Goal: Book appointment/travel/reservation

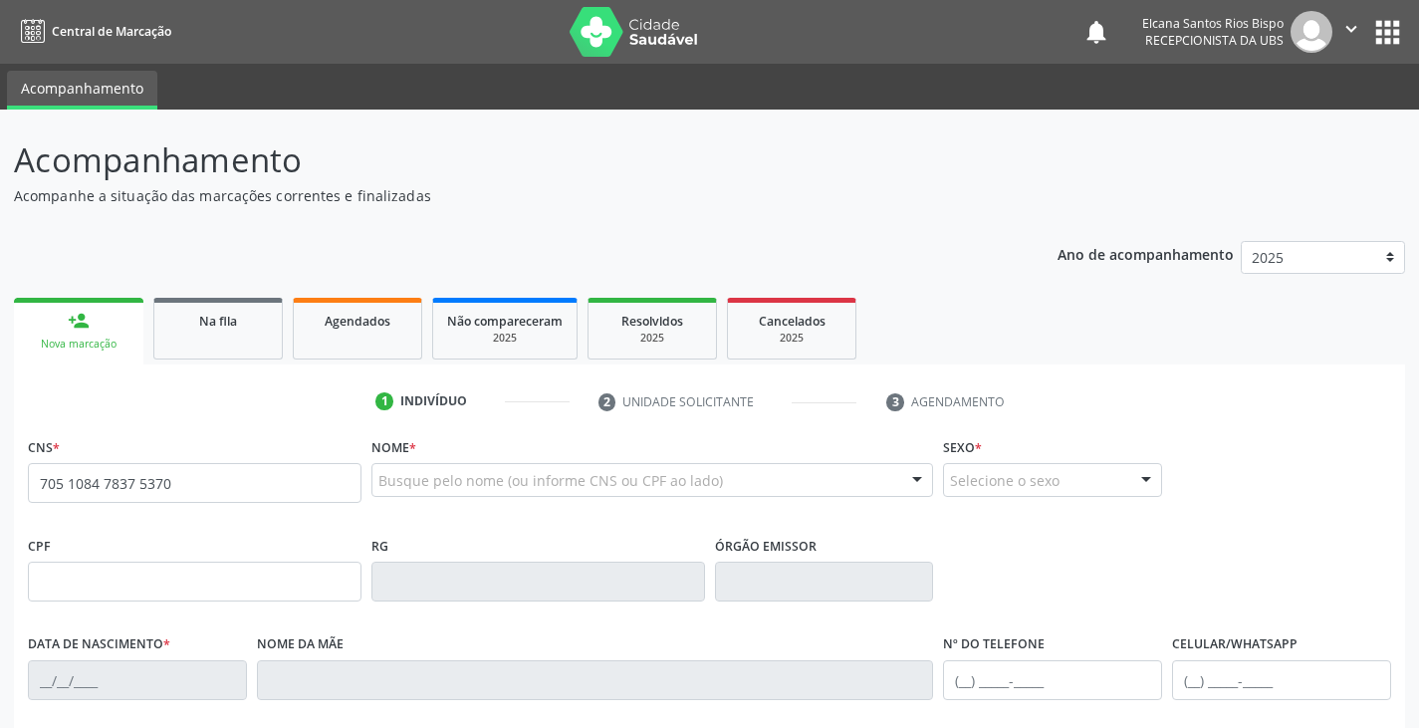
type input "705 1084 7837 5370"
type input "593.930.505-97"
type input "15/[DATE]"
type input "[PERSON_NAME] Cotiás"
type input "[PHONE_NUMBER]"
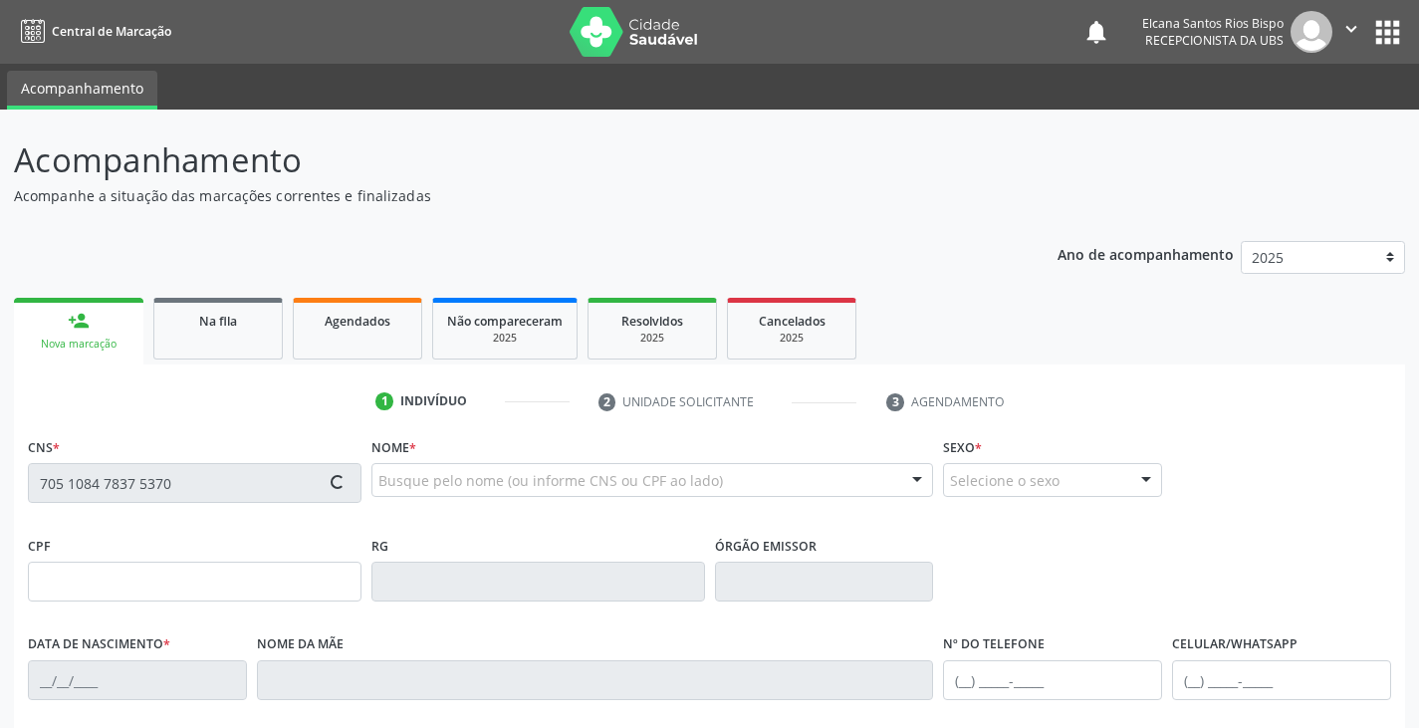
type input "040.098.475-06"
type input "S/N"
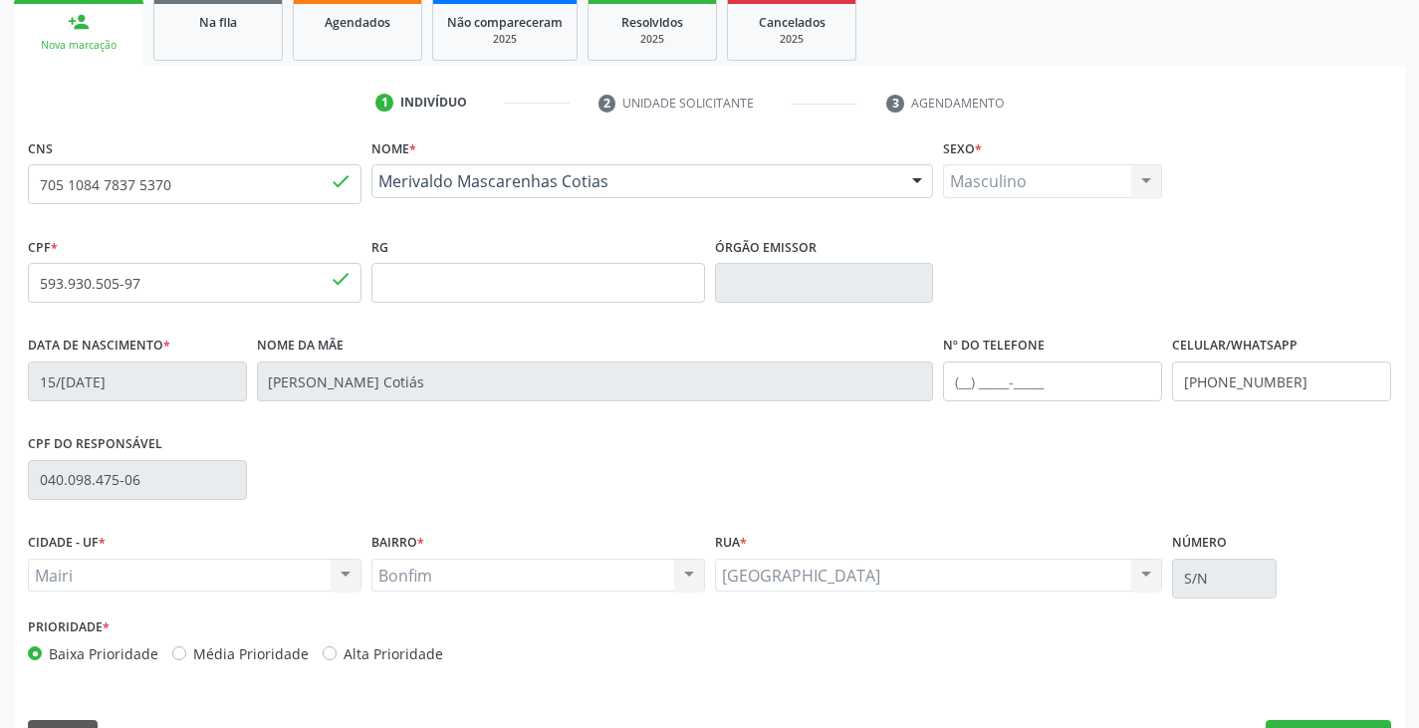
scroll to position [352, 0]
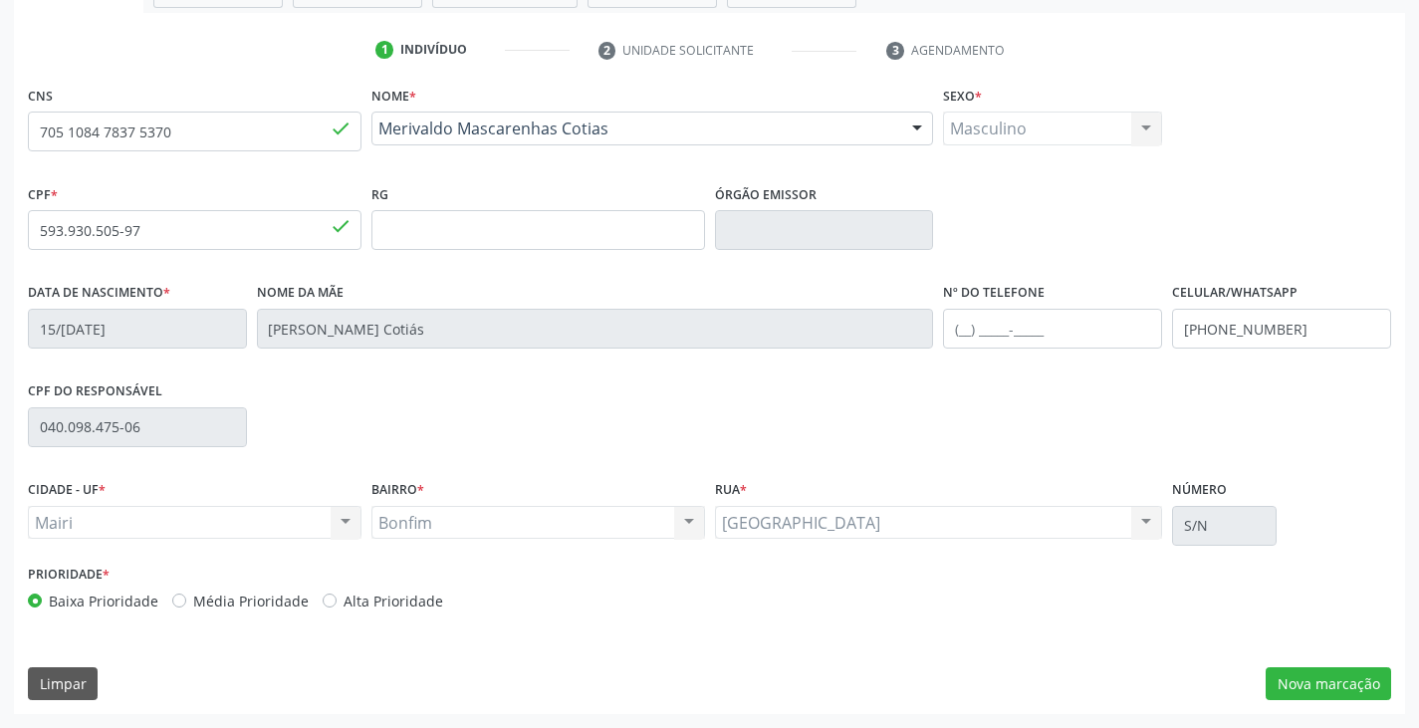
click at [426, 609] on label "Alta Prioridade" at bounding box center [394, 601] width 100 height 21
click at [337, 609] on input "Alta Prioridade" at bounding box center [330, 600] width 14 height 18
radio input "true"
drag, startPoint x: 1312, startPoint y: 330, endPoint x: 1120, endPoint y: 341, distance: 192.6
click at [1120, 341] on div "Data de nascimento * 15/[DATE] Nome da mãe [PERSON_NAME] Cotiás Nº do Telefone …" at bounding box center [710, 327] width 1374 height 99
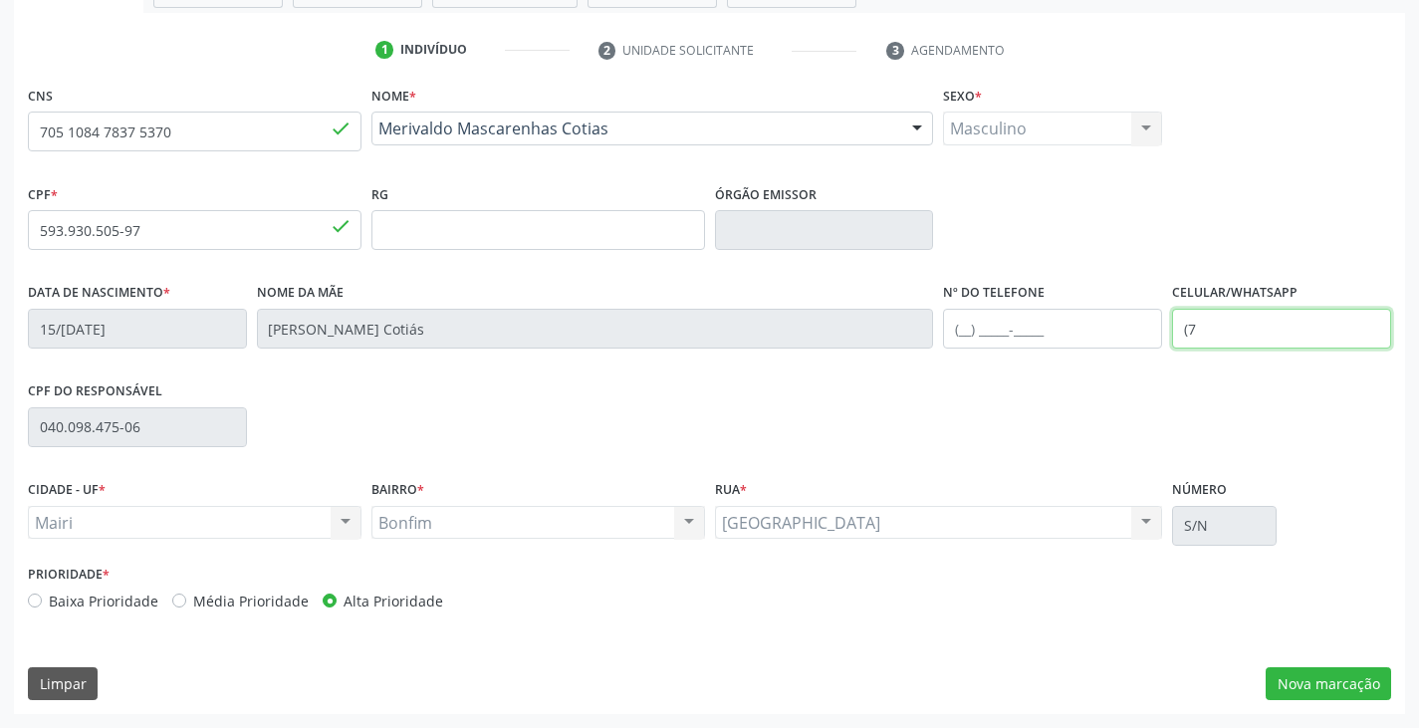
type input "("
click at [1081, 434] on div "CPF do responsável 040.098.475-06" at bounding box center [710, 426] width 1374 height 99
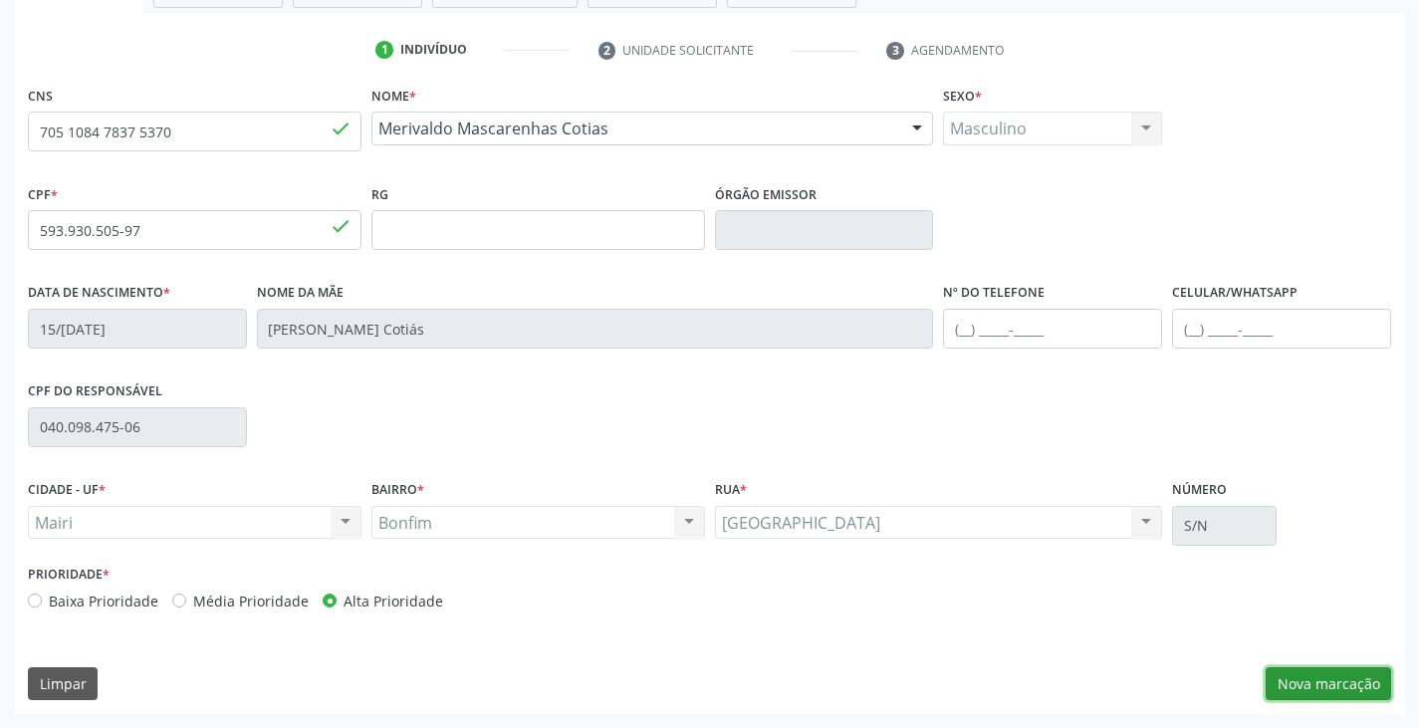
click at [1328, 681] on button "Nova marcação" at bounding box center [1329, 684] width 126 height 34
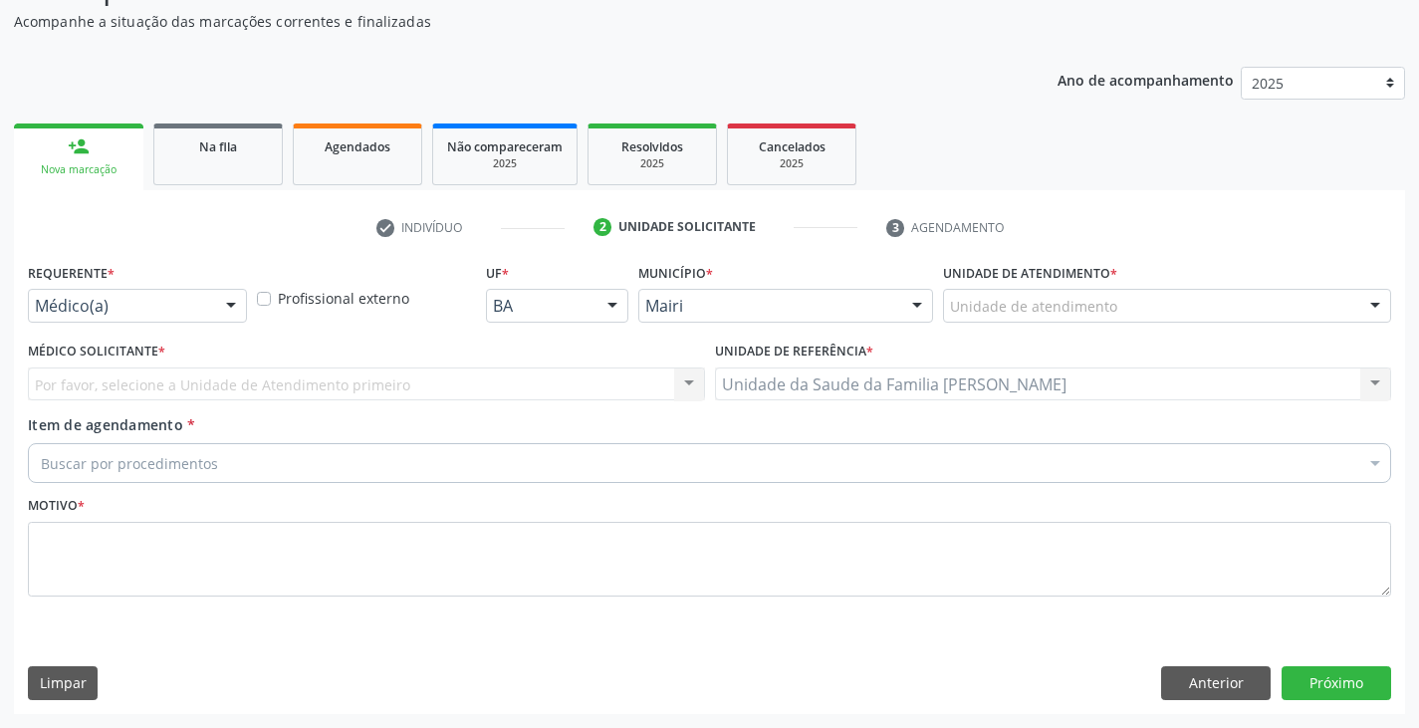
scroll to position [174, 0]
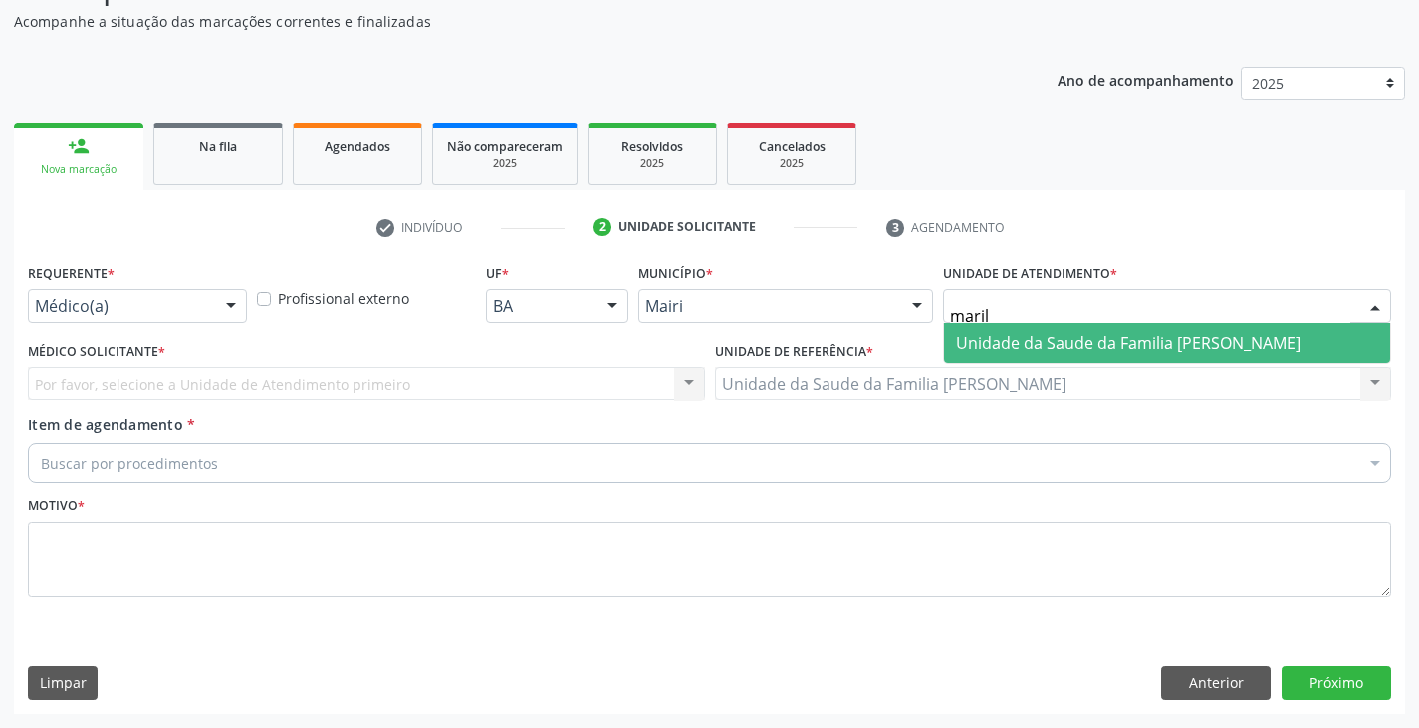
type input "mari"
click at [1056, 336] on span "Unidade da Saude da Familia [PERSON_NAME]" at bounding box center [1128, 343] width 345 height 22
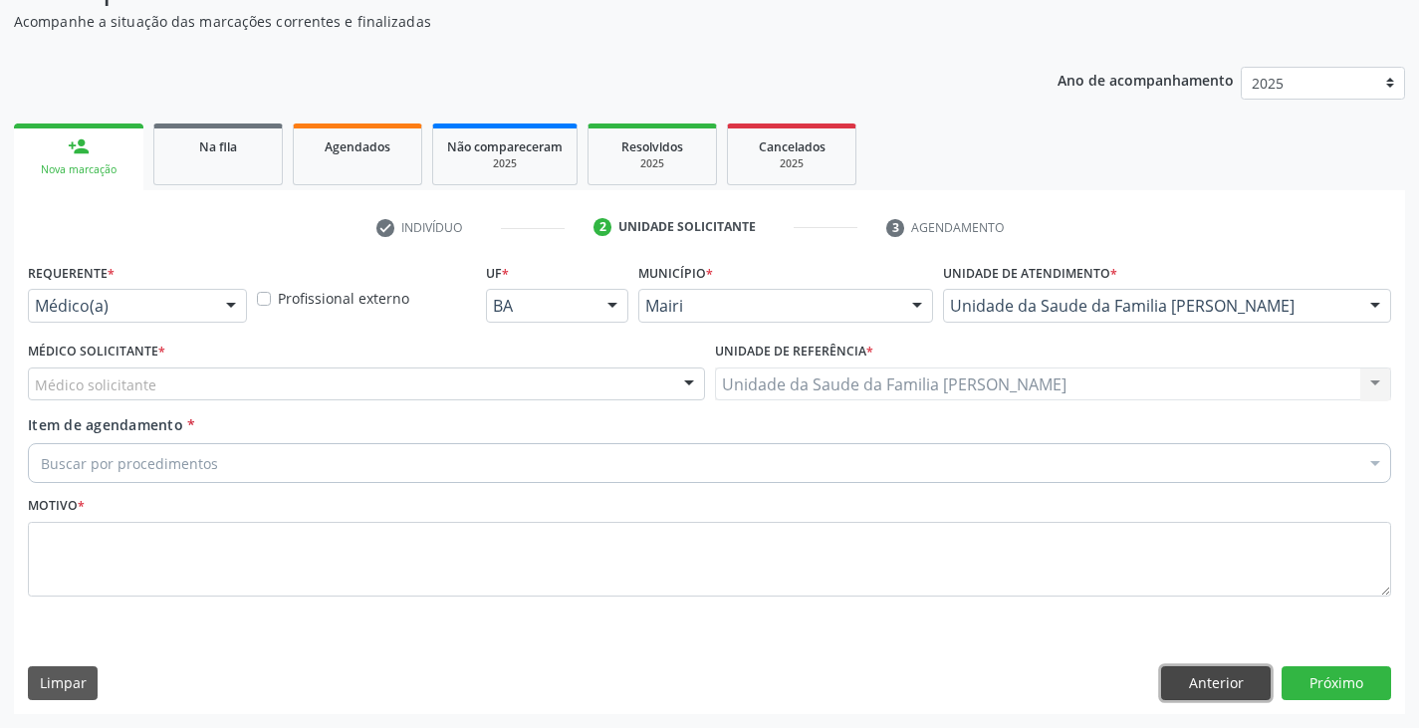
click at [1208, 679] on button "Anterior" at bounding box center [1216, 683] width 110 height 34
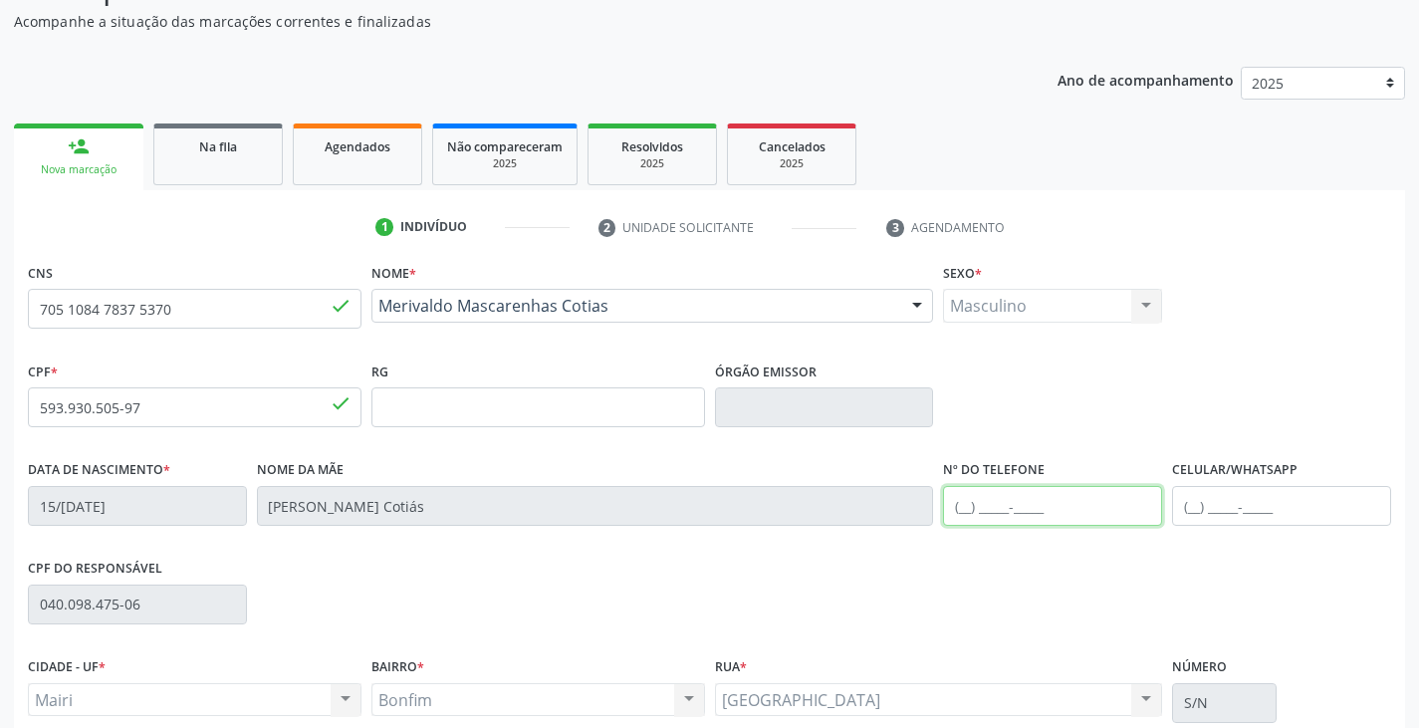
click at [977, 500] on input "text" at bounding box center [1052, 506] width 219 height 40
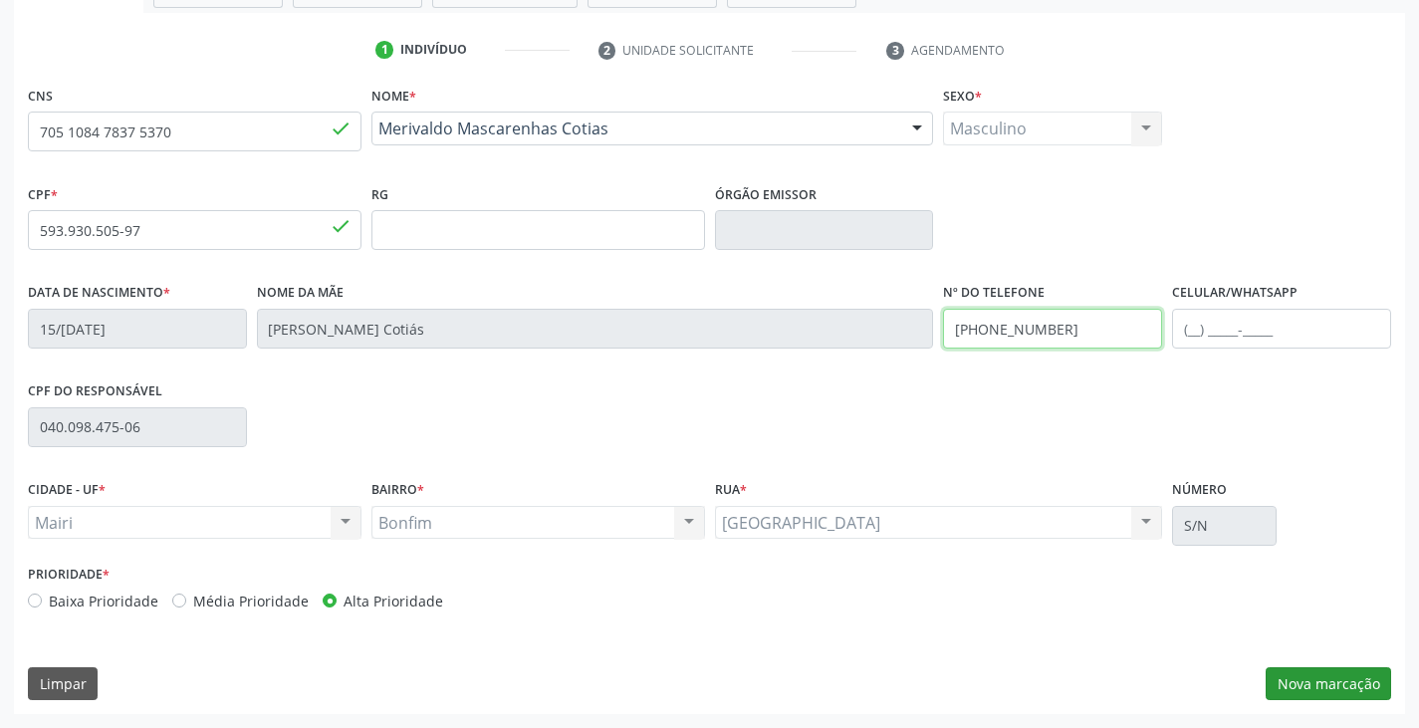
type input "[PHONE_NUMBER]"
click at [1362, 685] on button "Nova marcação" at bounding box center [1329, 684] width 126 height 34
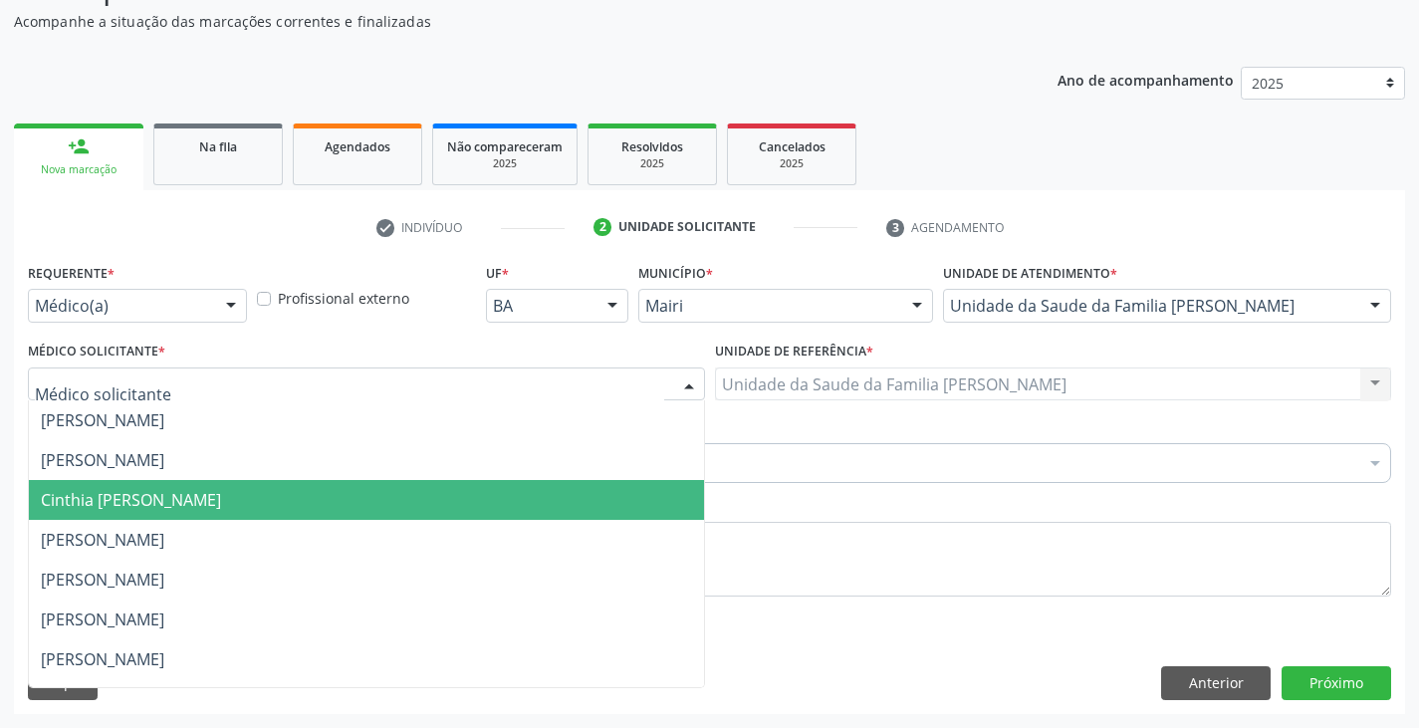
scroll to position [271, 0]
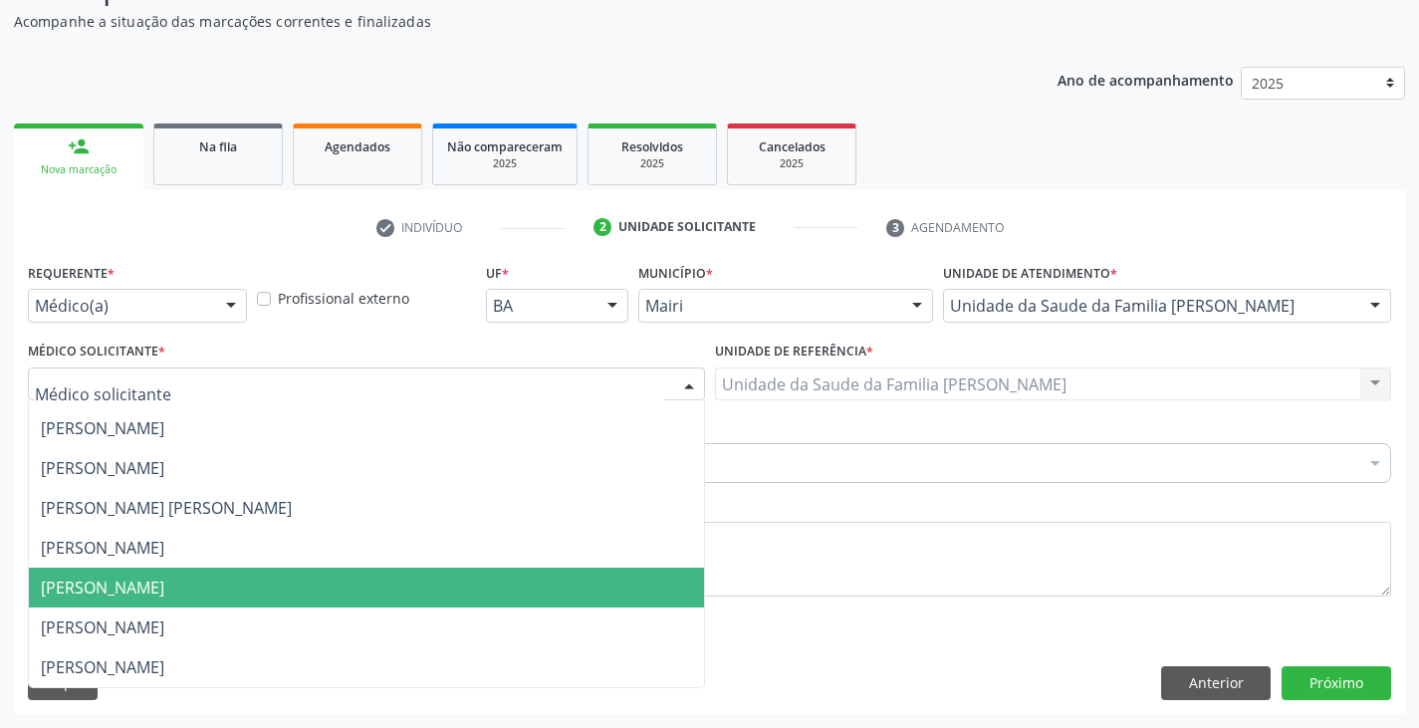
click at [94, 575] on span "[PERSON_NAME]" at bounding box center [366, 588] width 675 height 40
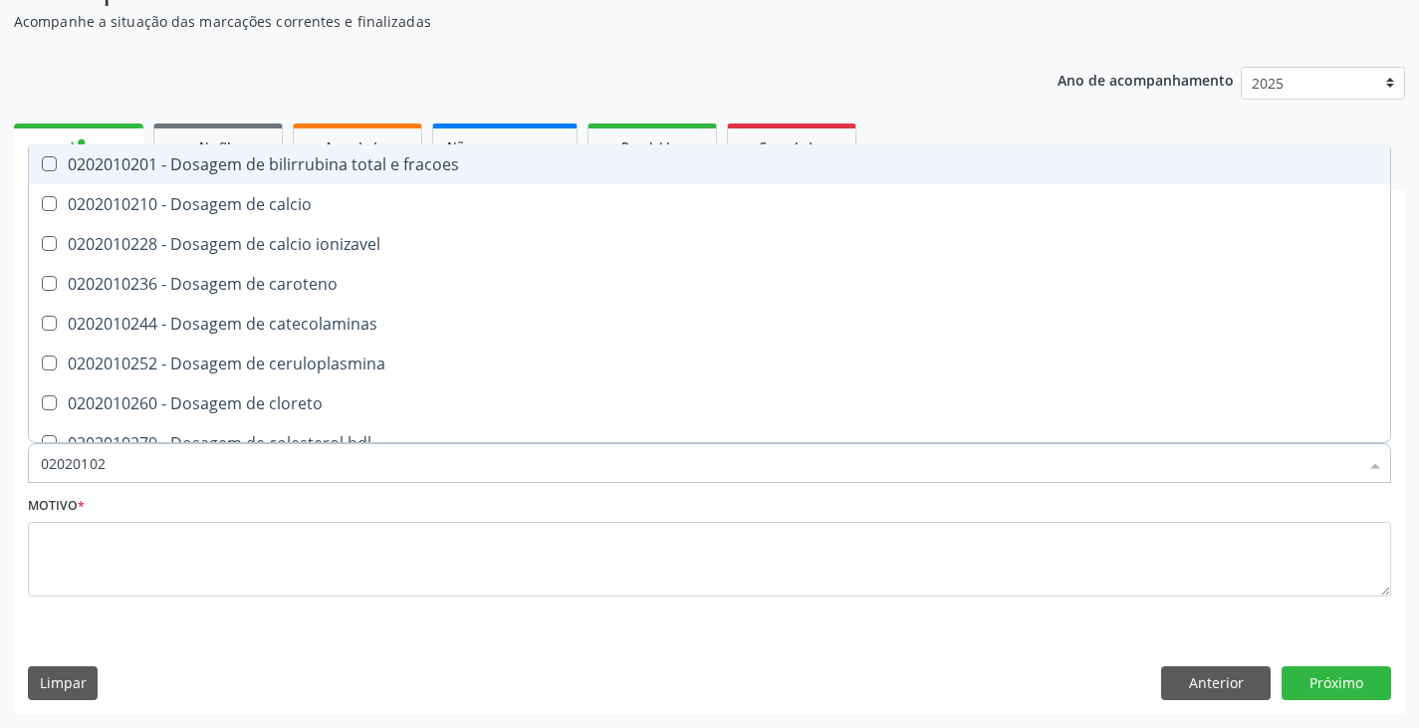
type input "020201029"
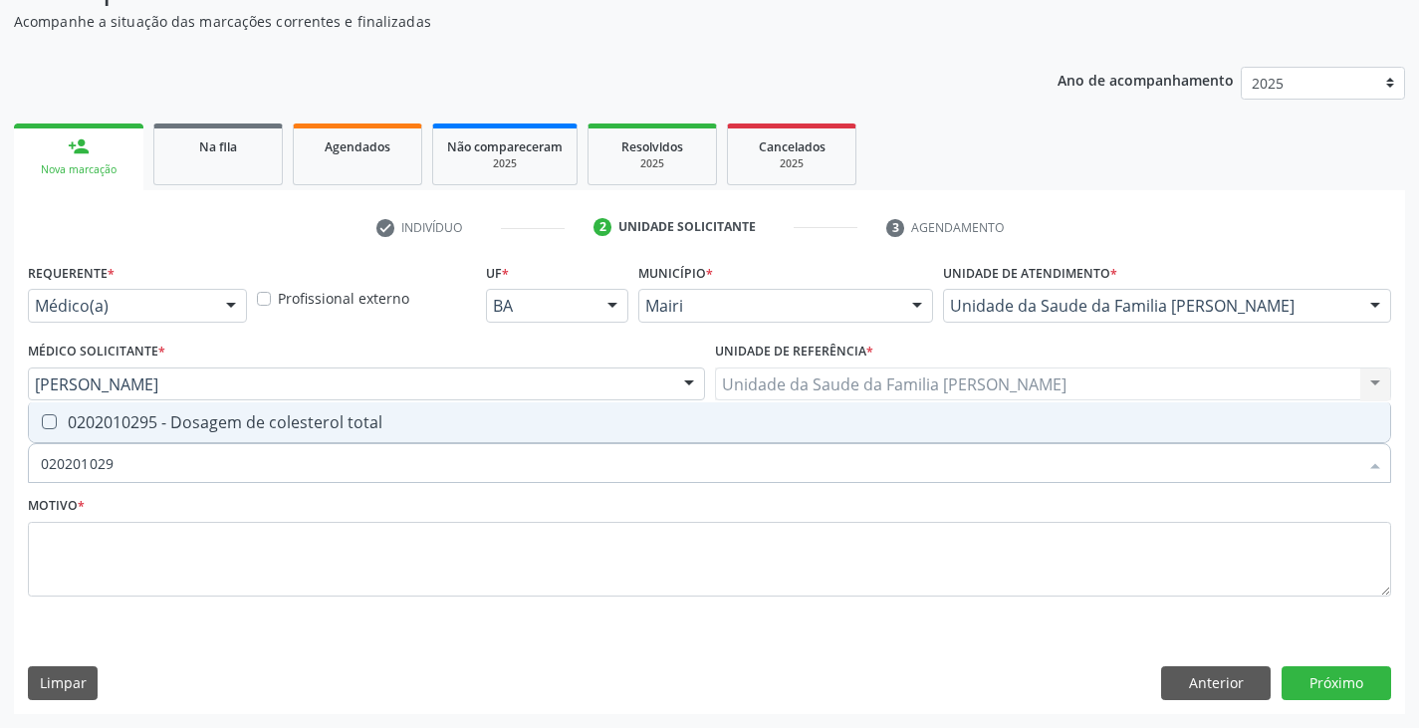
click at [120, 432] on span "0202010295 - Dosagem de colesterol total" at bounding box center [710, 422] width 1362 height 40
checkbox total "true"
type input "02020102"
checkbox total "false"
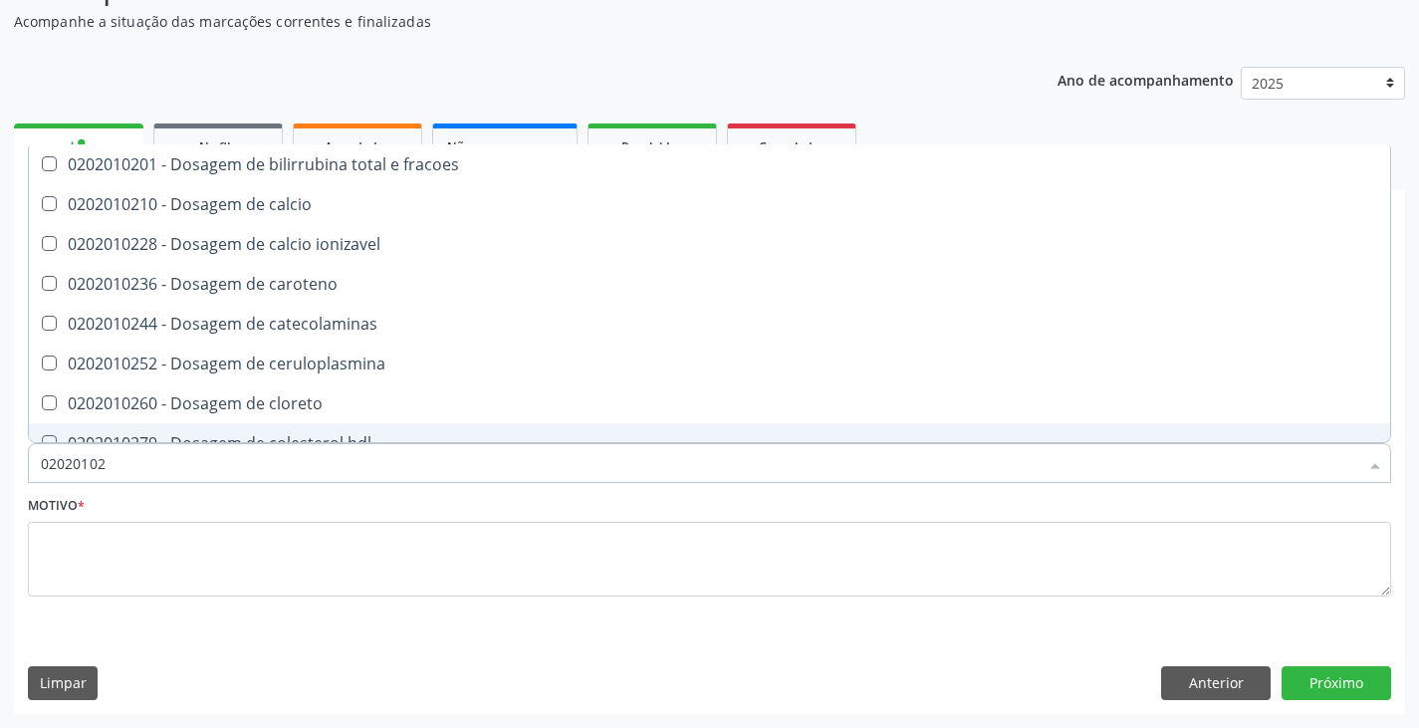
type input "020201028"
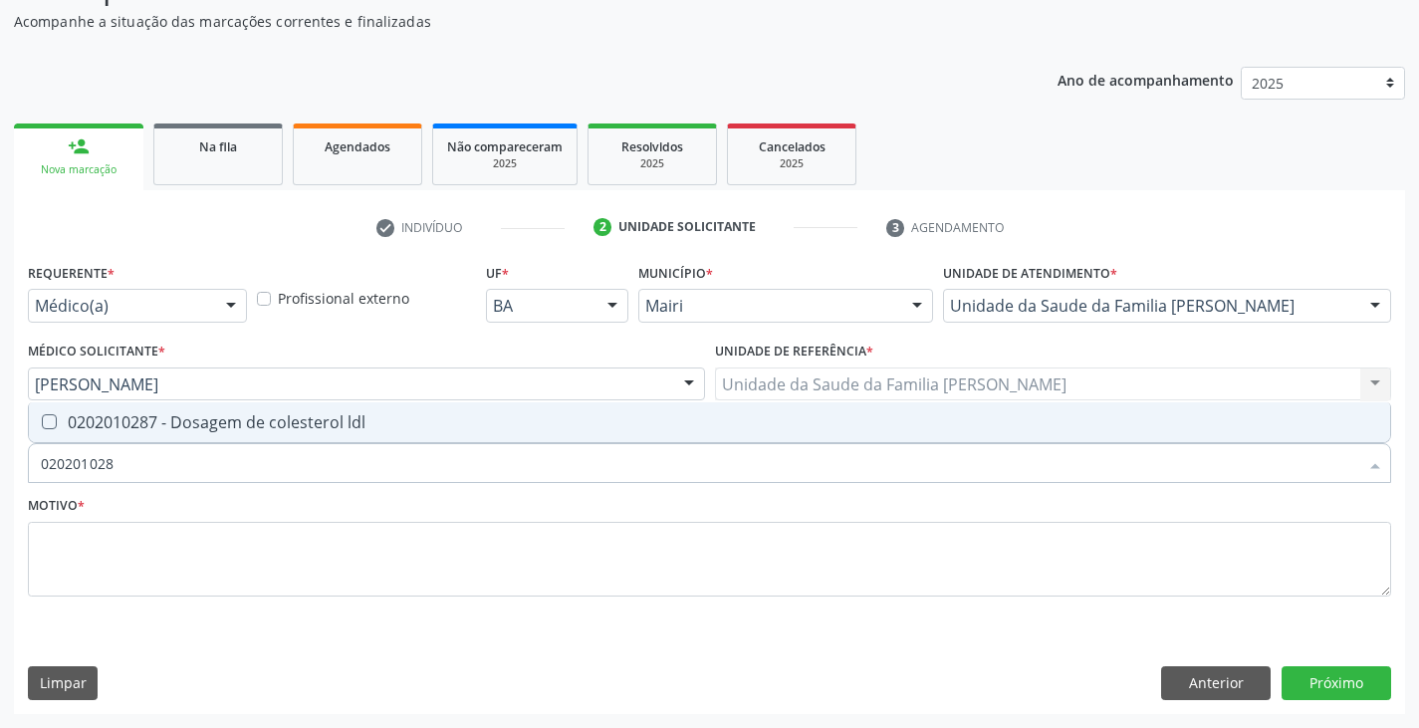
click at [120, 430] on div "0202010287 - Dosagem de colesterol ldl" at bounding box center [710, 422] width 1338 height 16
checkbox ldl "true"
type input "02020102"
checkbox ldl "false"
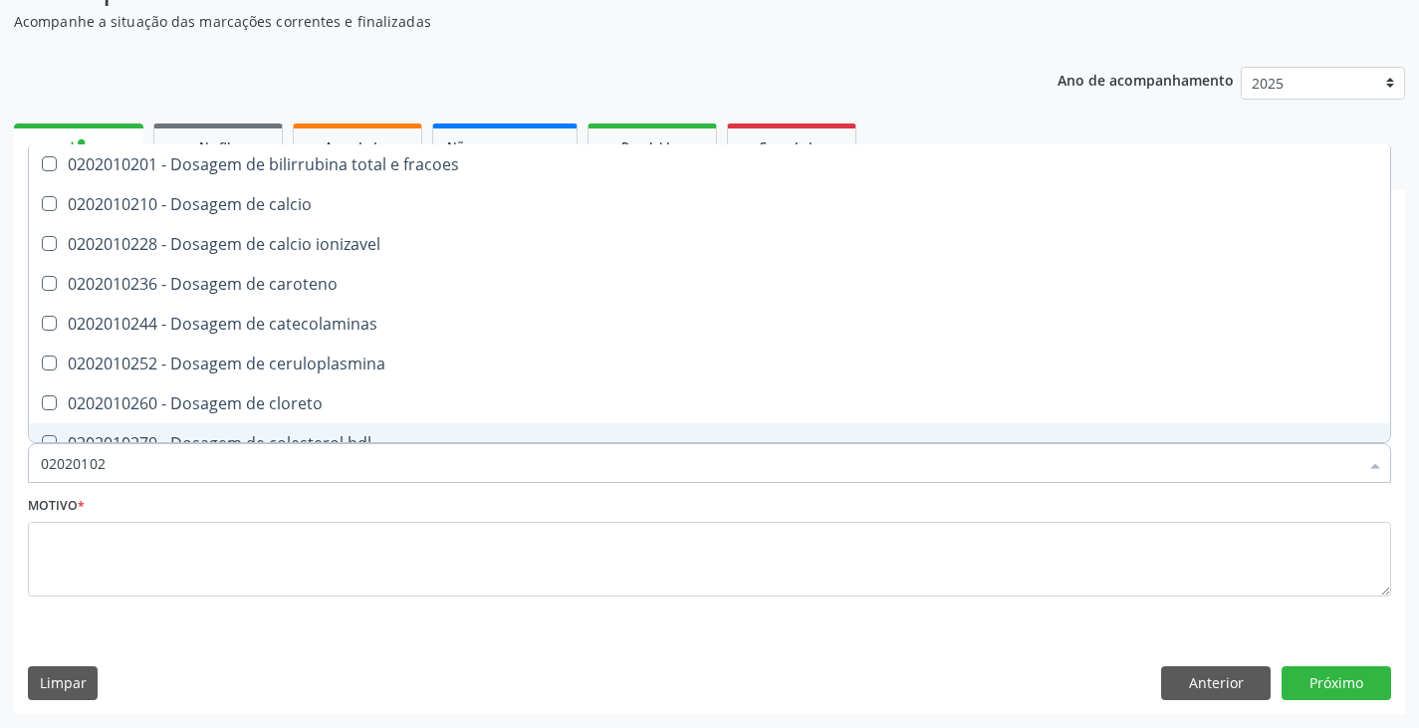
type input "020201027"
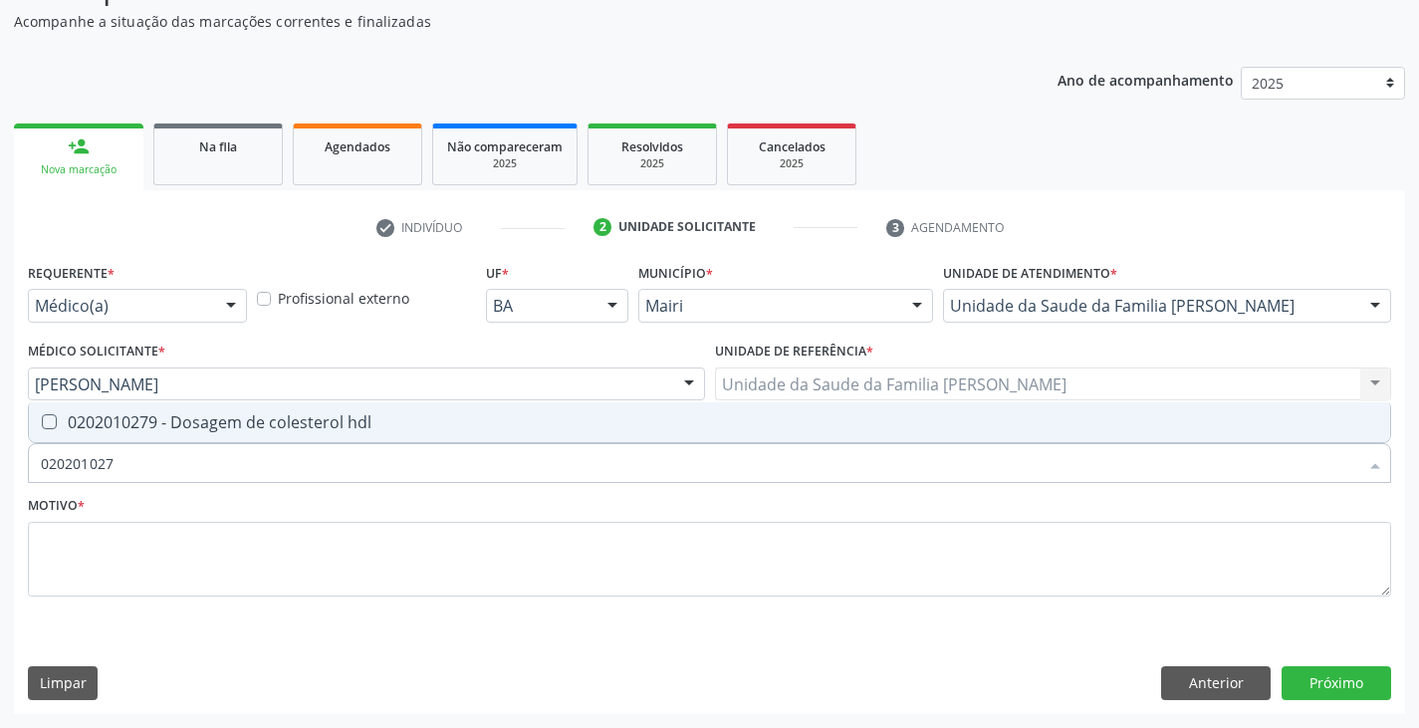
click at [123, 430] on div "0202010279 - Dosagem de colesterol hdl" at bounding box center [710, 422] width 1338 height 16
checkbox hdl "true"
type input "02020102"
checkbox hdl "false"
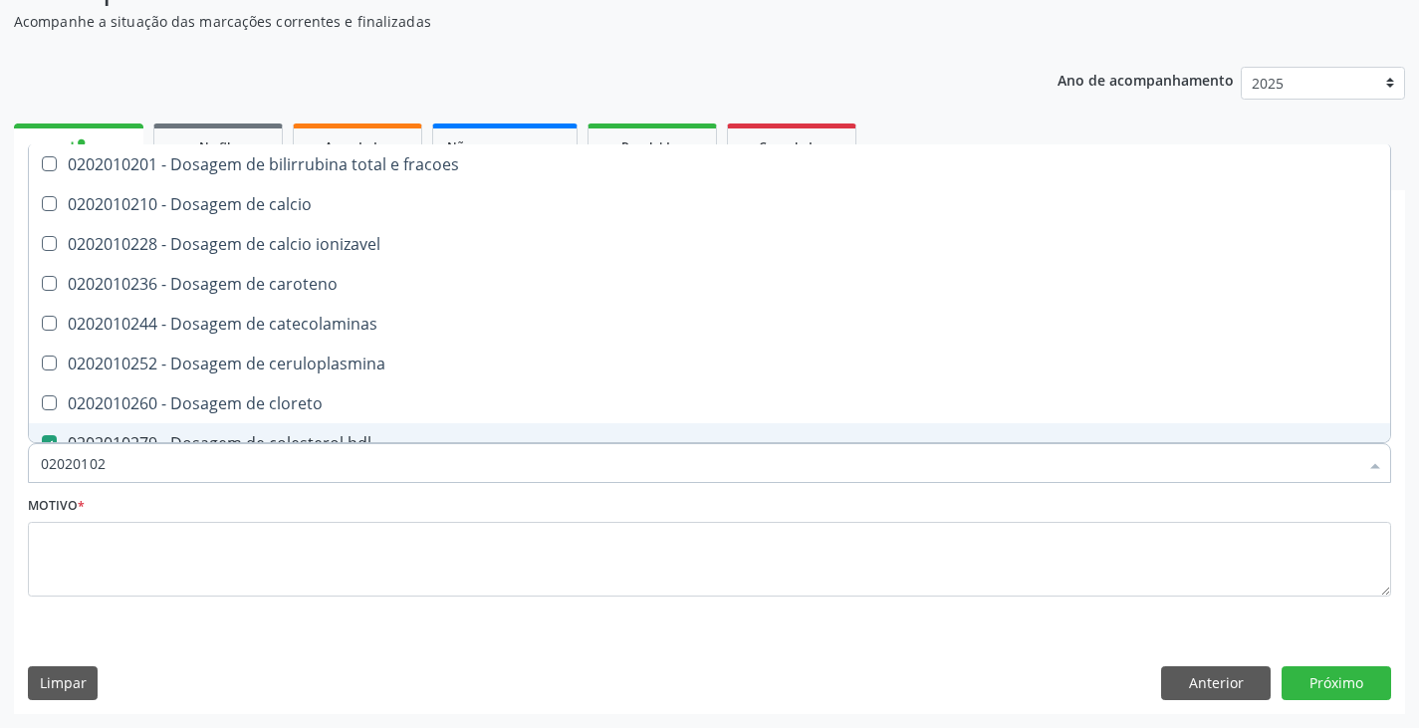
type input "0202010"
checkbox hdl "false"
checkbox ldl "false"
checkbox total "false"
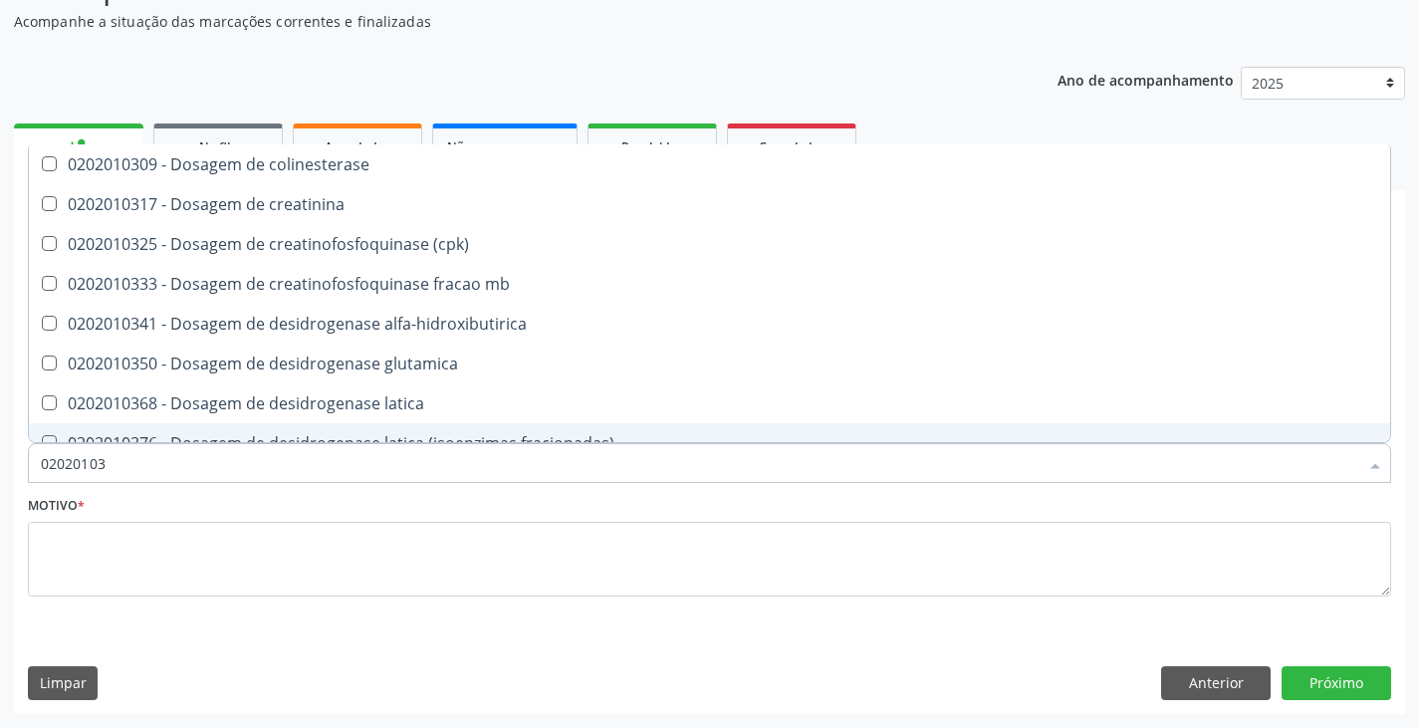
type input "020201031"
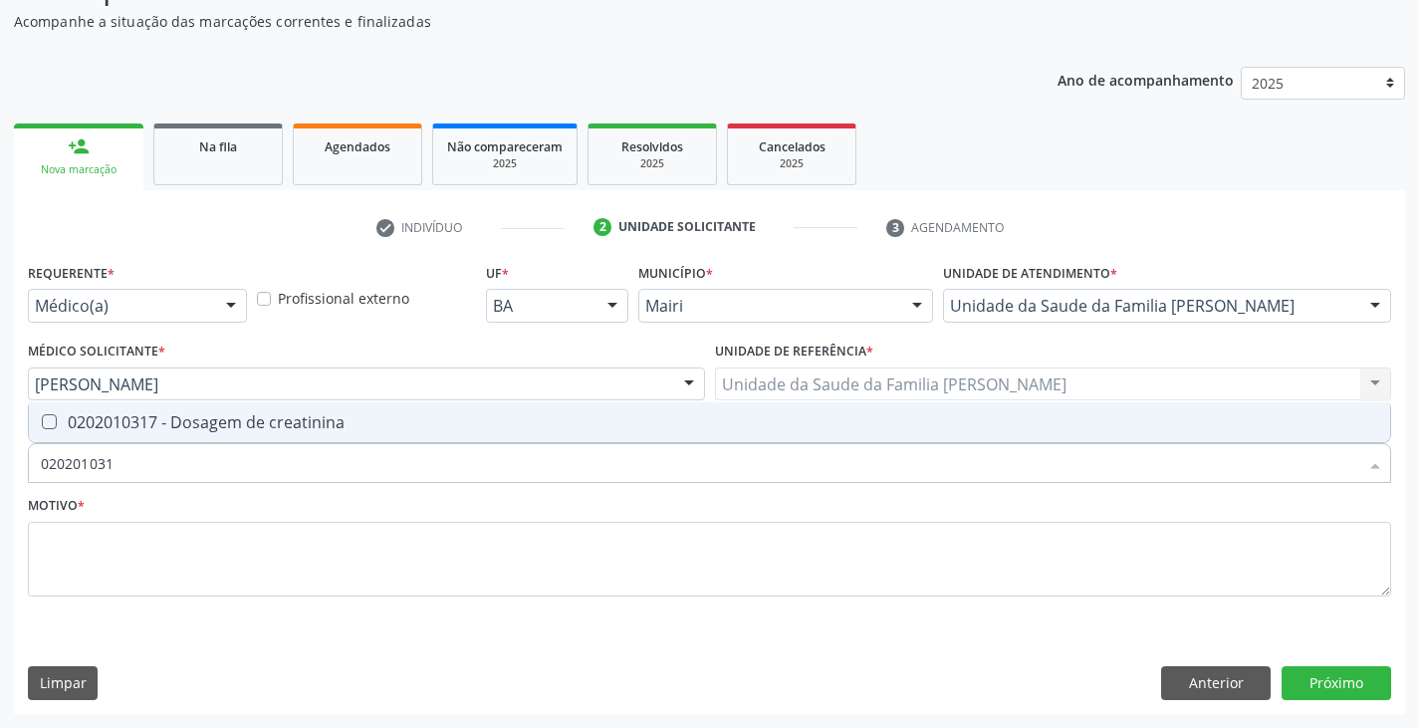
click at [123, 430] on div "0202010317 - Dosagem de creatinina" at bounding box center [710, 422] width 1338 height 16
checkbox creatinina "true"
type input "02020103"
checkbox creatinina "false"
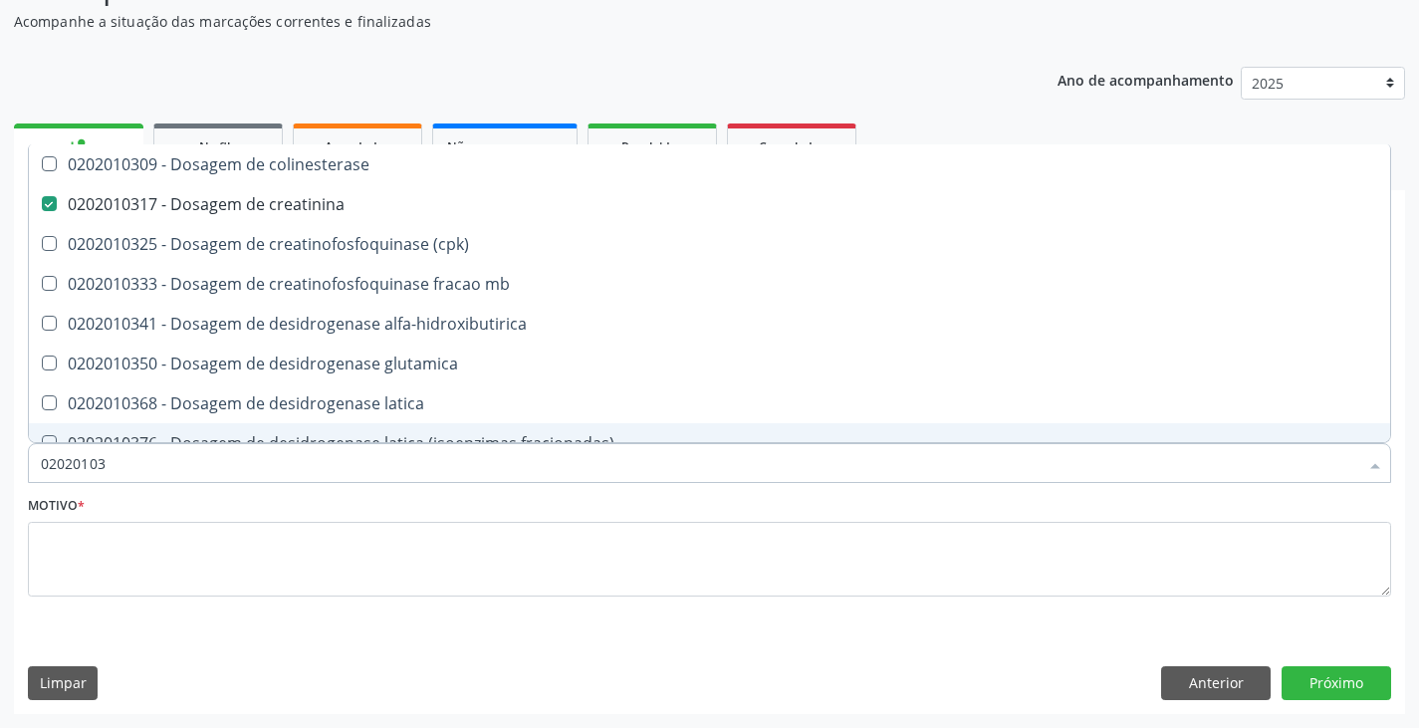
type input "0202010"
checkbox creatinina "false"
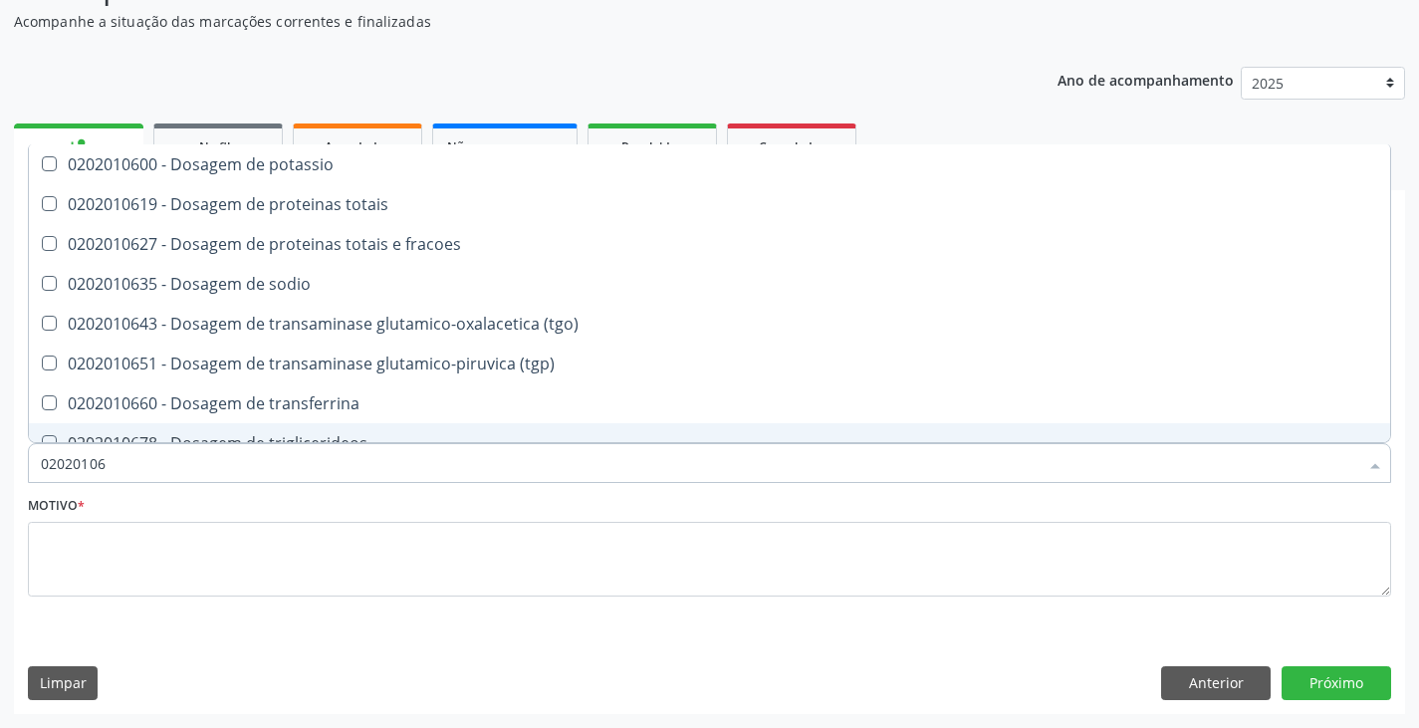
type input "020201060"
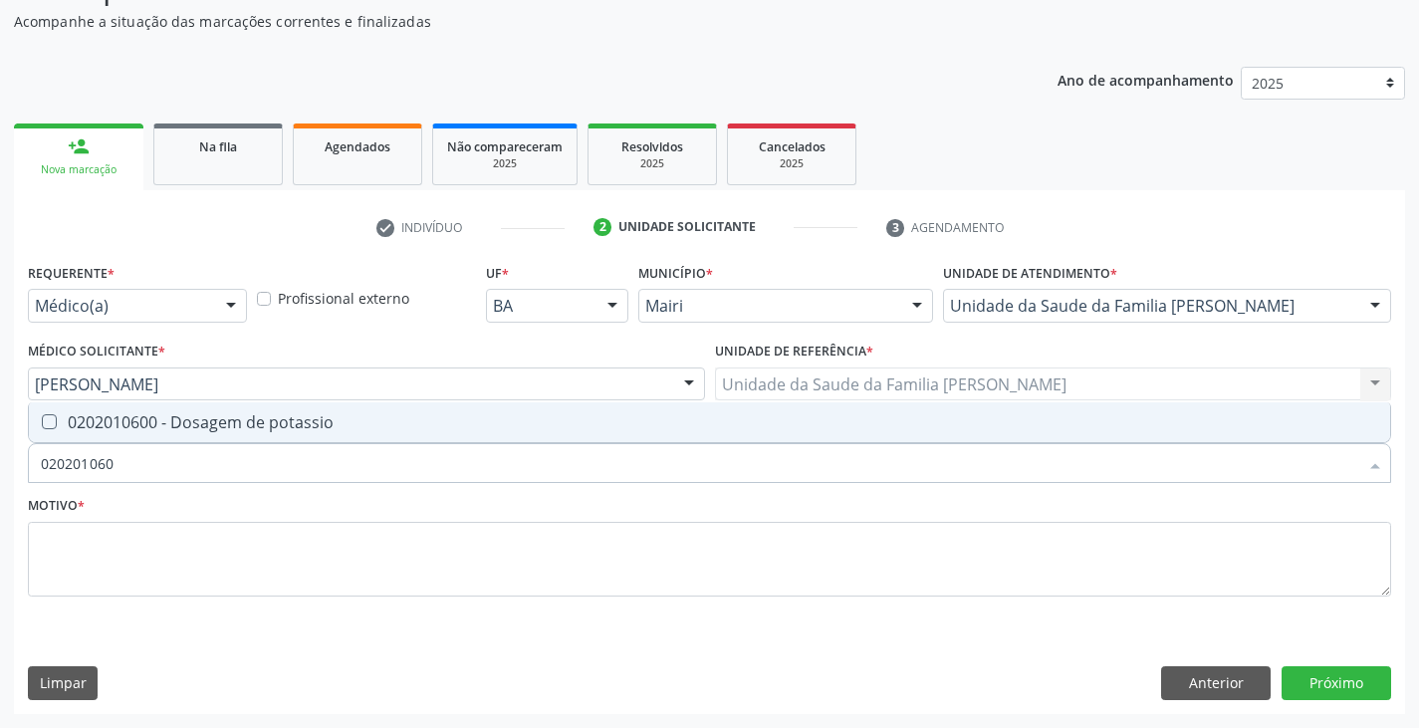
click at [123, 430] on div "0202010600 - Dosagem de potassio" at bounding box center [710, 422] width 1338 height 16
checkbox potassio "true"
type input "0202010"
checkbox potassio "false"
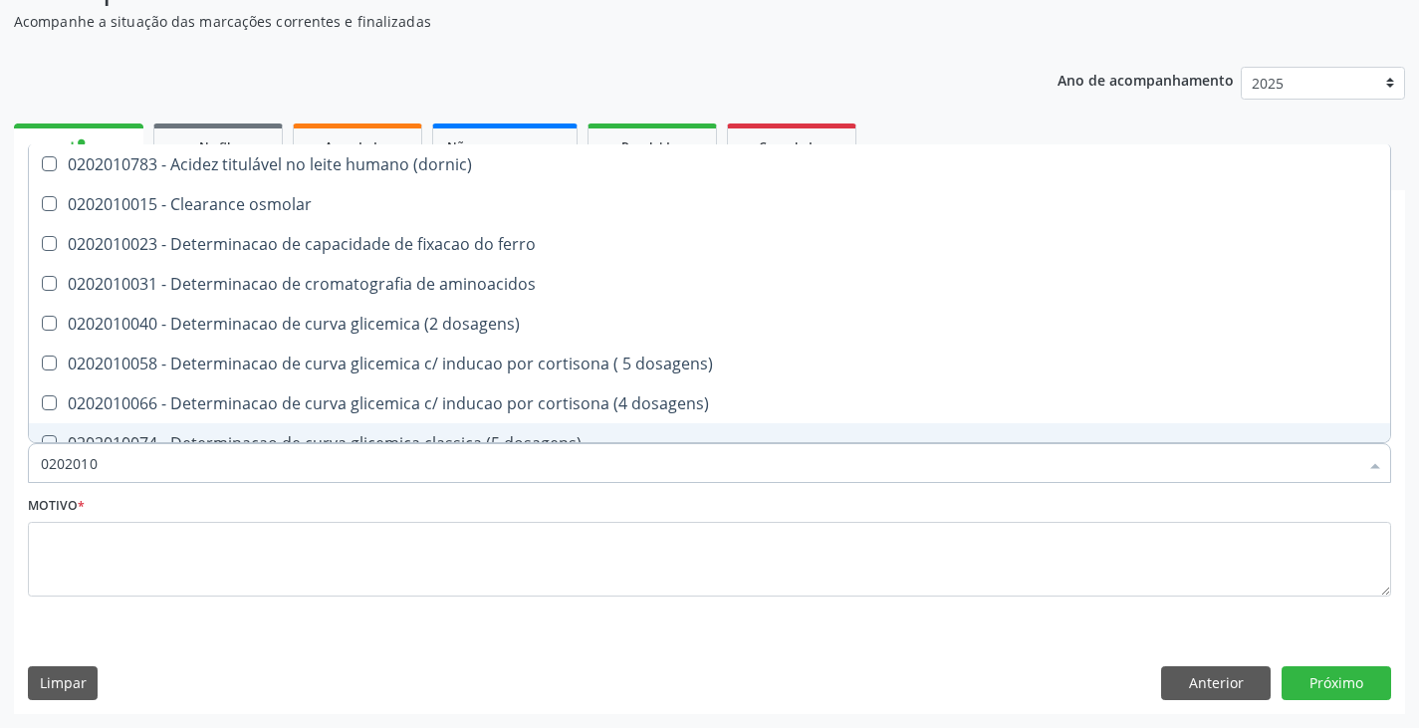
type input "02020106"
checkbox \(dornic\) "true"
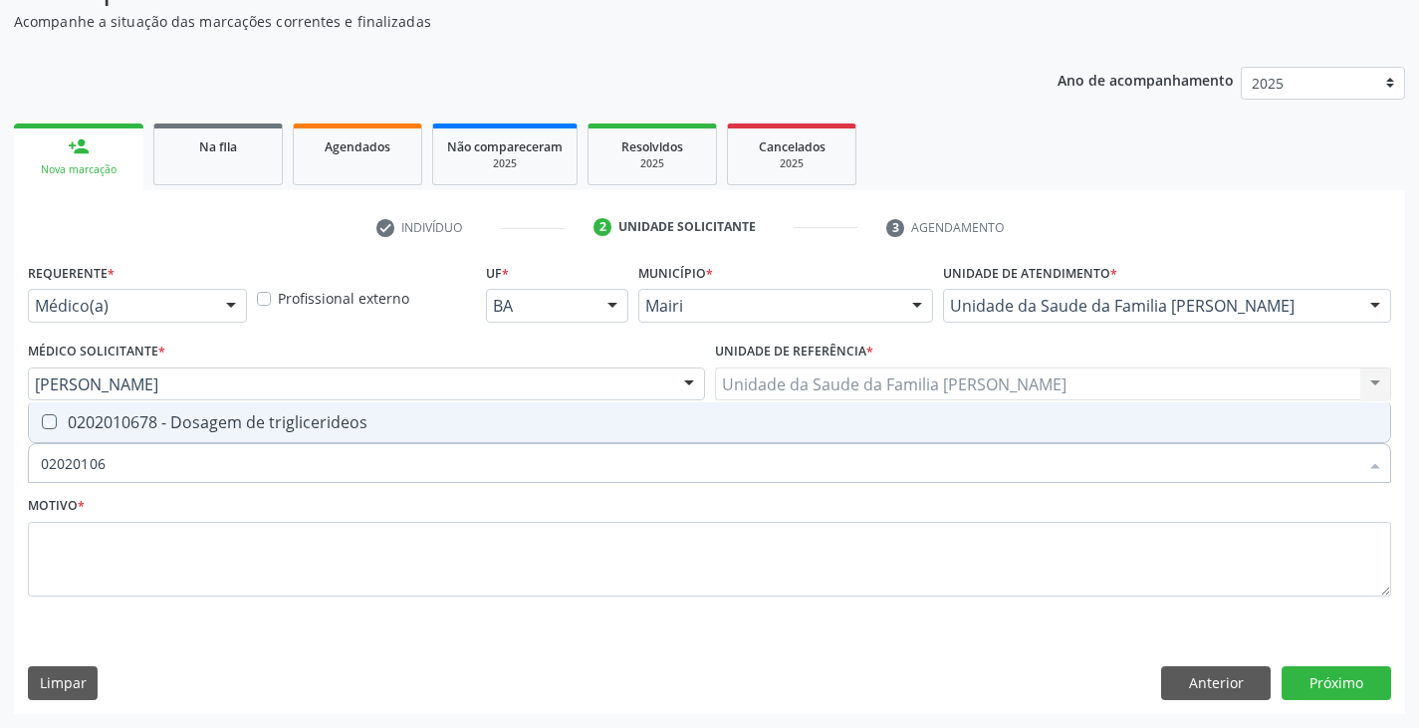
type input "020201067"
click at [123, 430] on div "0202010678 - Dosagem de triglicerideos" at bounding box center [710, 422] width 1338 height 16
checkbox triglicerideos "true"
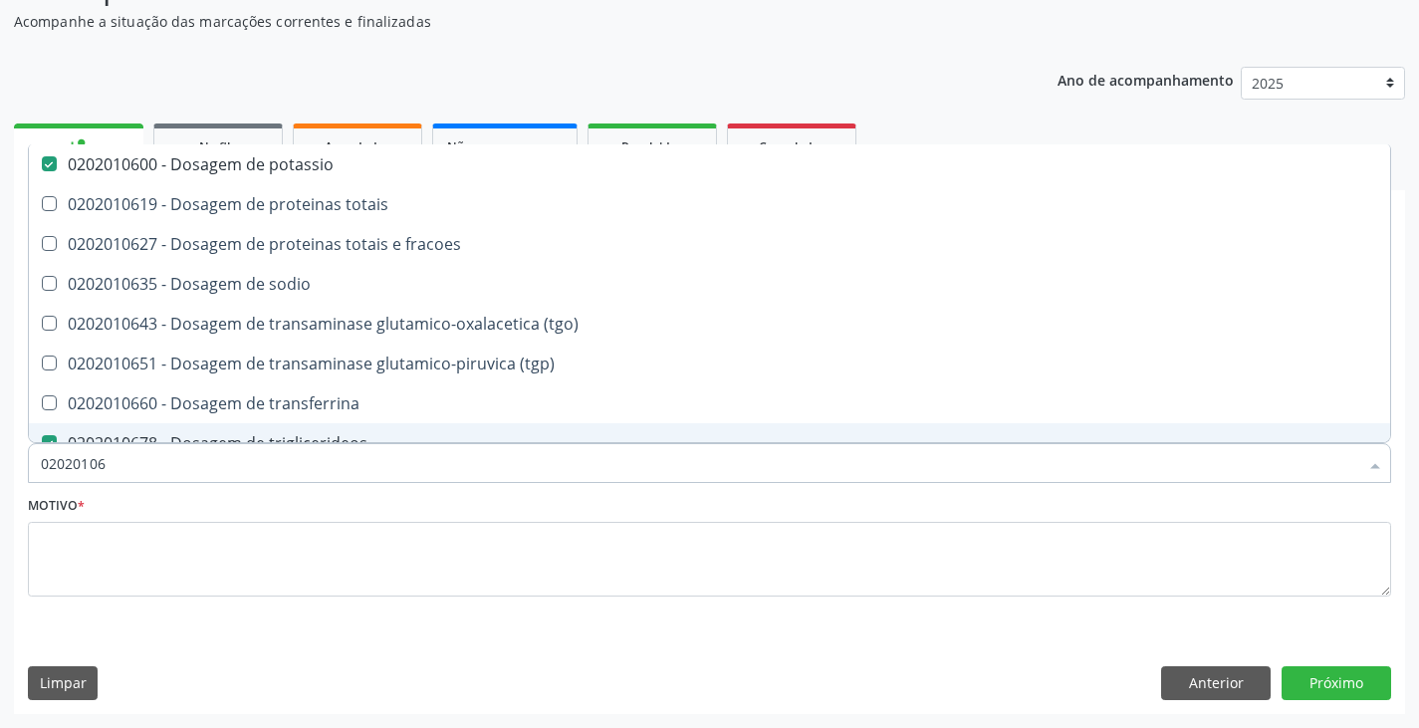
type input "0202010"
checkbox potassio "false"
checkbox triglicerideos "false"
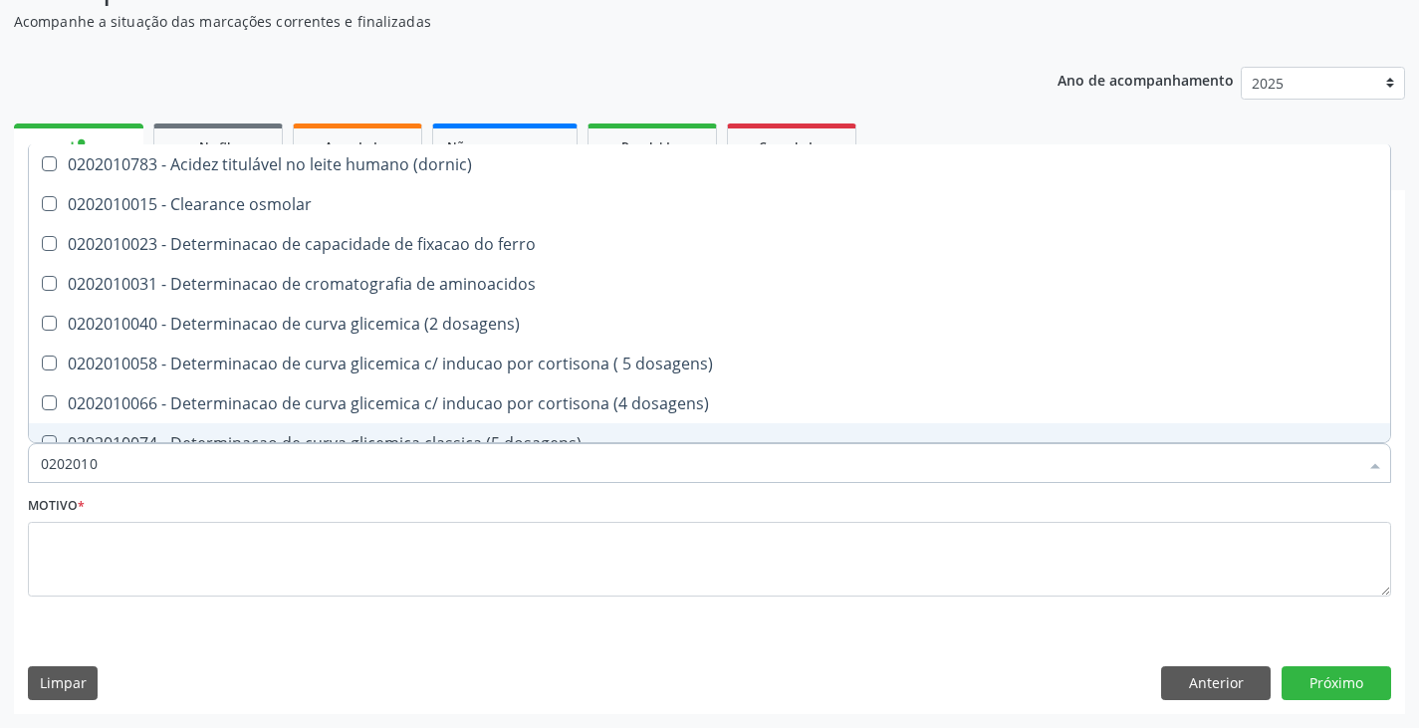
type input "020201"
checkbox hdl "false"
checkbox ldl "false"
checkbox total "false"
checkbox creatinina "false"
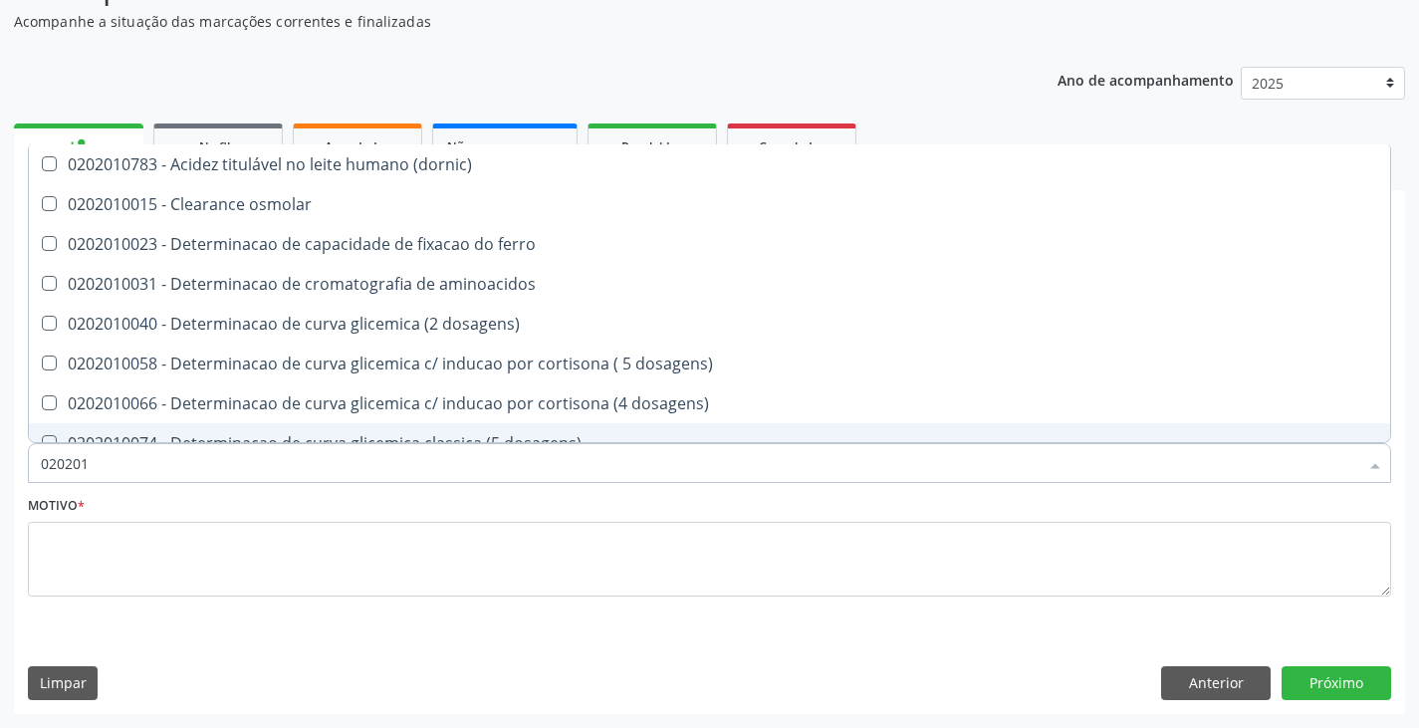
checkbox alfa-hidroxibutirica "true"
checkbox glutamica "true"
checkbox latica "true"
checkbox ferritina "true"
checkbox potassio "false"
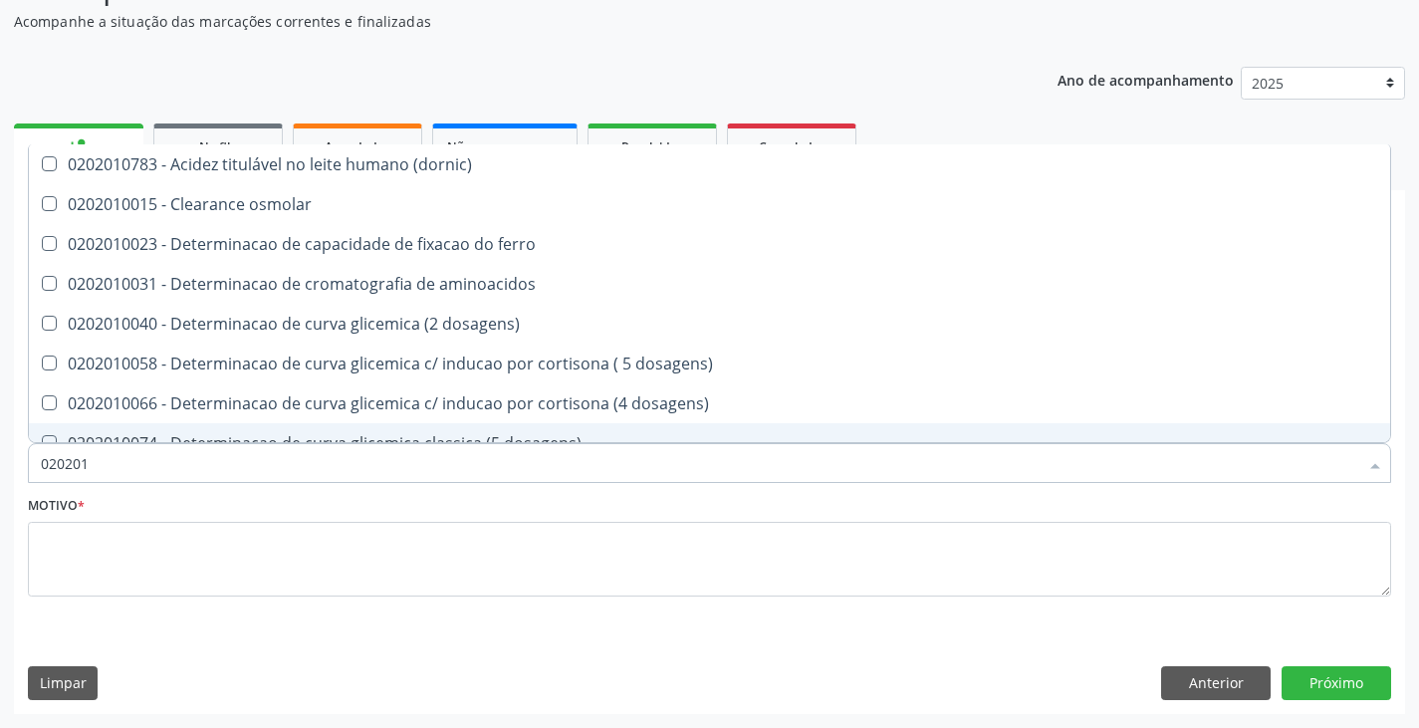
checkbox triglicerideos "false"
checkbox ureia "true"
type input "02020"
checkbox alfa-hidroxibutirica "false"
checkbox glutamica "false"
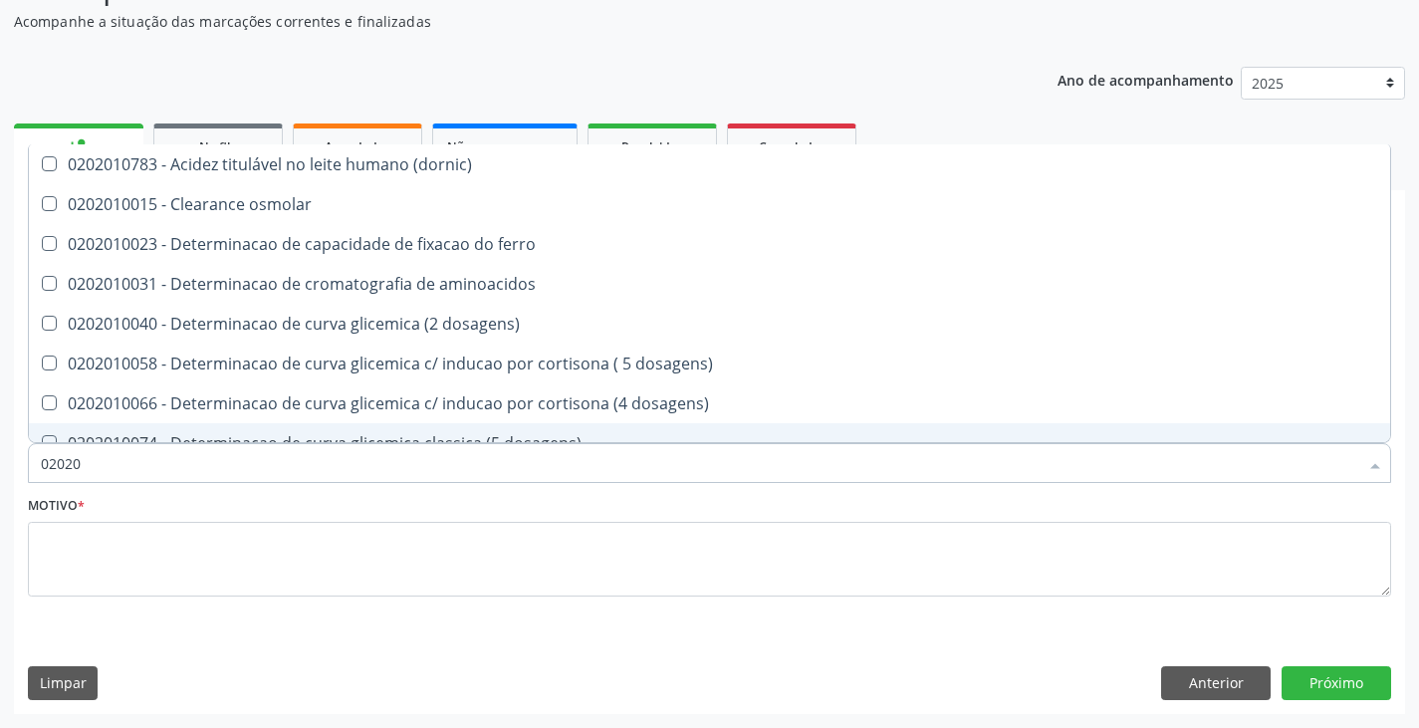
checkbox latica "false"
checkbox ferritina "false"
checkbox ureia "false"
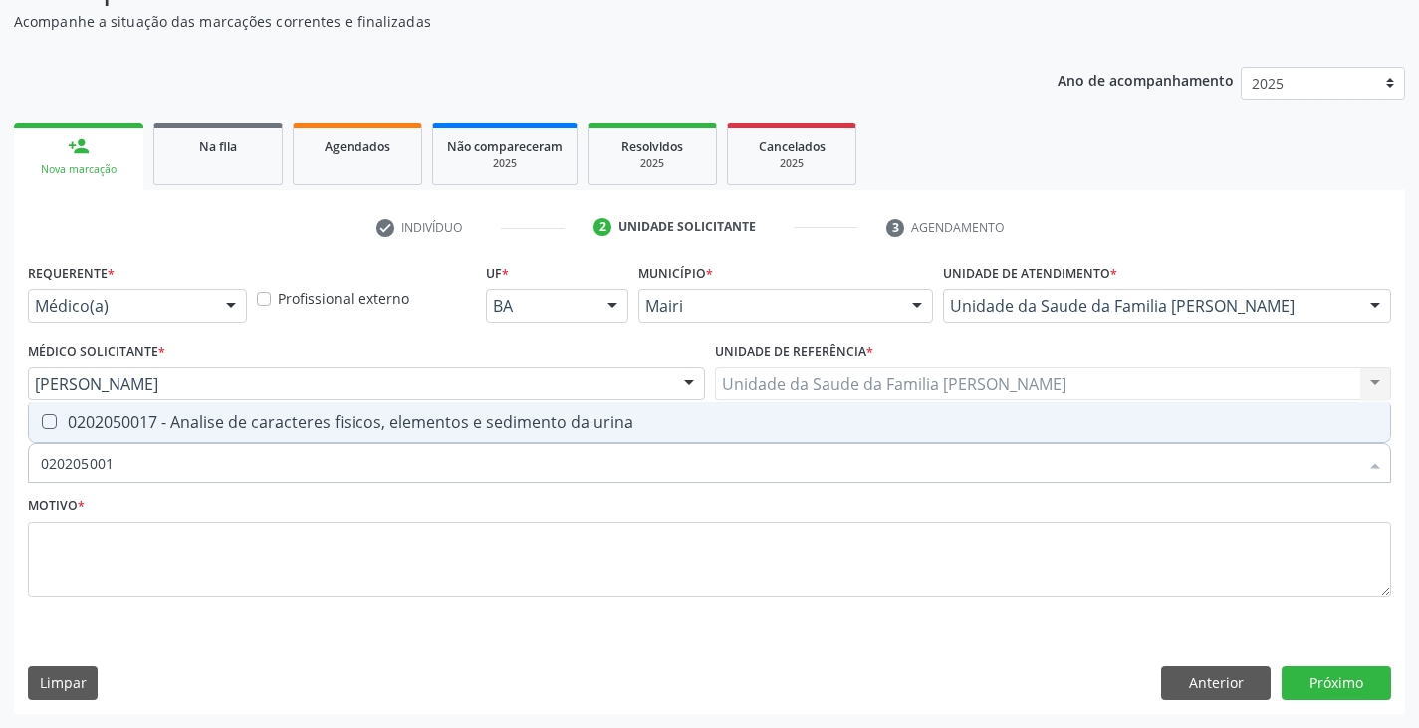
type input "0202050017"
click at [123, 430] on div "0202050017 - Analise de caracteres fisicos, elementos e sedimento da urina" at bounding box center [710, 422] width 1338 height 16
checkbox urina "true"
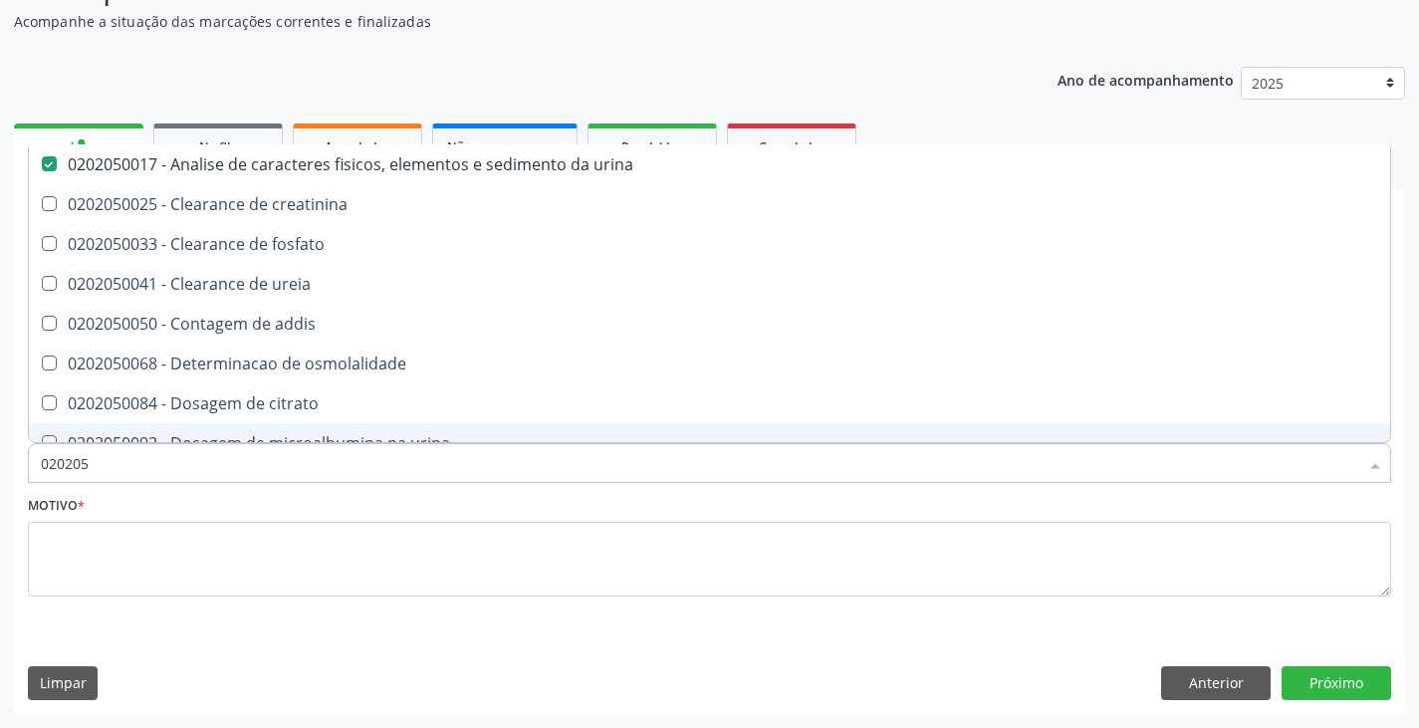
type input "02020"
checkbox urina "false"
checkbox ureia "true"
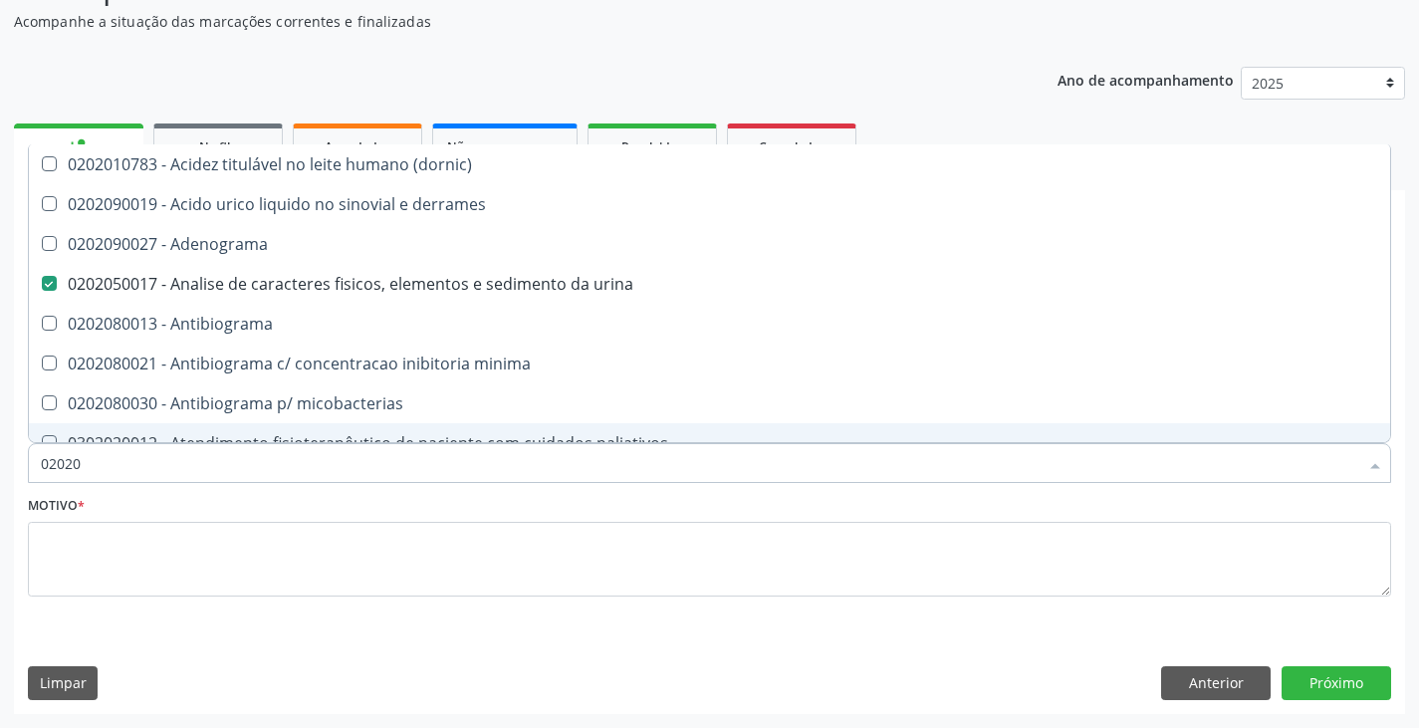
type input "020201"
checkbox urina "false"
checkbox \(qualitativo\) "true"
checkbox molecular "true"
checkbox htlv-1 "true"
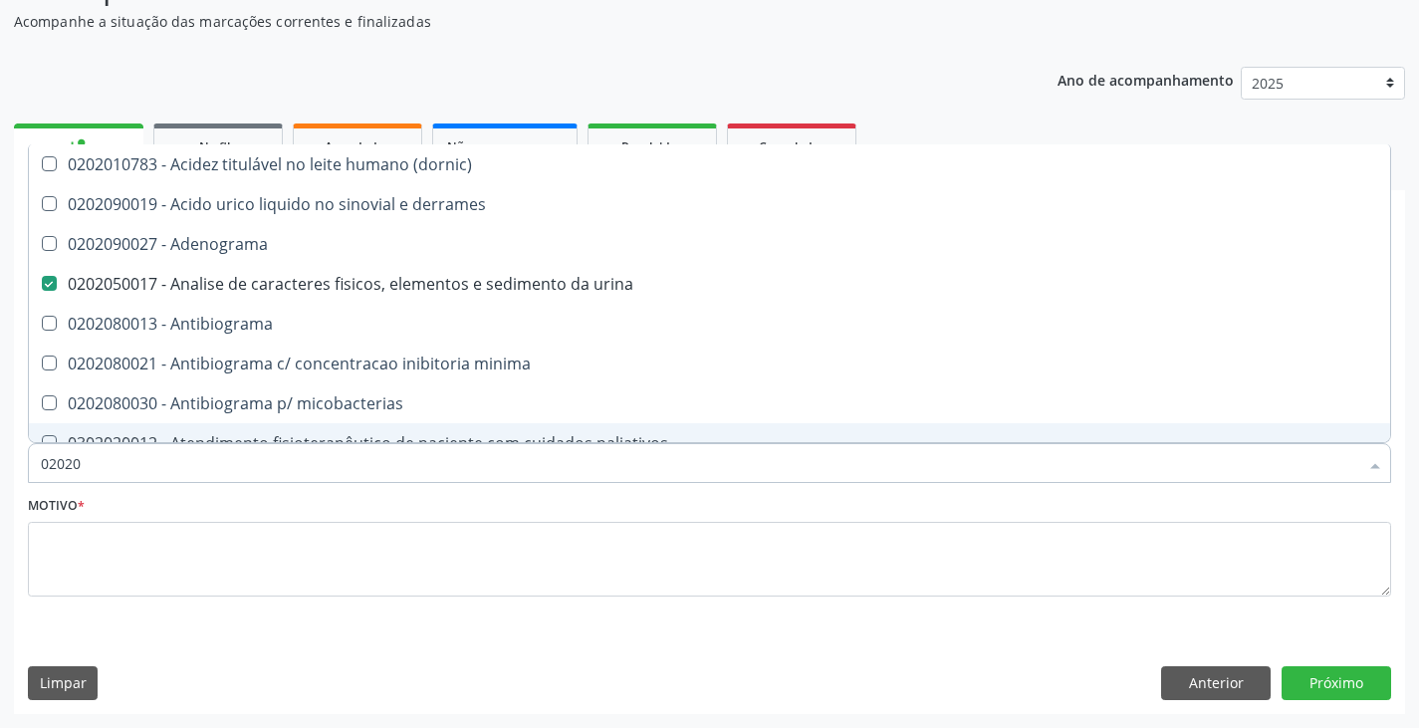
checkbox \(ch50\) "true"
checkbox d "true"
checkbox mandelico "true"
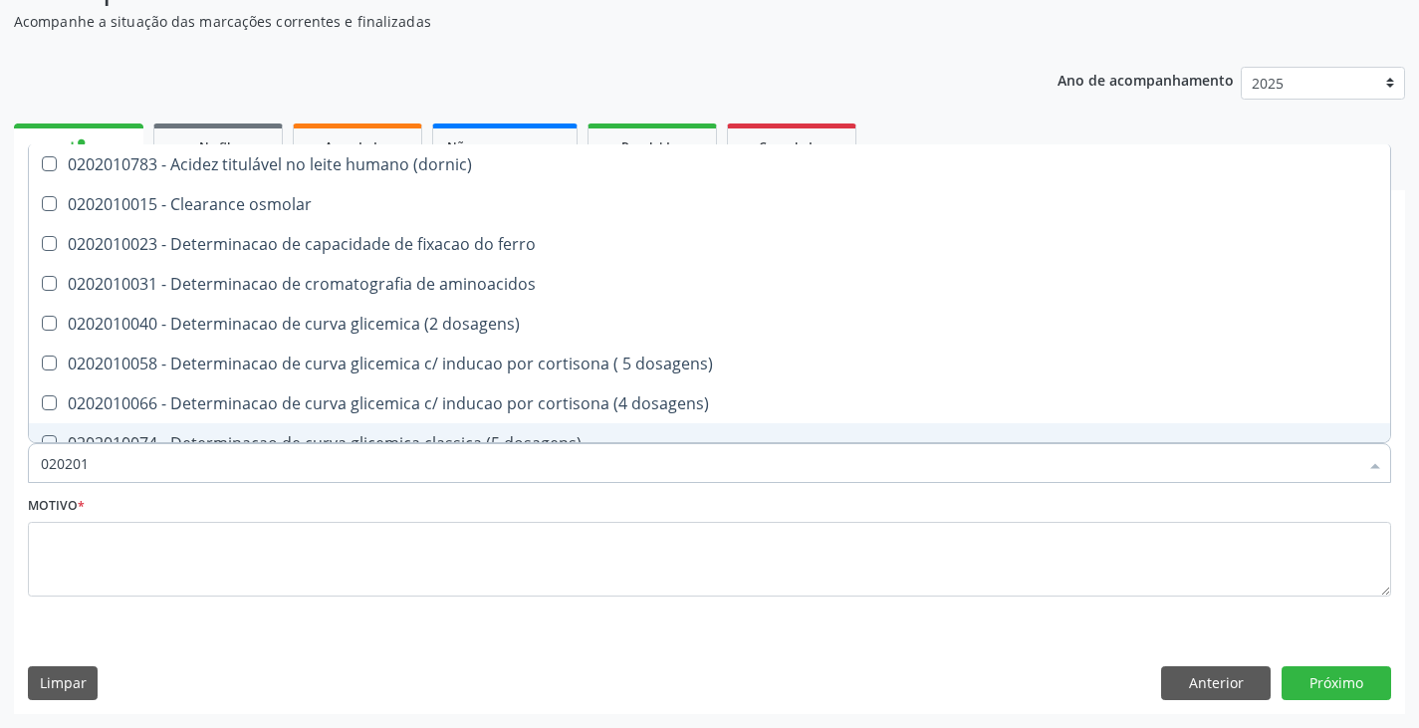
type input "0202010"
checkbox fracoes "true"
checkbox calcio "true"
checkbox ionizavel "true"
checkbox catecolaminas "true"
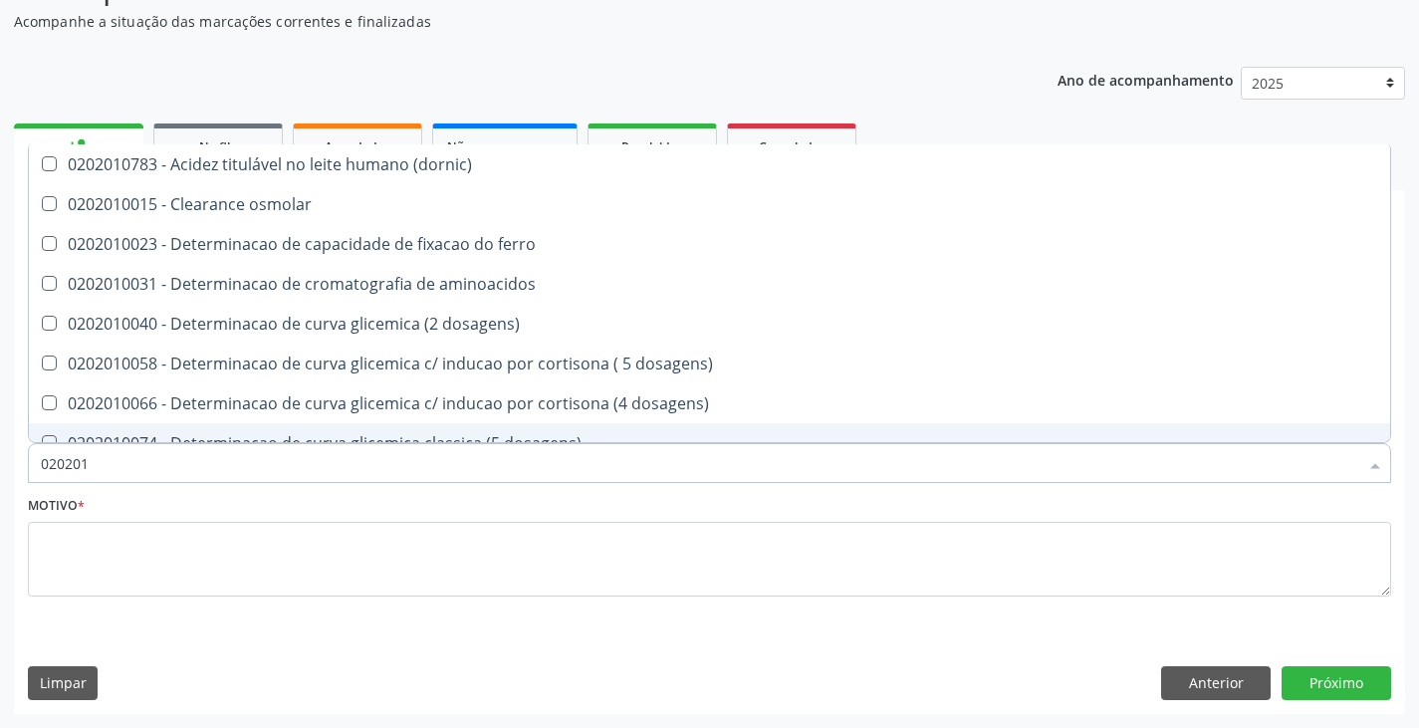
checkbox hdl "false"
checkbox ldl "false"
checkbox total "false"
checkbox creatinina "false"
checkbox hidroxiprolina "true"
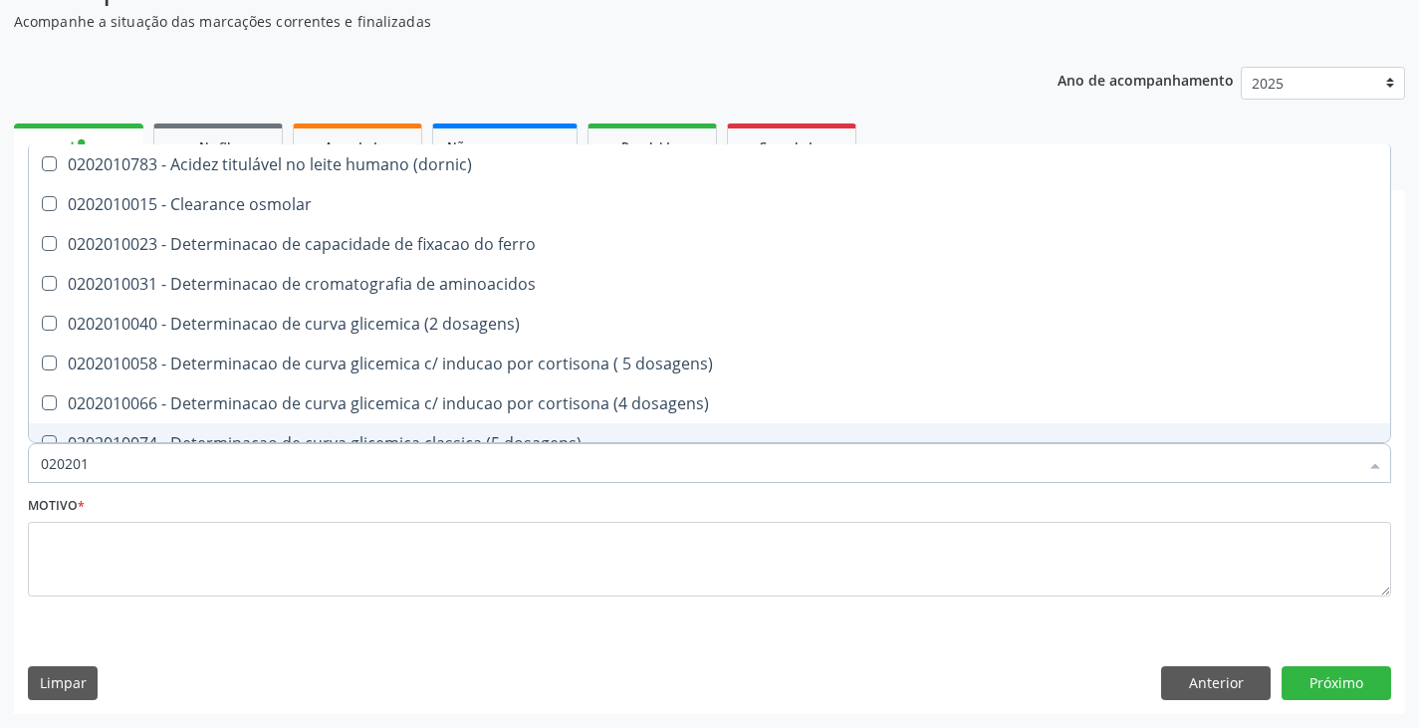
checkbox piruvato "true"
checkbox potassio "false"
type input "020201"
checkbox hdl "false"
checkbox ldl "false"
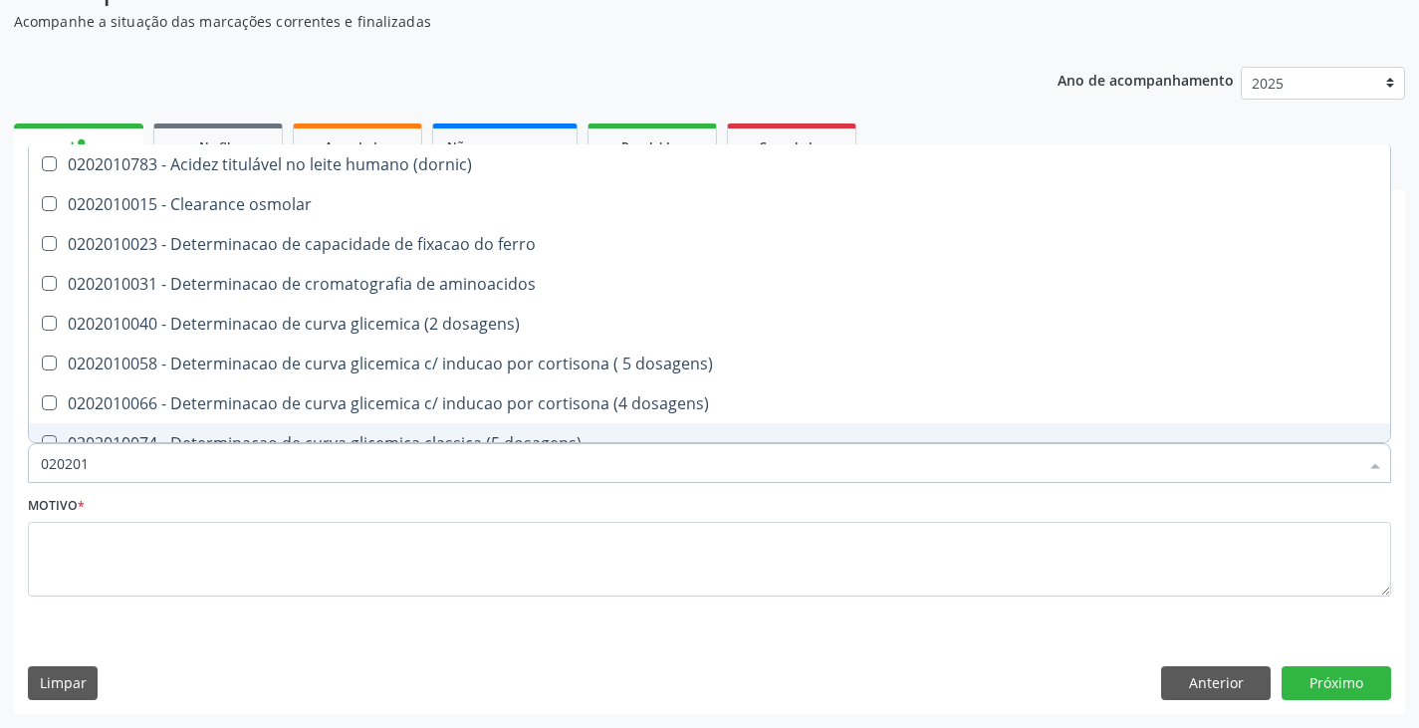
checkbox total "false"
checkbox creatinina "false"
checkbox alfa-hidroxibutirica "true"
checkbox glutamica "true"
checkbox latica "true"
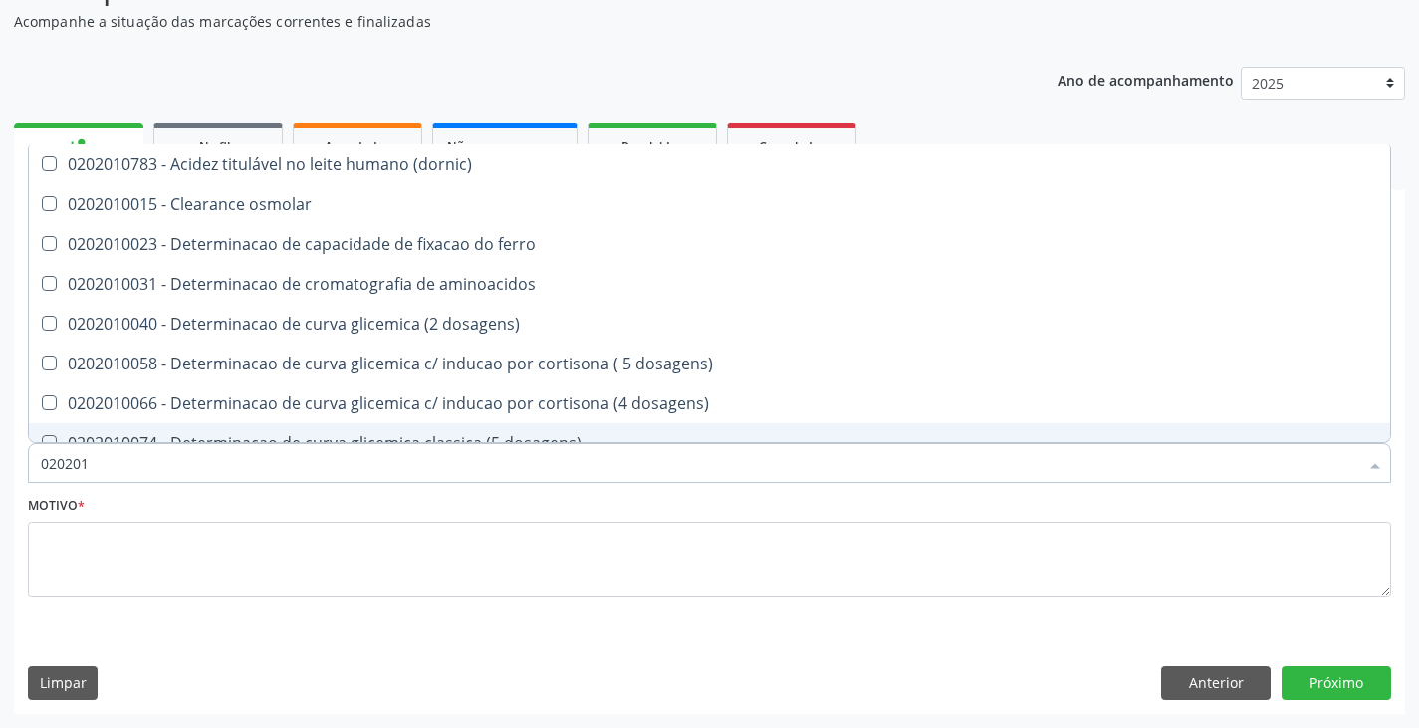
checkbox ferritina "true"
checkbox potassio "false"
checkbox triglicerideos "false"
checkbox ureia "true"
type input "02020"
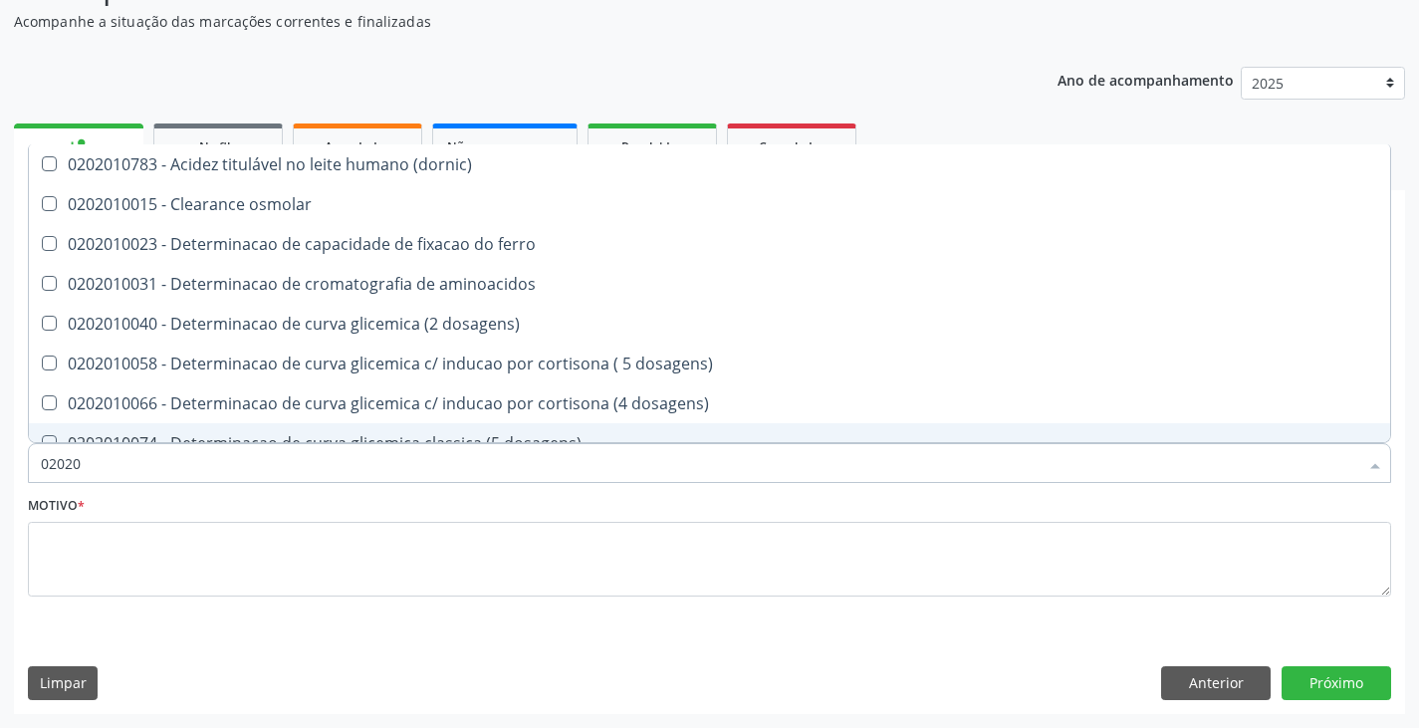
checkbox aminoacidos "true"
checkbox hdl "false"
checkbox ldl "false"
checkbox total "false"
checkbox creatinina "false"
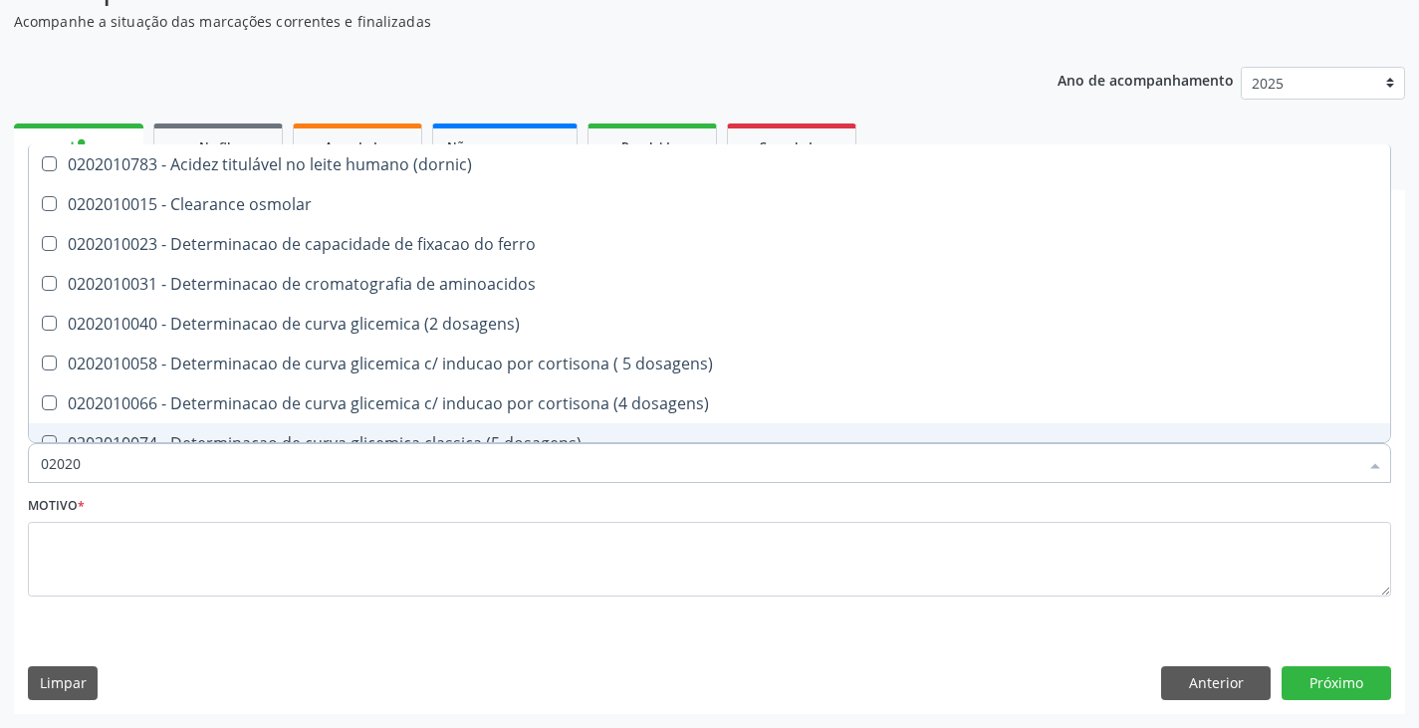
checkbox potassio "false"
checkbox triglicerideos "false"
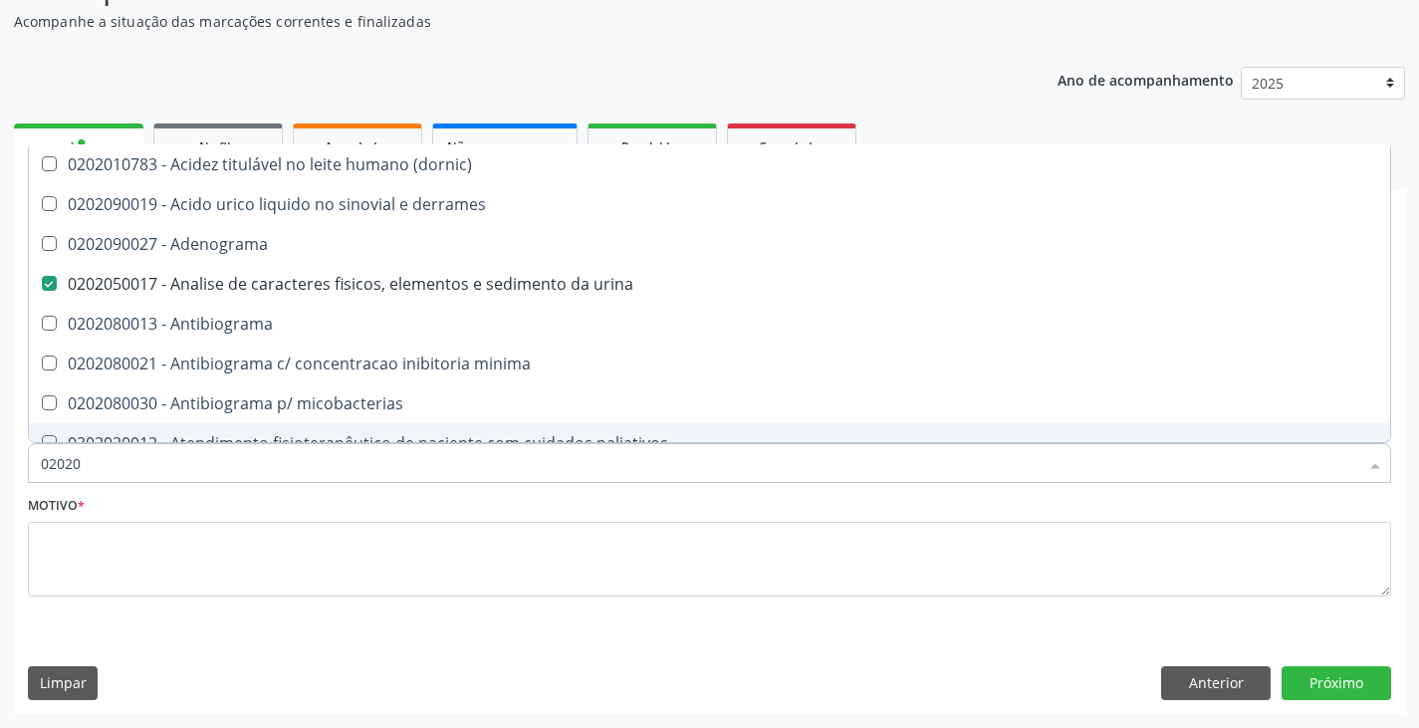
type input "020201"
checkbox urina "false"
checkbox \(qualitativo\) "true"
checkbox molecular "true"
checkbox htlv-1 "true"
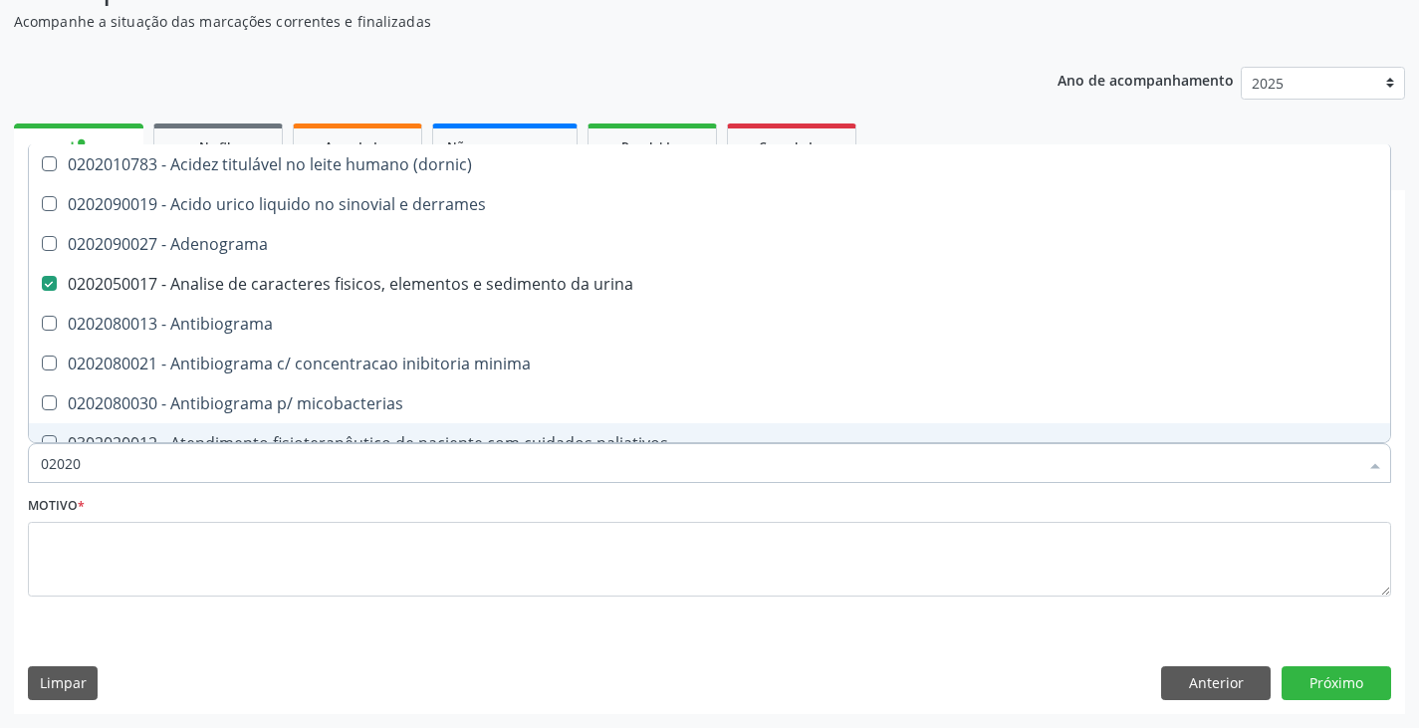
checkbox \(ch50\) "true"
checkbox d "true"
checkbox mandelico "true"
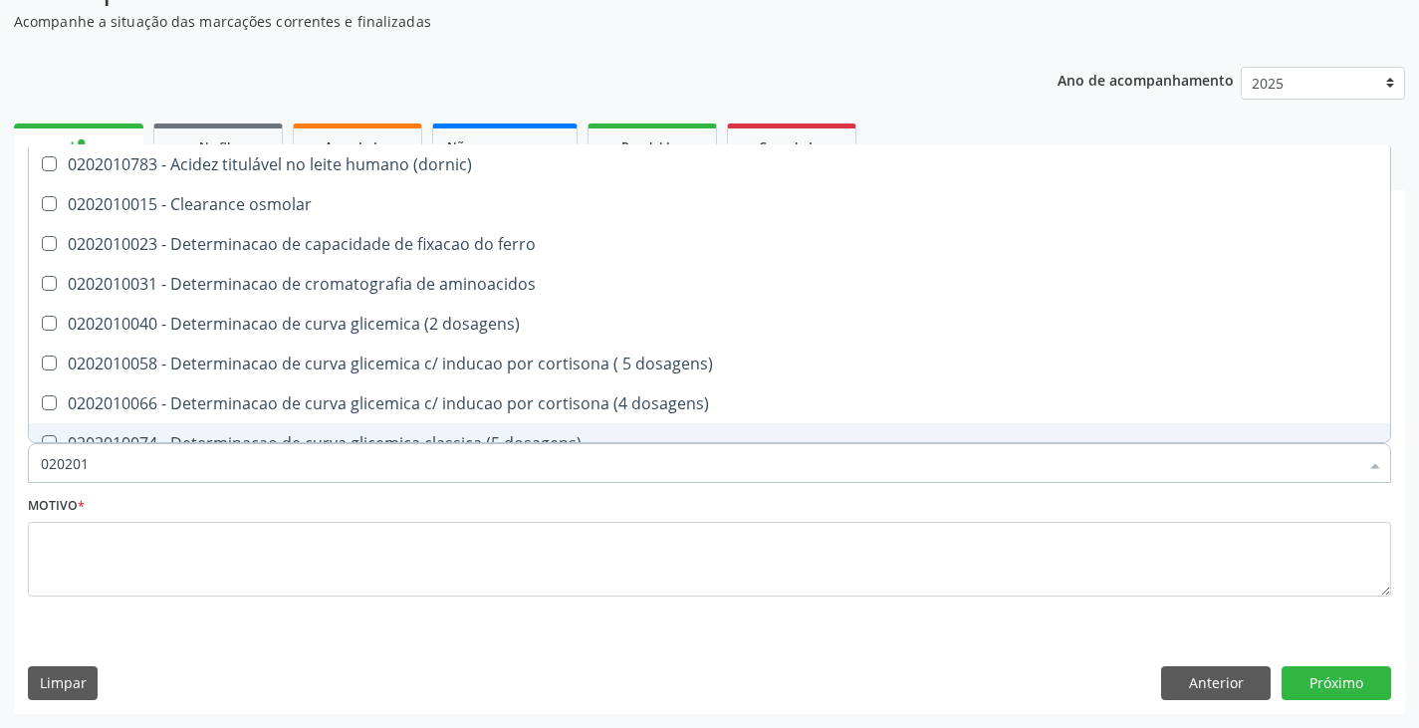
type input "0202010"
checkbox fracoes "true"
checkbox calcio "true"
checkbox ionizavel "true"
checkbox catecolaminas "true"
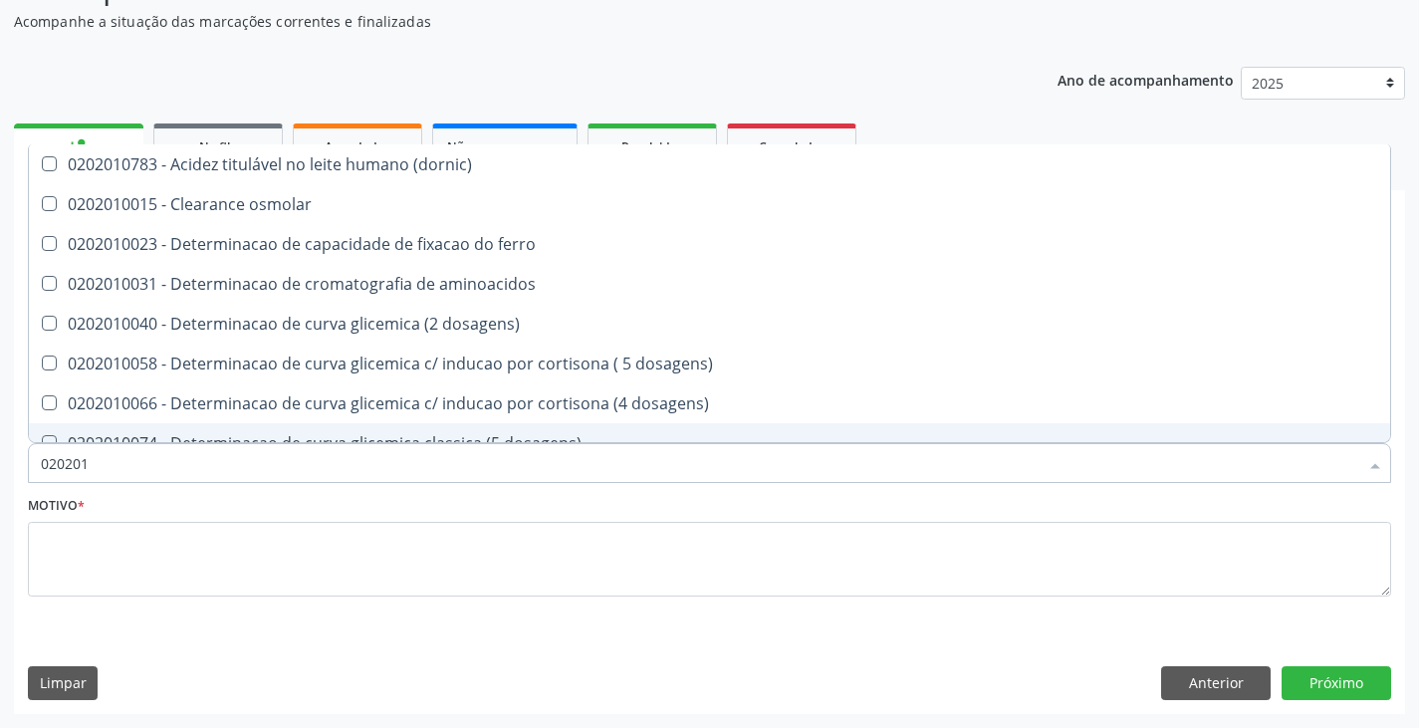
checkbox hdl "false"
checkbox ldl "false"
checkbox total "false"
checkbox creatinina "false"
checkbox hidroxiprolina "true"
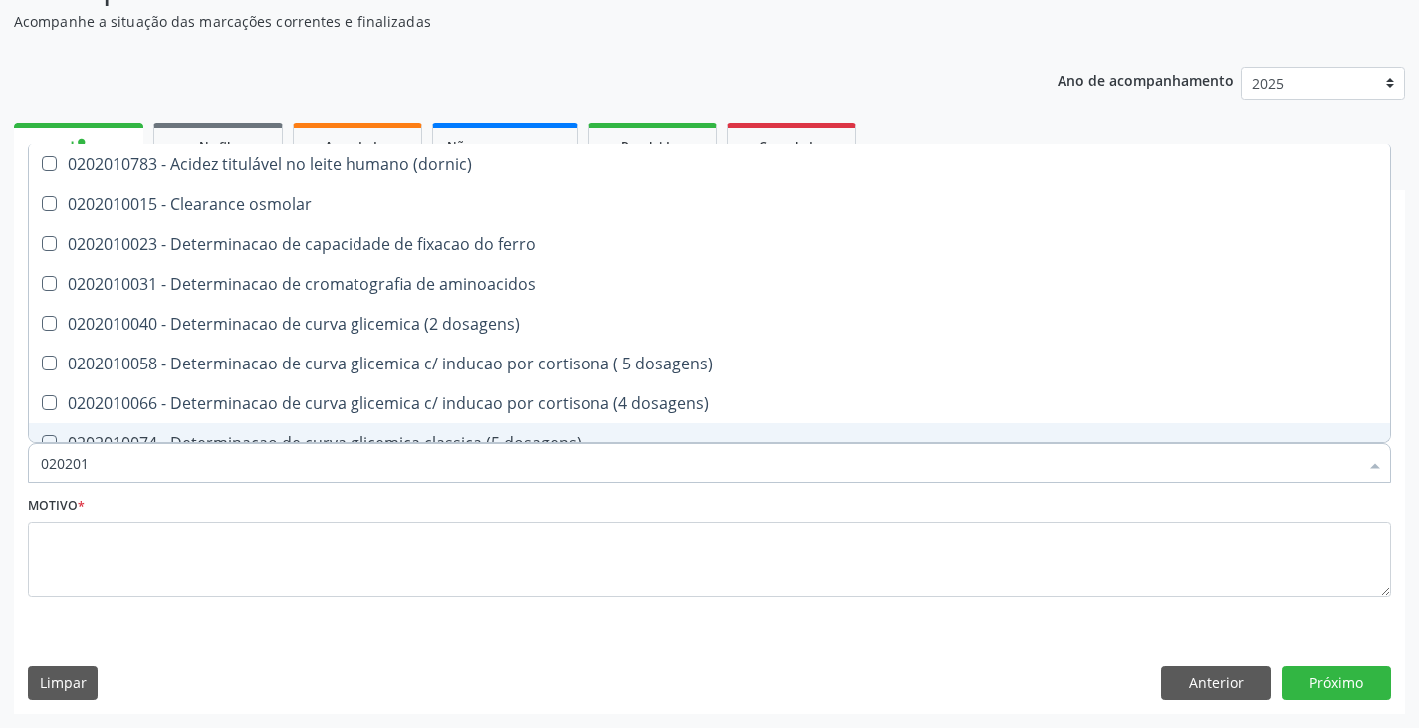
checkbox piruvato "true"
checkbox potassio "false"
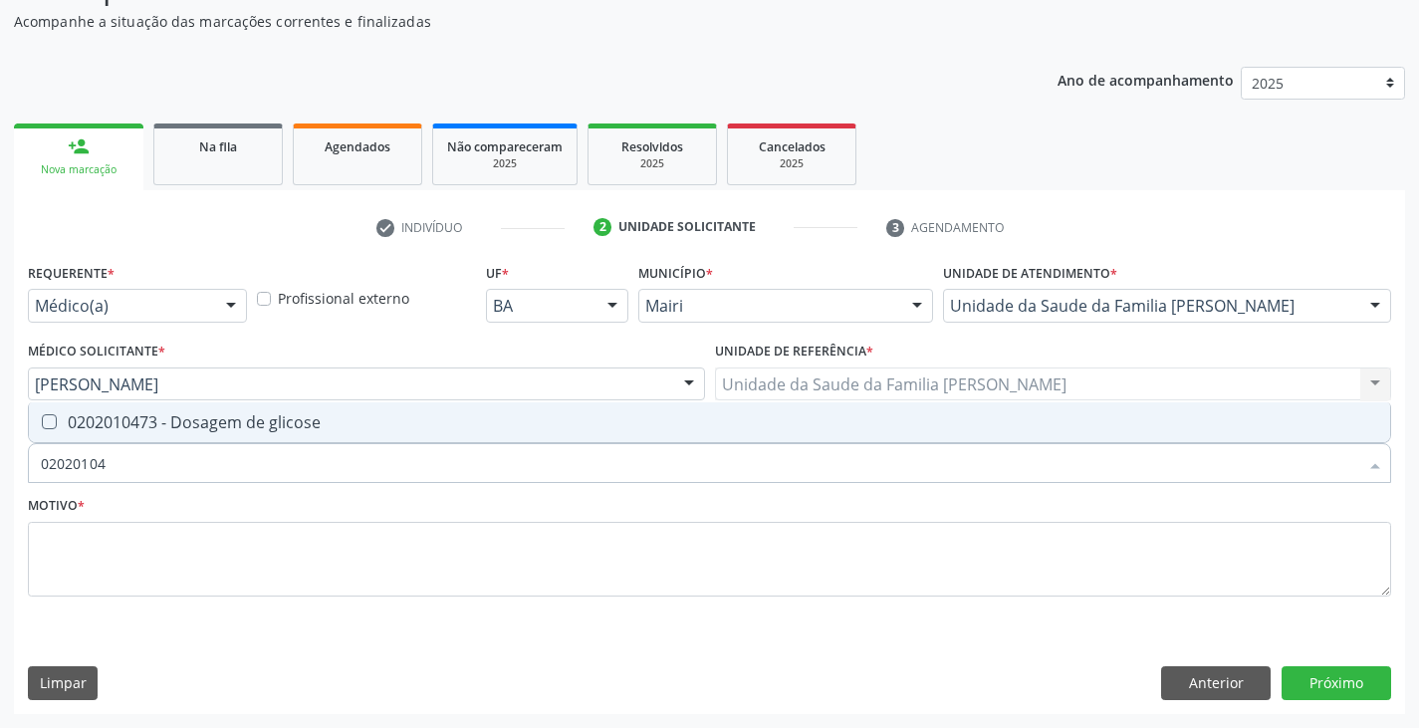
type input "020201047"
click at [123, 430] on div "0202010473 - Dosagem de glicose" at bounding box center [710, 422] width 1338 height 16
checkbox glicose "true"
type input "02020104"
checkbox glicose "false"
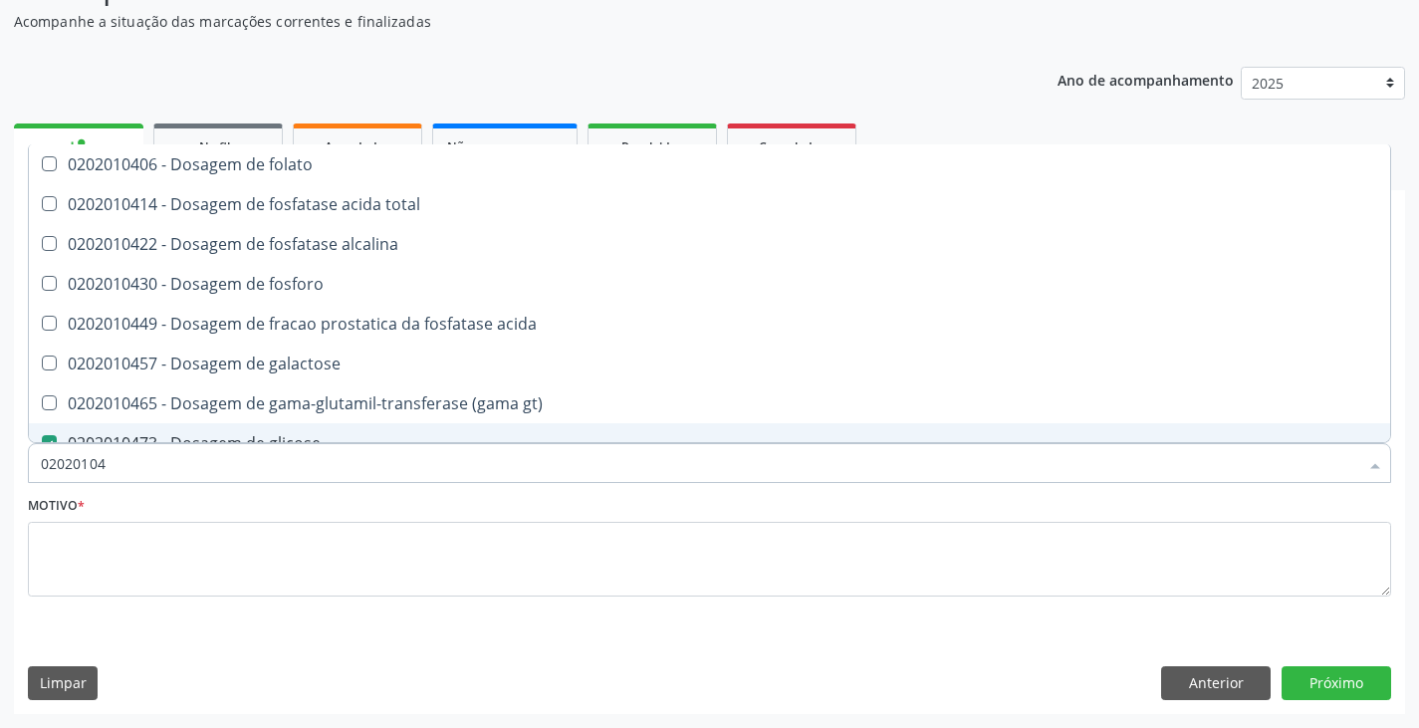
type input "0202010"
checkbox glicose "false"
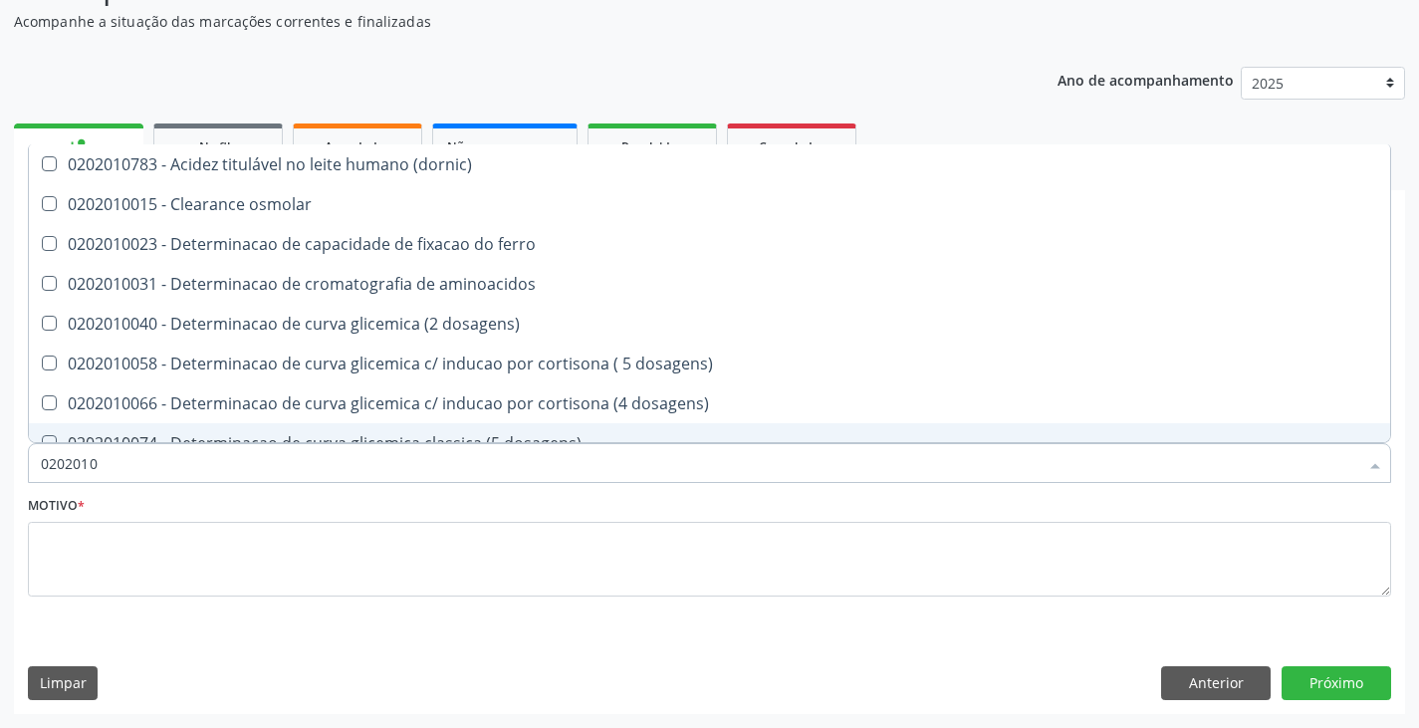
type input "02020102"
checkbox dosagens\) "true"
checkbox osmolaridade "true"
checkbox ivy "true"
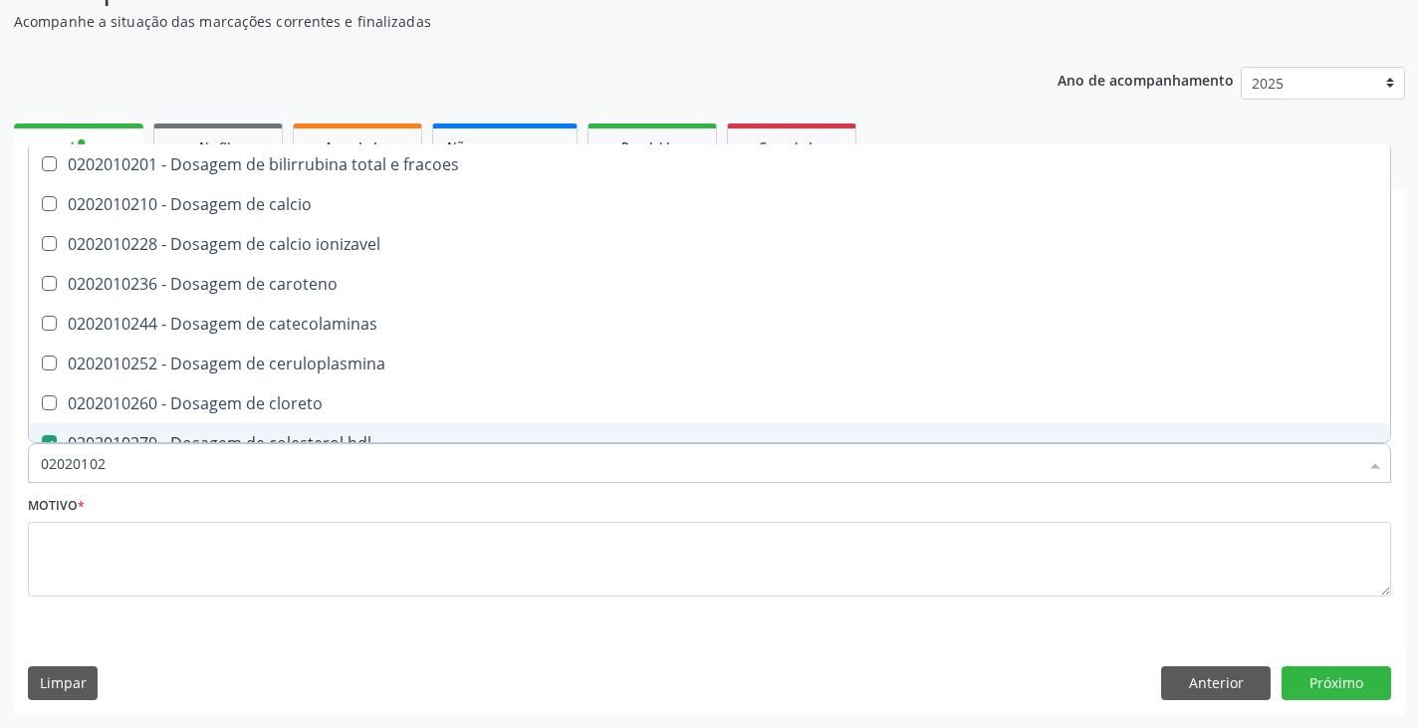
type input "020201027"
checkbox fracoes "true"
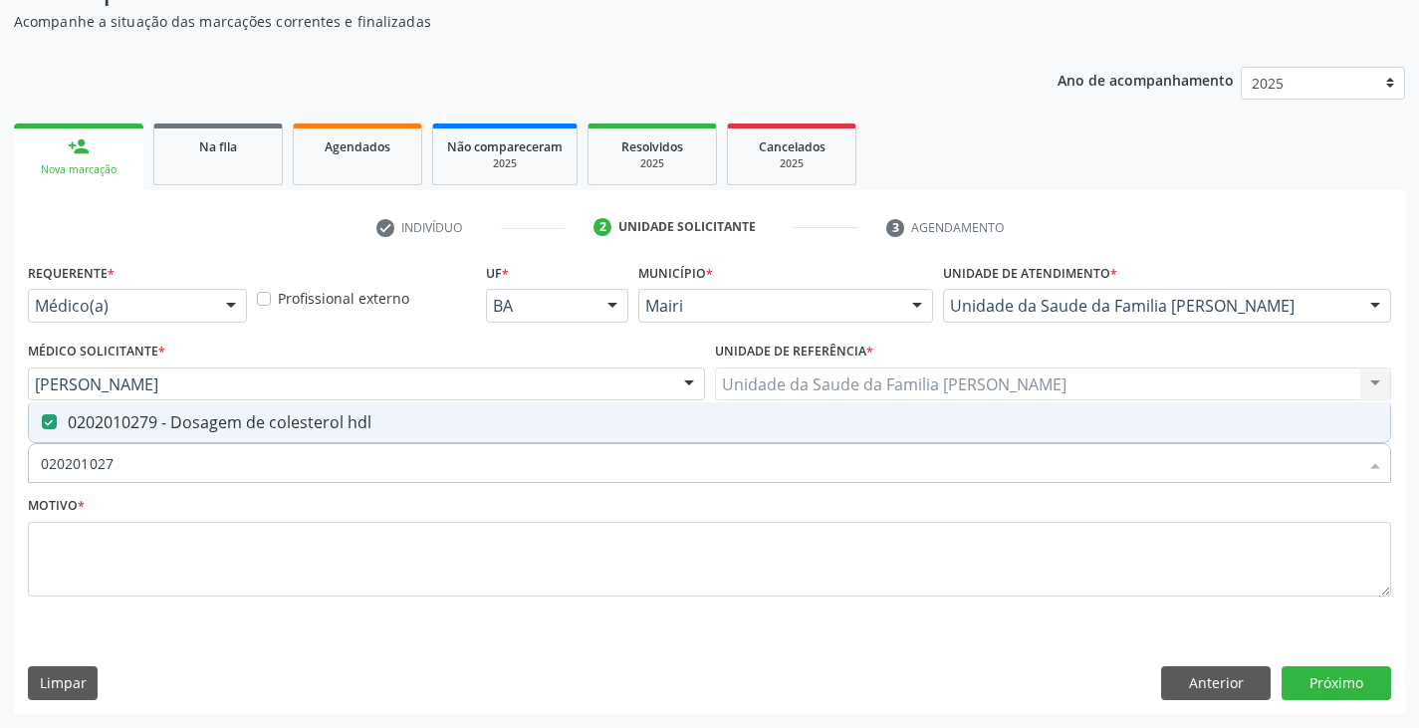
type input "0202010279"
click at [123, 430] on div "0202010279 - Dosagem de colesterol hdl" at bounding box center [710, 422] width 1338 height 16
click at [122, 430] on div "0202010279 - Dosagem de colesterol hdl" at bounding box center [710, 422] width 1338 height 16
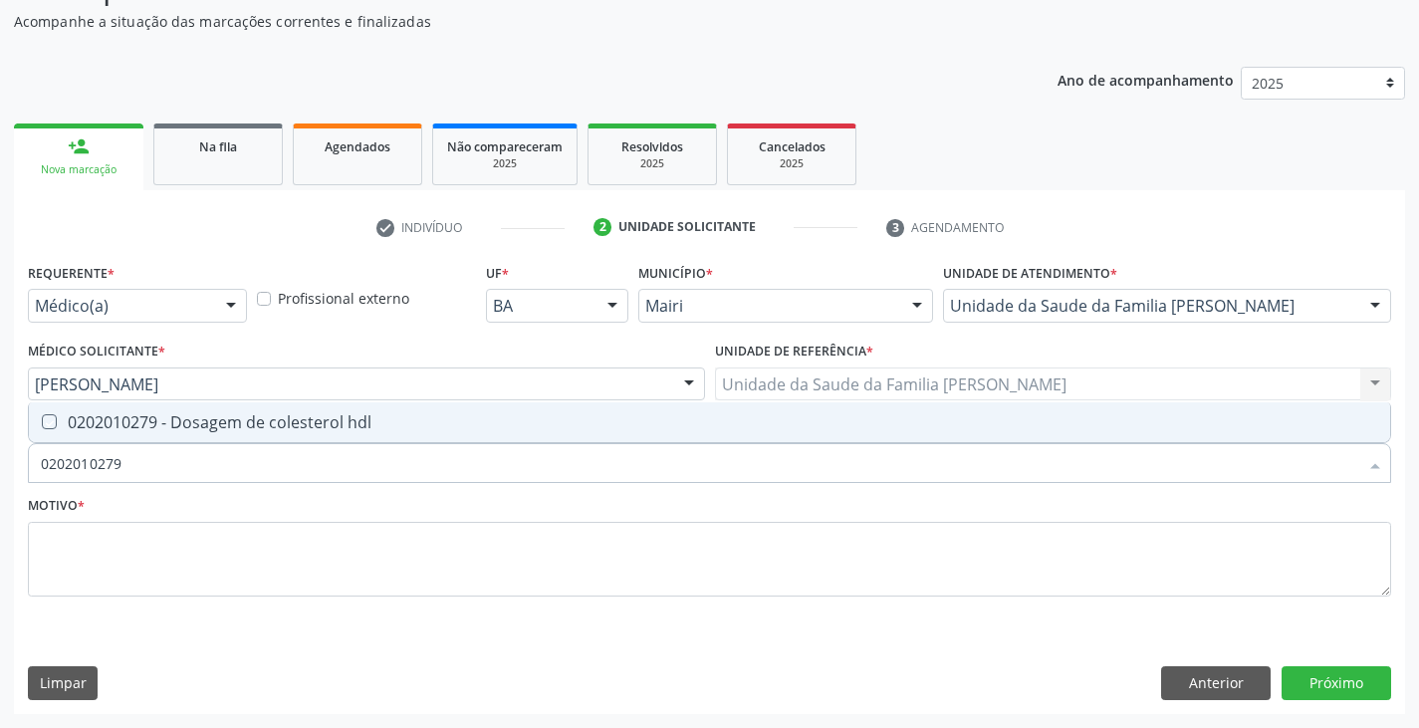
checkbox hdl "true"
type input "02020102"
checkbox hdl "false"
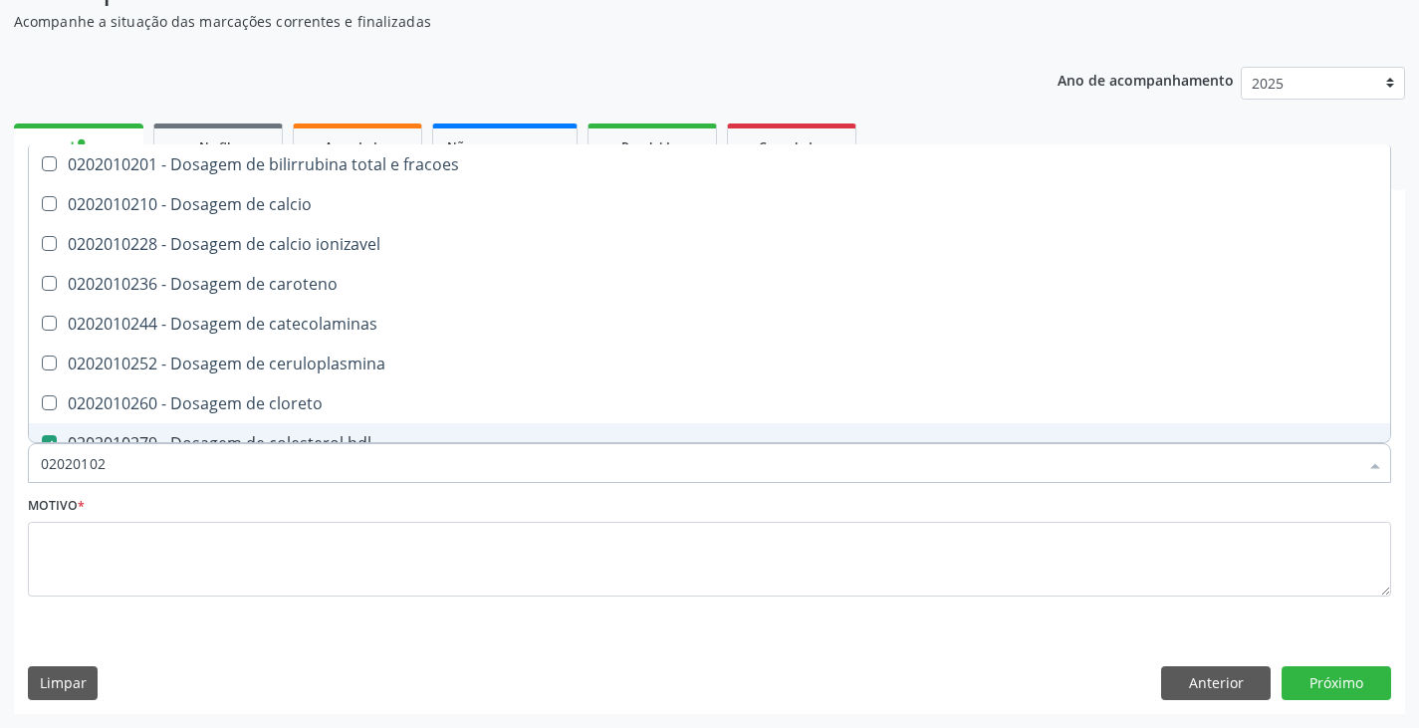
type input "0202010"
checkbox hdl "false"
checkbox ldl "false"
checkbox total "false"
type input "020201050"
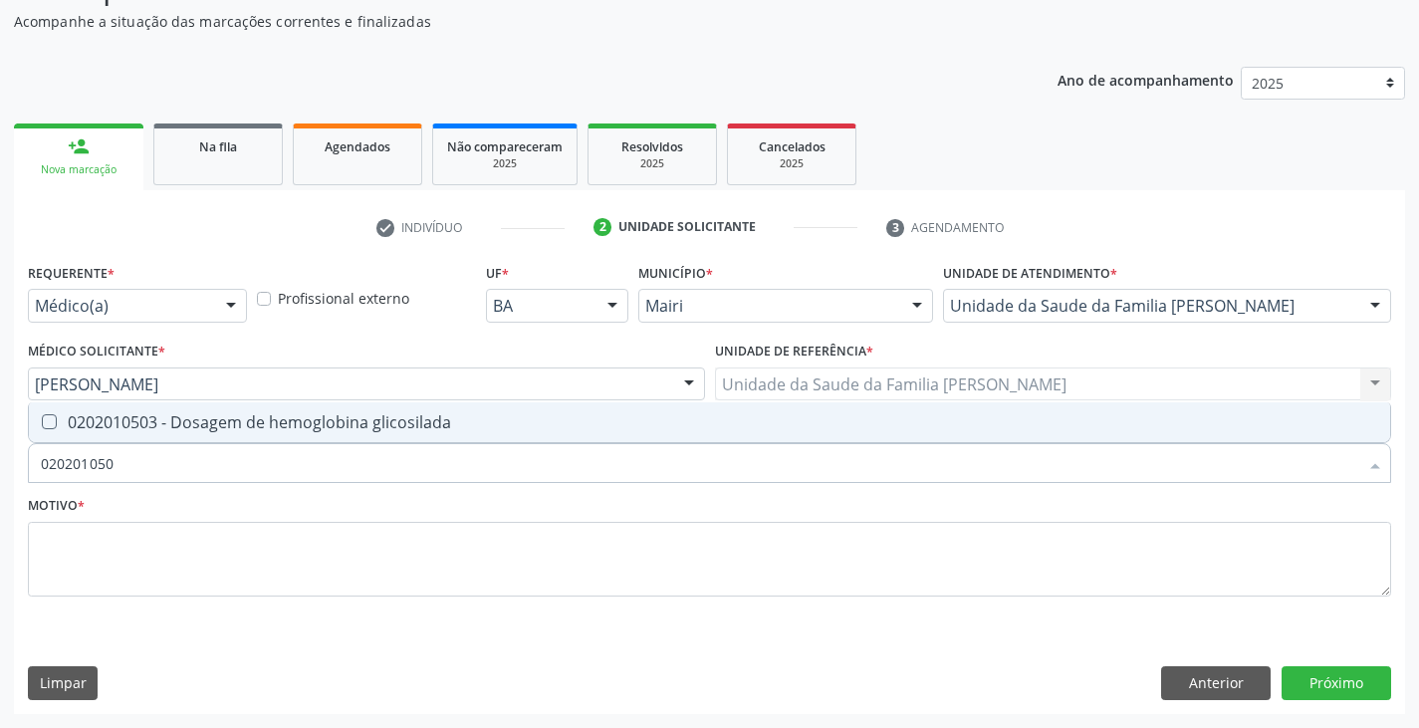
click at [122, 430] on div "0202010503 - Dosagem de hemoglobina glicosilada" at bounding box center [710, 422] width 1338 height 16
checkbox glicosilada "true"
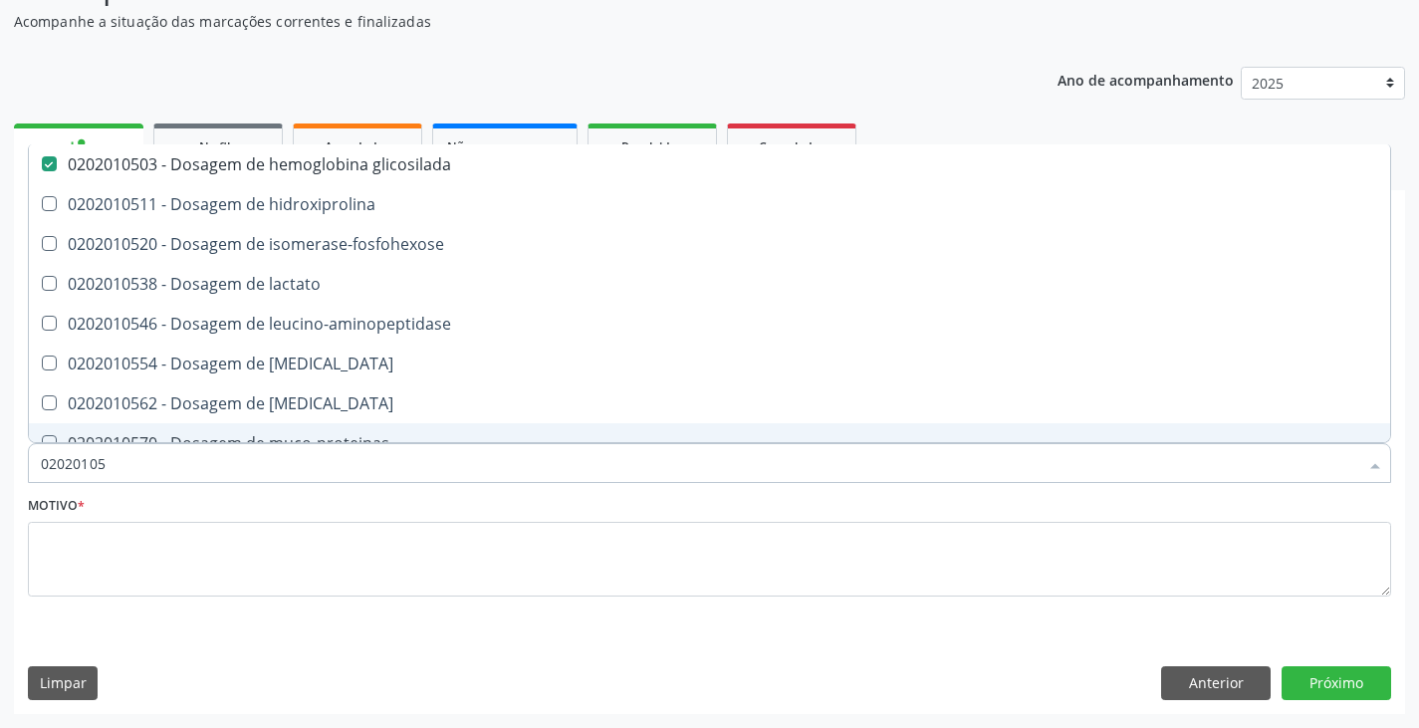
type input "0202010"
checkbox glicosilada "false"
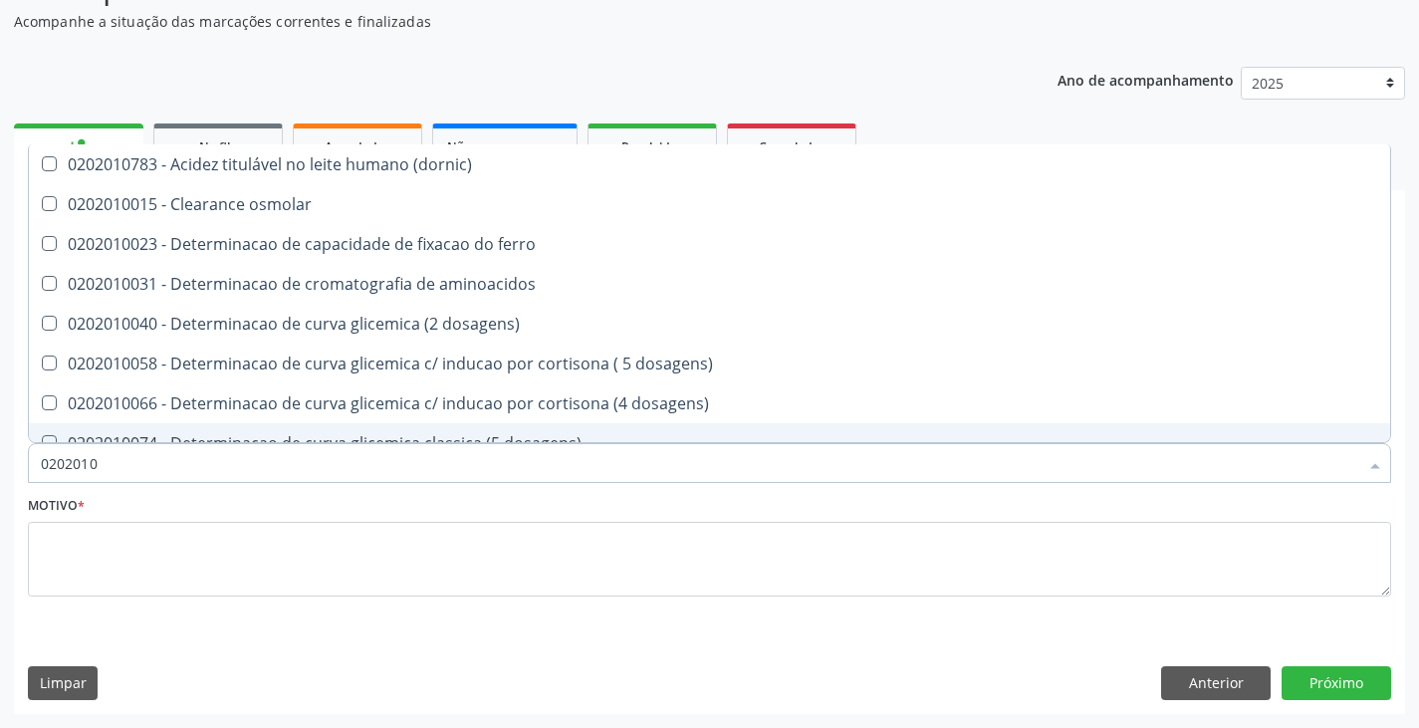
type input "02020103"
checkbox osmolar "true"
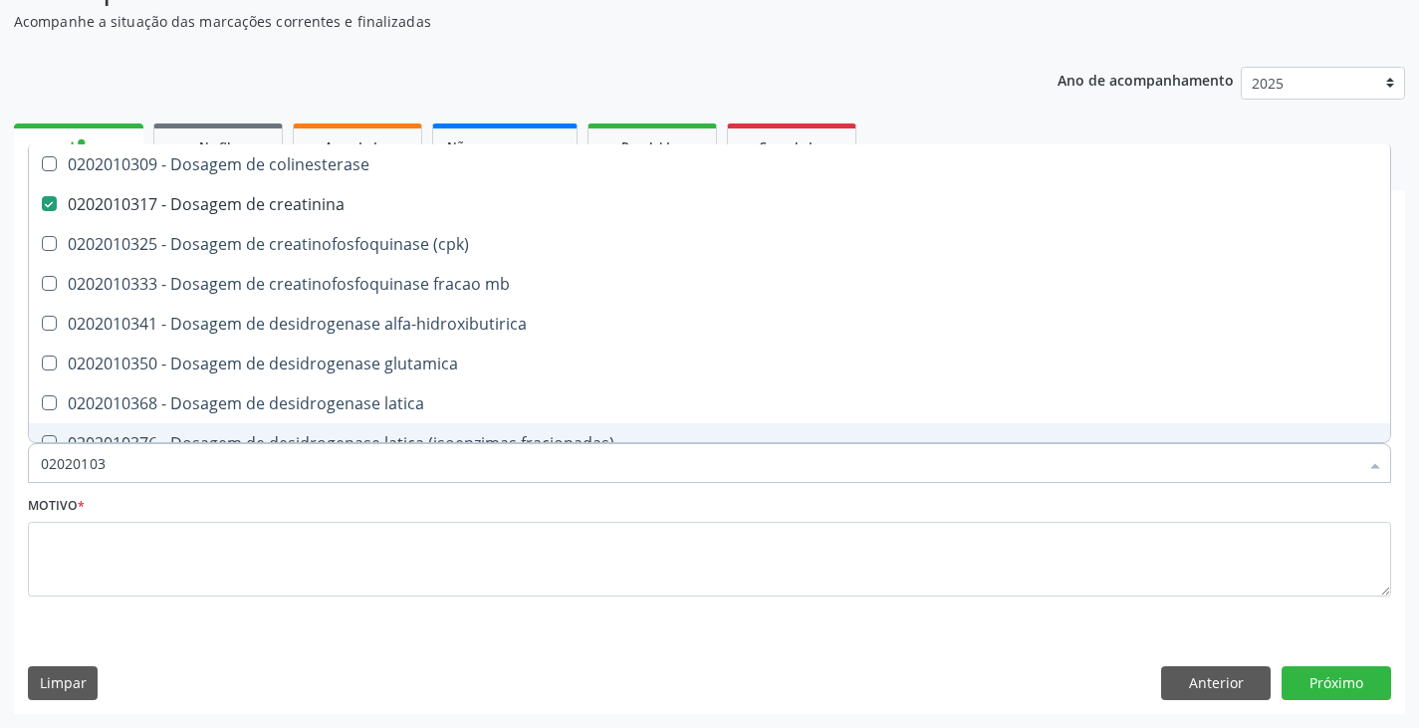
type input "020201038"
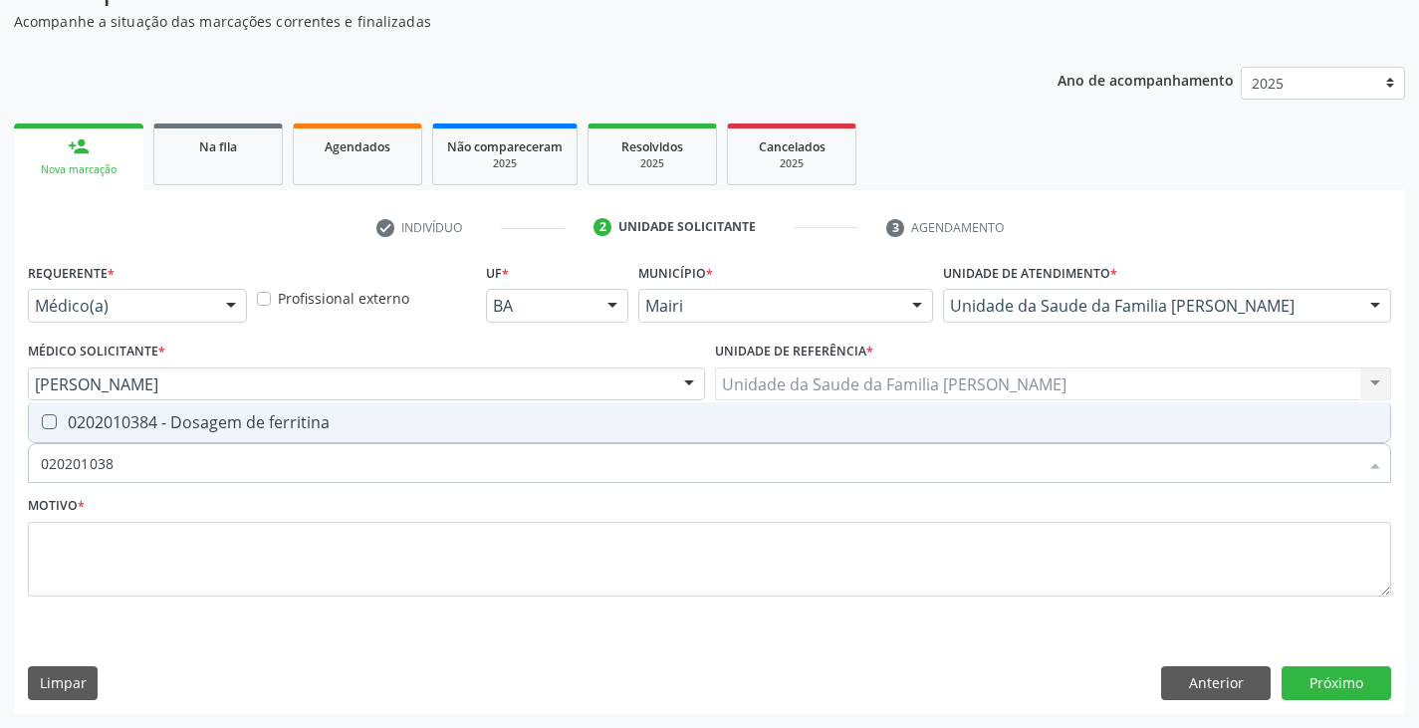
click at [122, 430] on div "0202010384 - Dosagem de ferritina" at bounding box center [710, 422] width 1338 height 16
click at [121, 430] on div "0202010384 - Dosagem de ferritina" at bounding box center [710, 422] width 1338 height 16
checkbox ferritina "false"
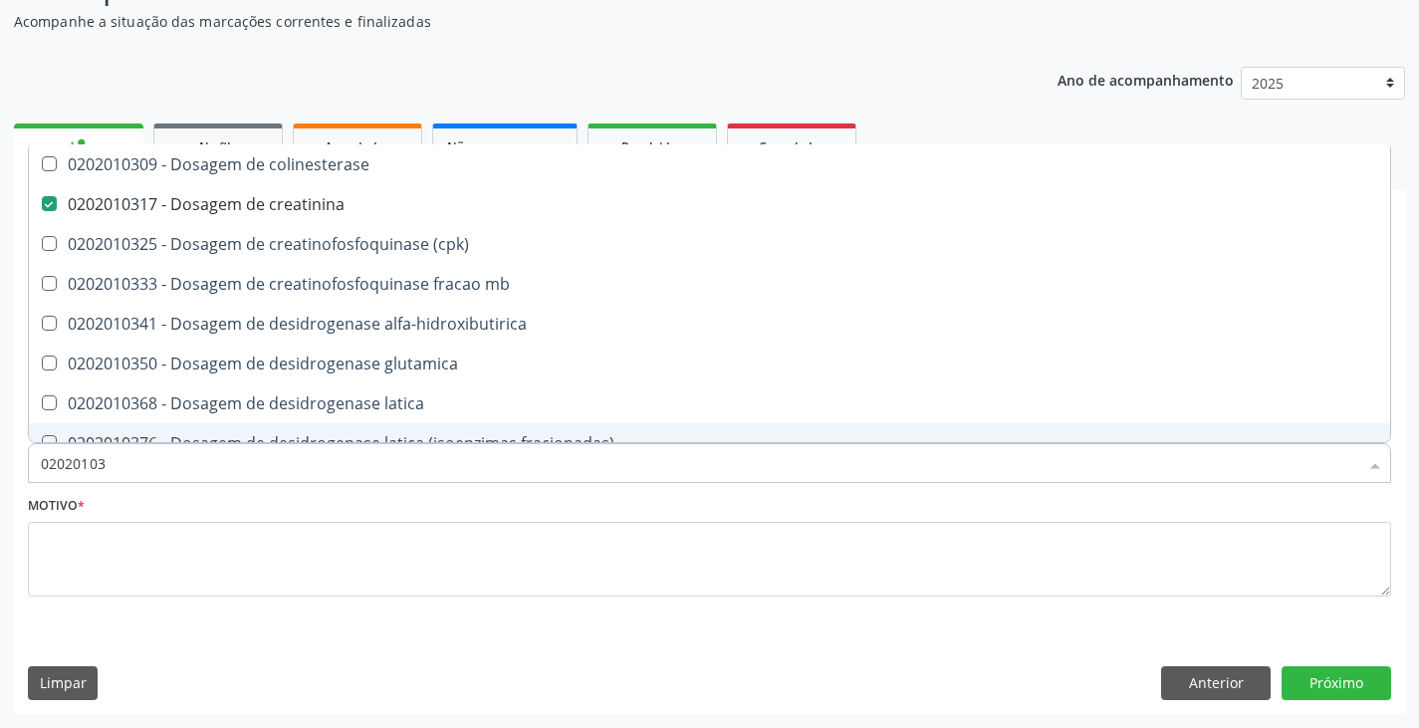
type input "0202010"
checkbox creatinina "false"
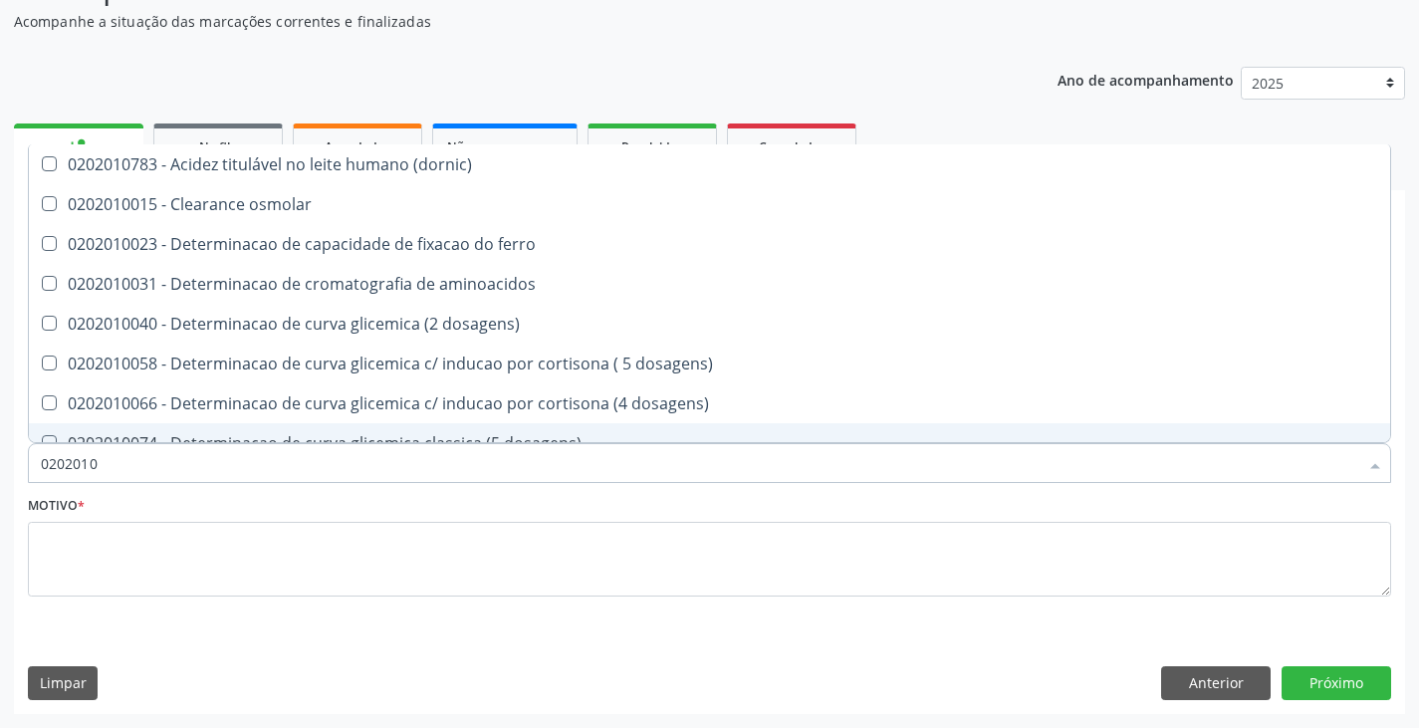
type input "020201"
checkbox hdl "false"
checkbox ldl "false"
checkbox total "false"
checkbox creatinina "false"
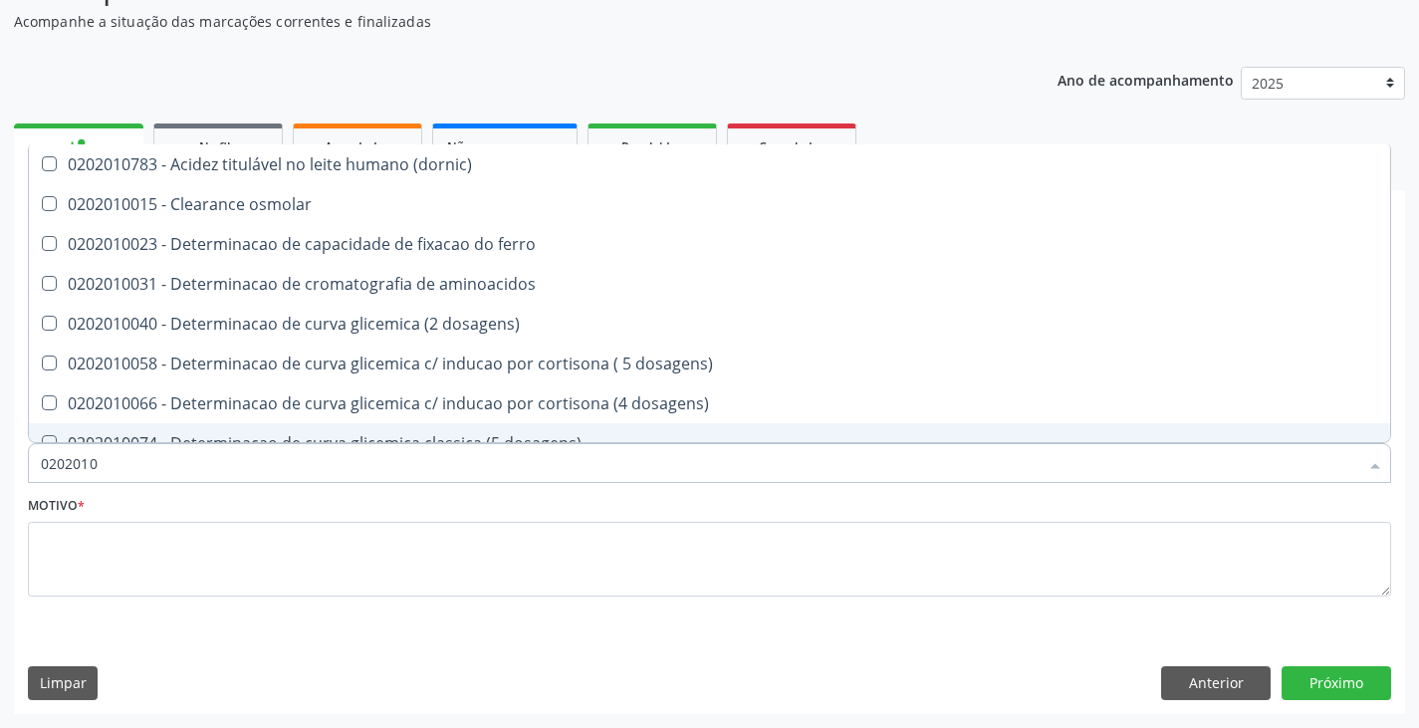
checkbox alfa-hidroxibutirica "true"
checkbox glutamica "true"
checkbox latica "true"
checkbox ferritina "true"
checkbox glicose "false"
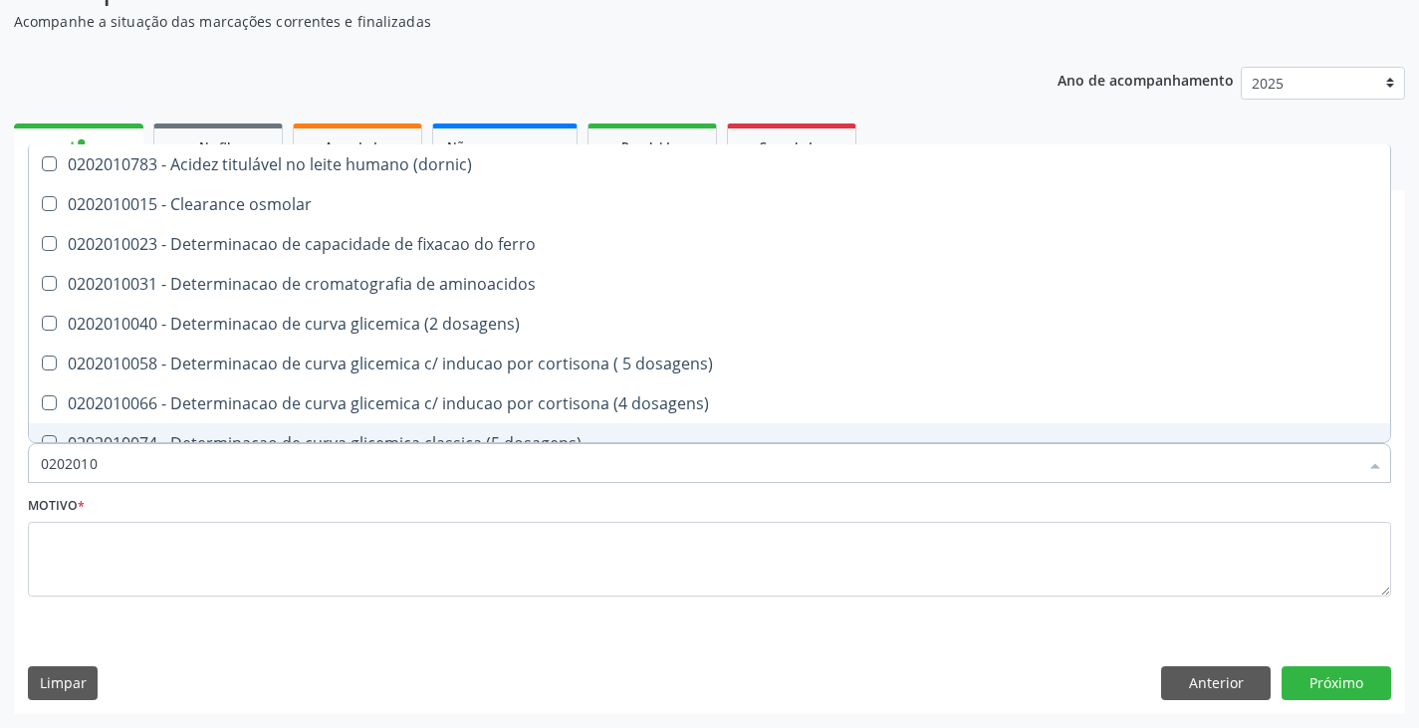
checkbox glicosilada "false"
checkbox magnesio "true"
checkbox porfirinas "true"
checkbox potassio "false"
checkbox triglicerideos "false"
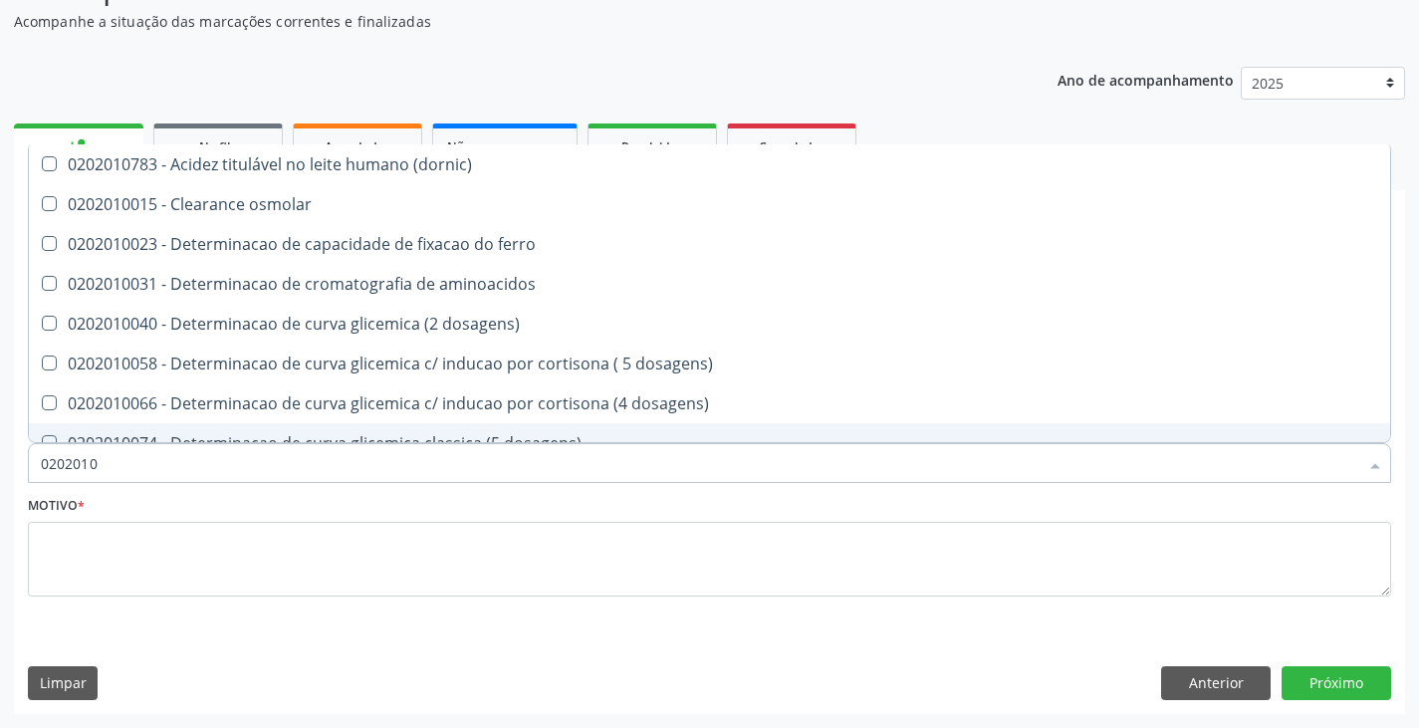
checkbox ureia "true"
type input "02020"
checkbox aminoacidos "true"
checkbox hdl "false"
checkbox ldl "false"
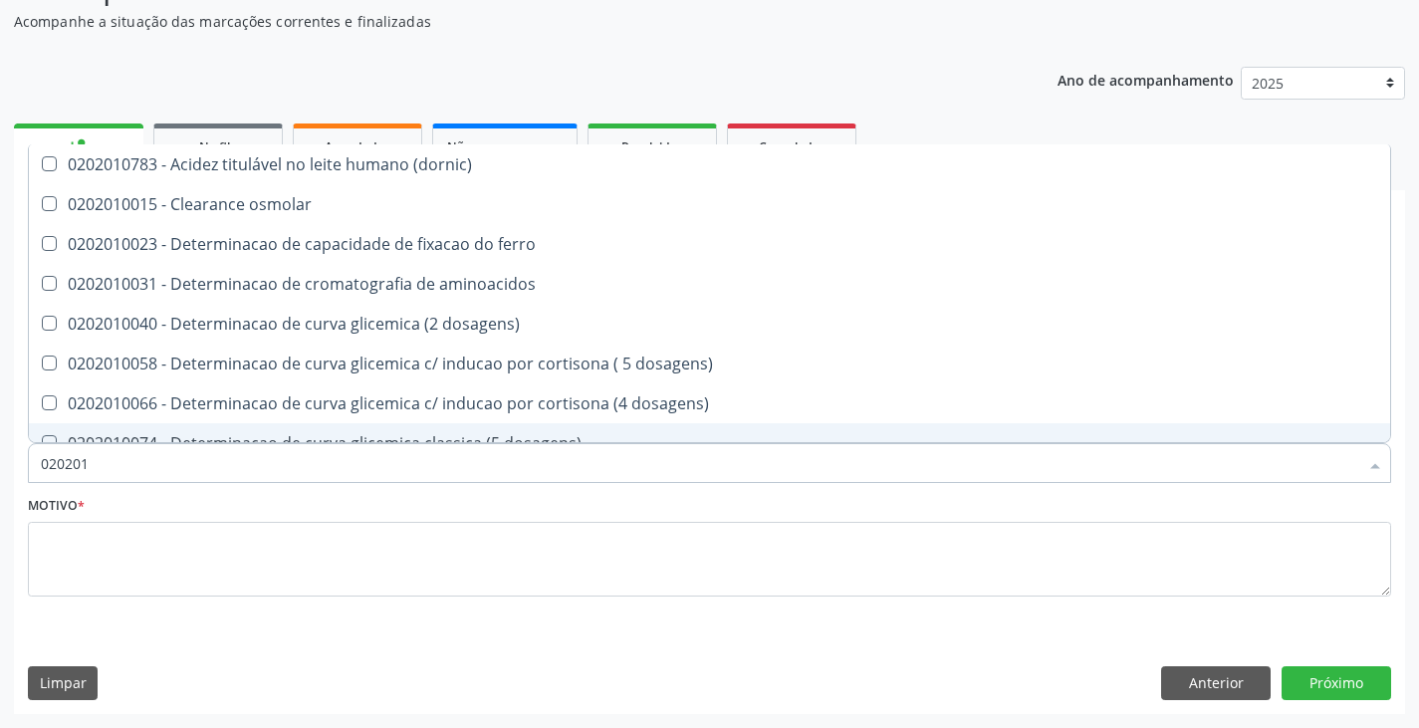
checkbox total "false"
checkbox creatinina "false"
checkbox glicose "false"
checkbox glicosilada "false"
checkbox potassio "false"
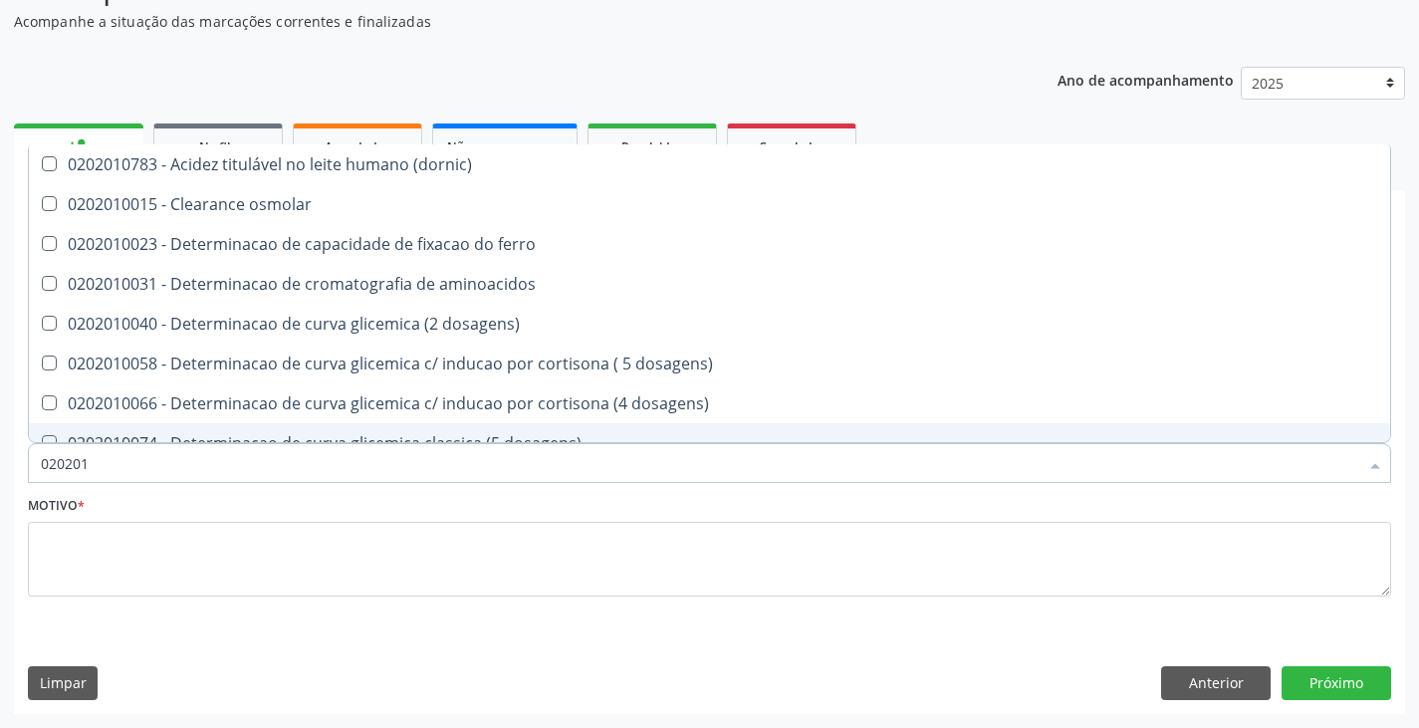
checkbox triglicerideos "false"
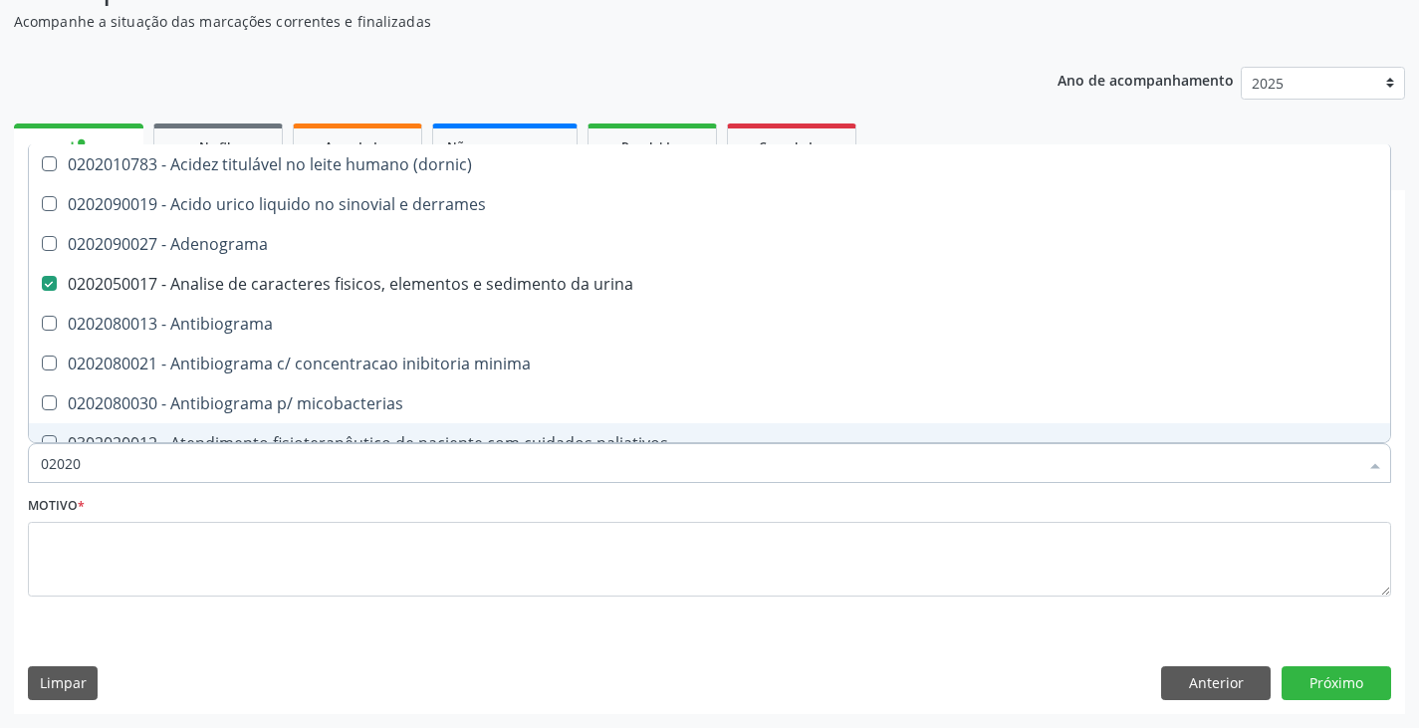
type input "020203"
checkbox urina "false"
checkbox hdl "false"
checkbox ldl "false"
checkbox total "false"
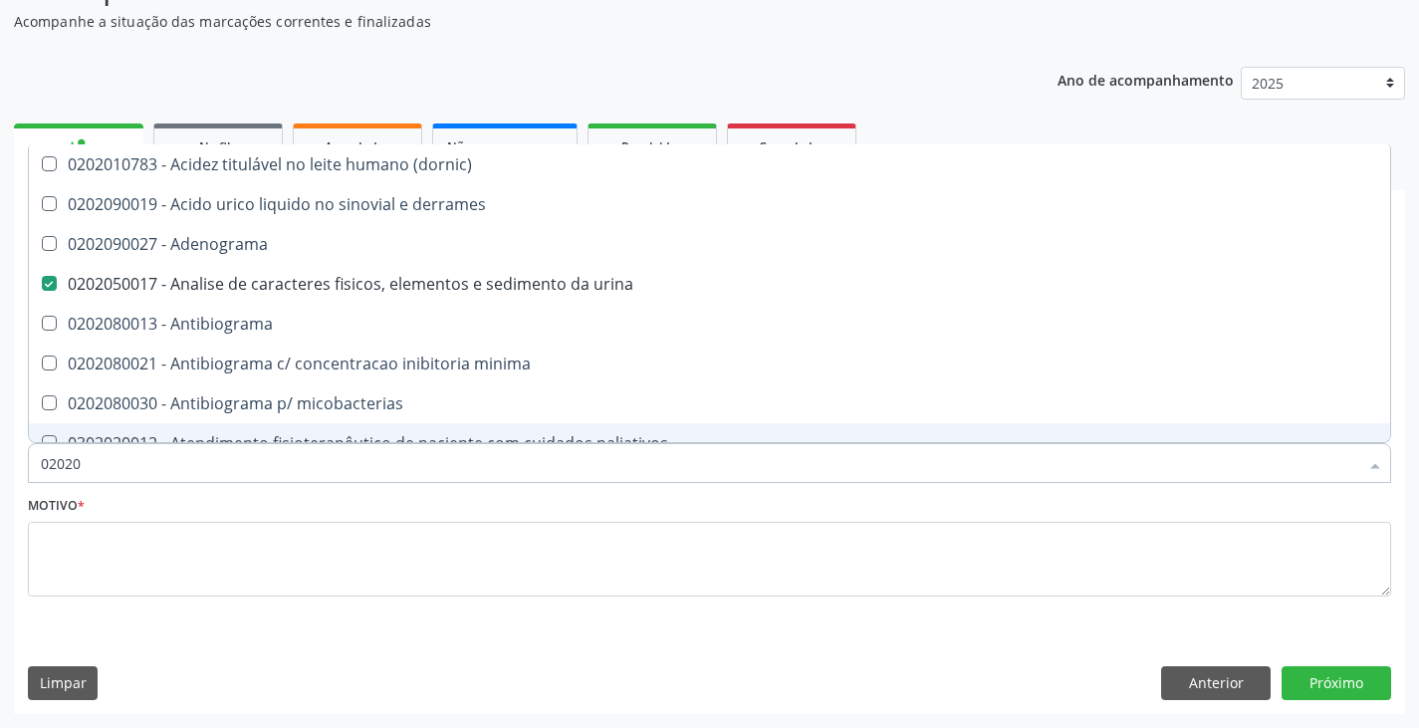
checkbox creatinina "false"
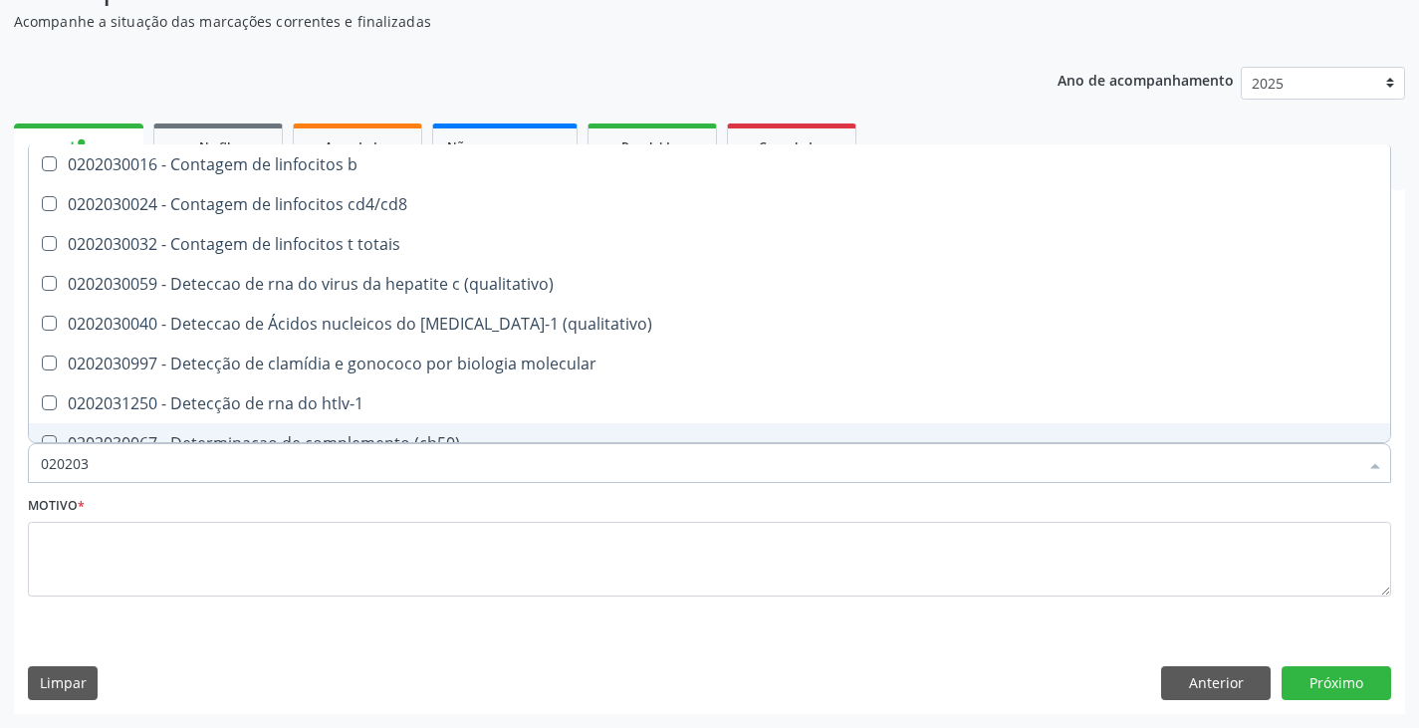
type input "0202038"
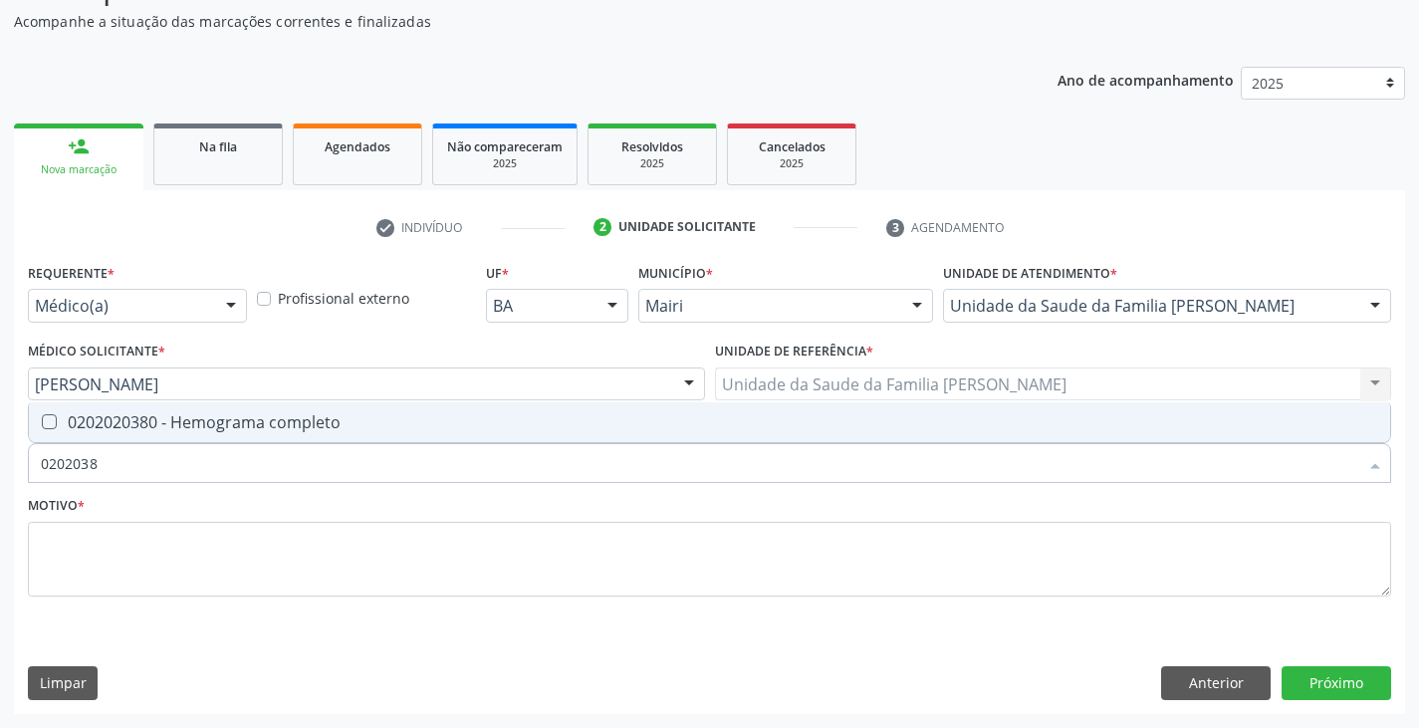
click at [121, 430] on div "0202020380 - Hemograma completo" at bounding box center [710, 422] width 1338 height 16
checkbox completo "true"
type input "020203"
checkbox completo "false"
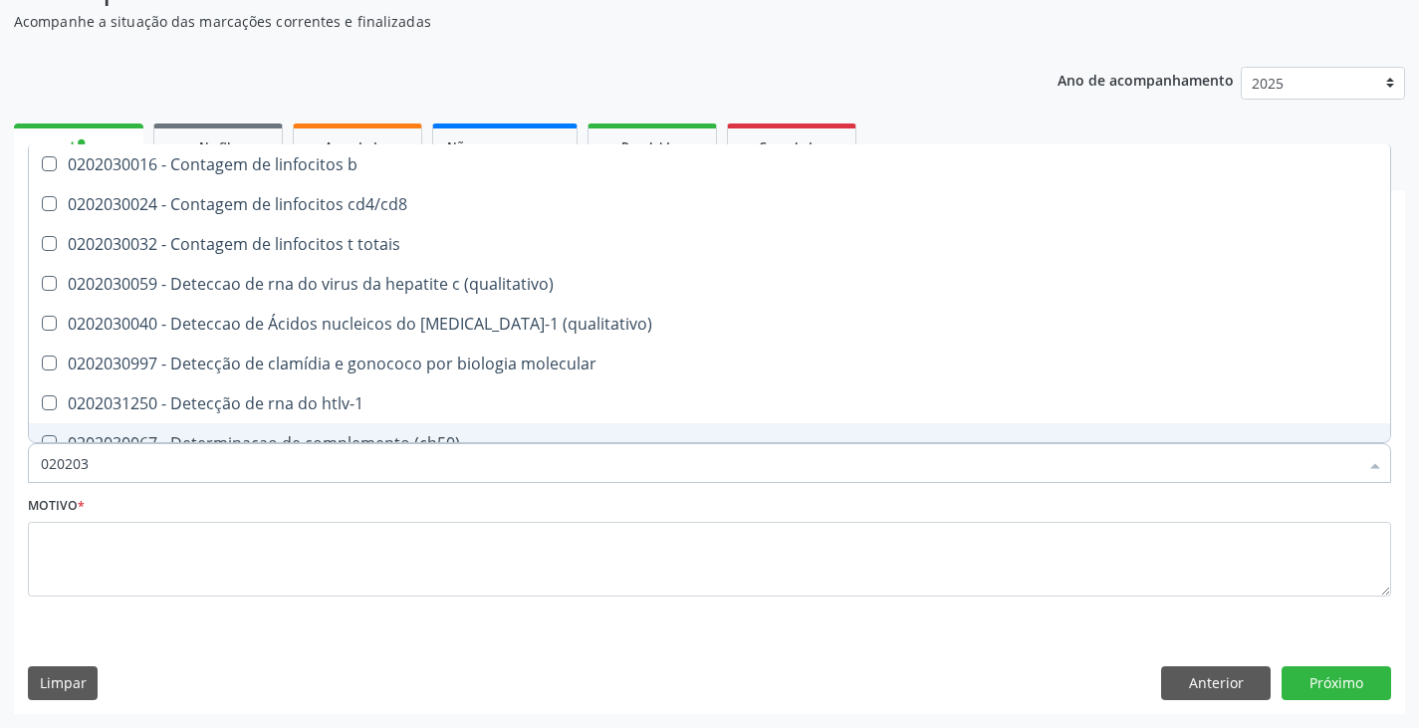
type input "02020"
checkbox \(qualitativo\) "true"
checkbox completo "false"
checkbox bacterianas "true"
checkbox hiv-1 "true"
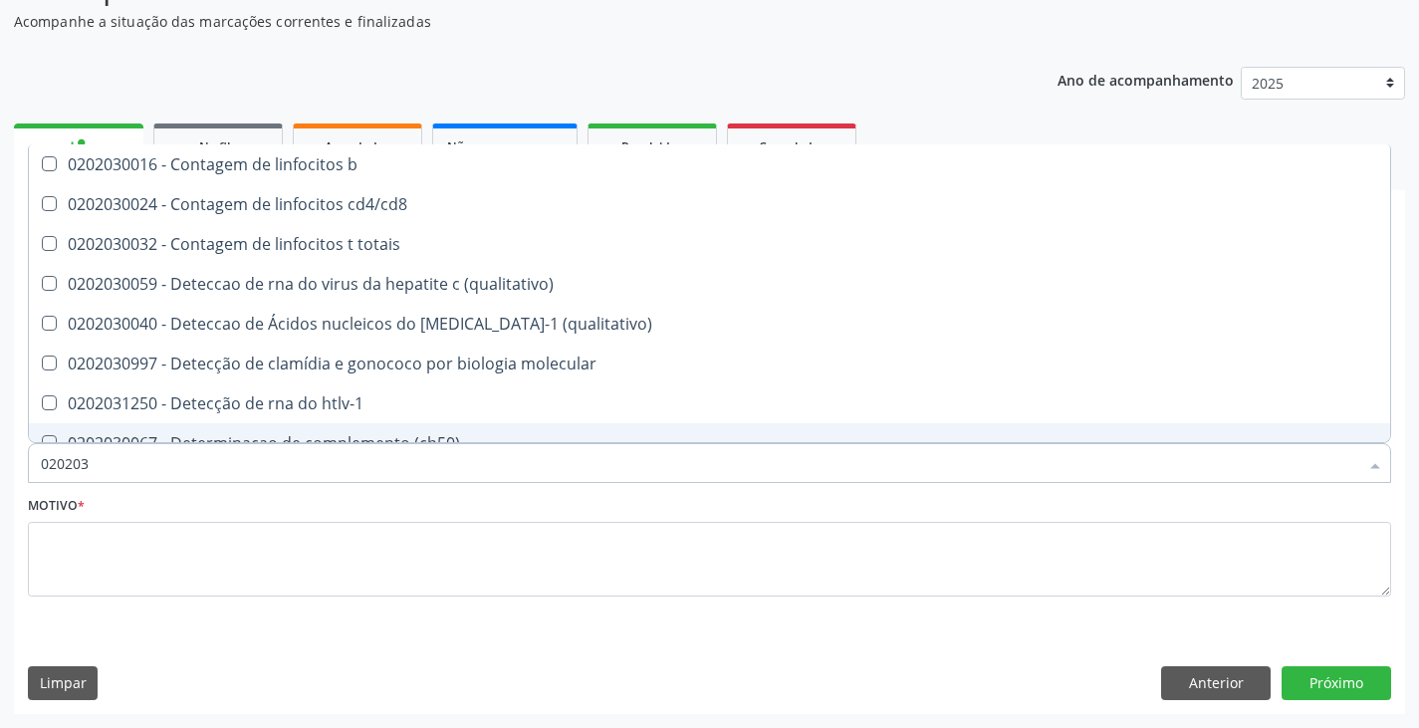
checkbox c "true"
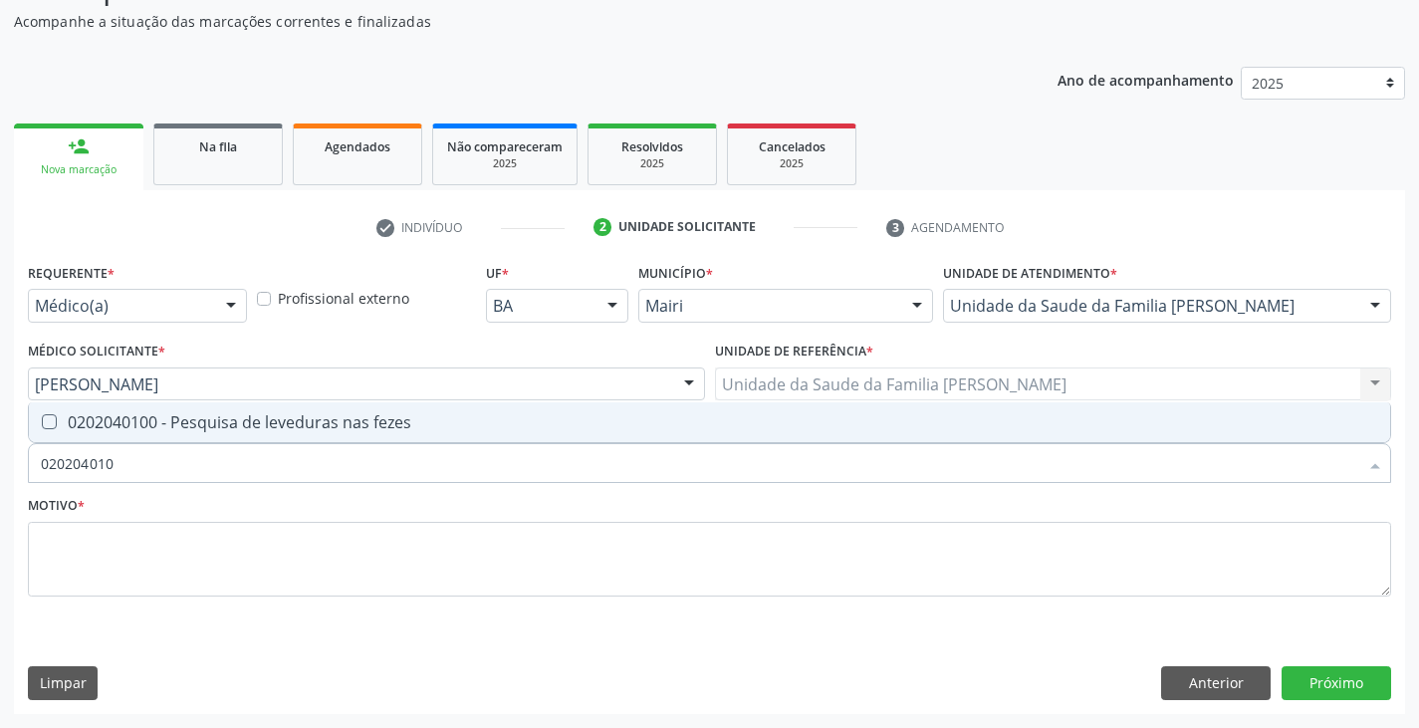
click at [120, 433] on span "0202040100 - Pesquisa de leveduras nas fezes" at bounding box center [710, 422] width 1362 height 40
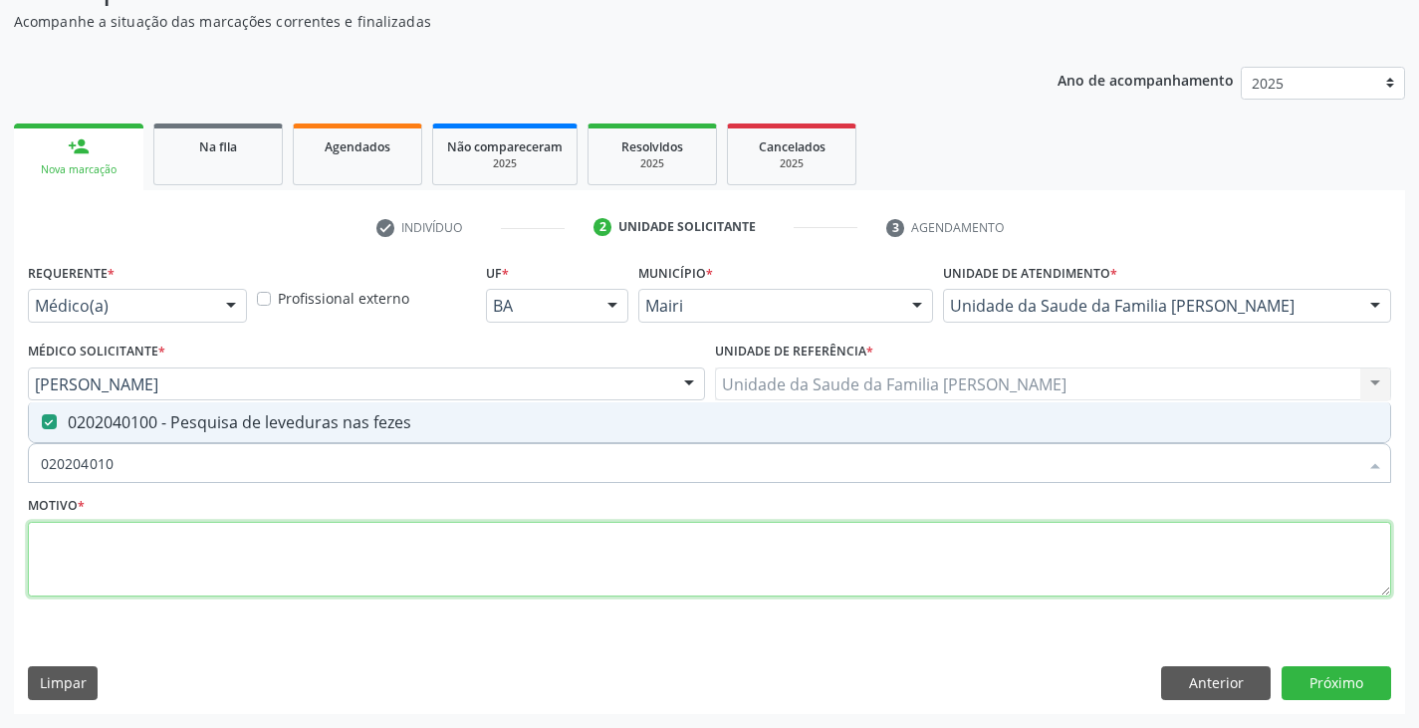
click at [155, 578] on textarea at bounding box center [710, 560] width 1364 height 76
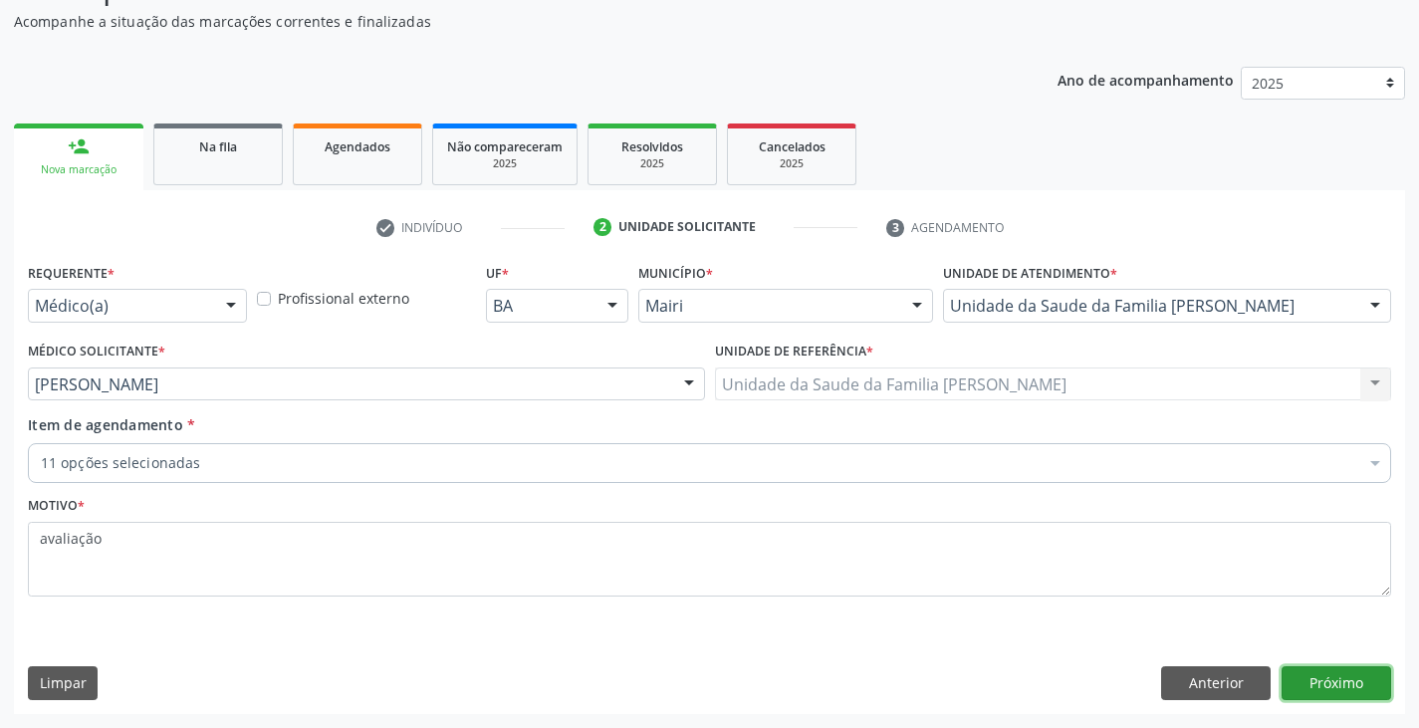
click at [1349, 688] on button "Próximo" at bounding box center [1337, 683] width 110 height 34
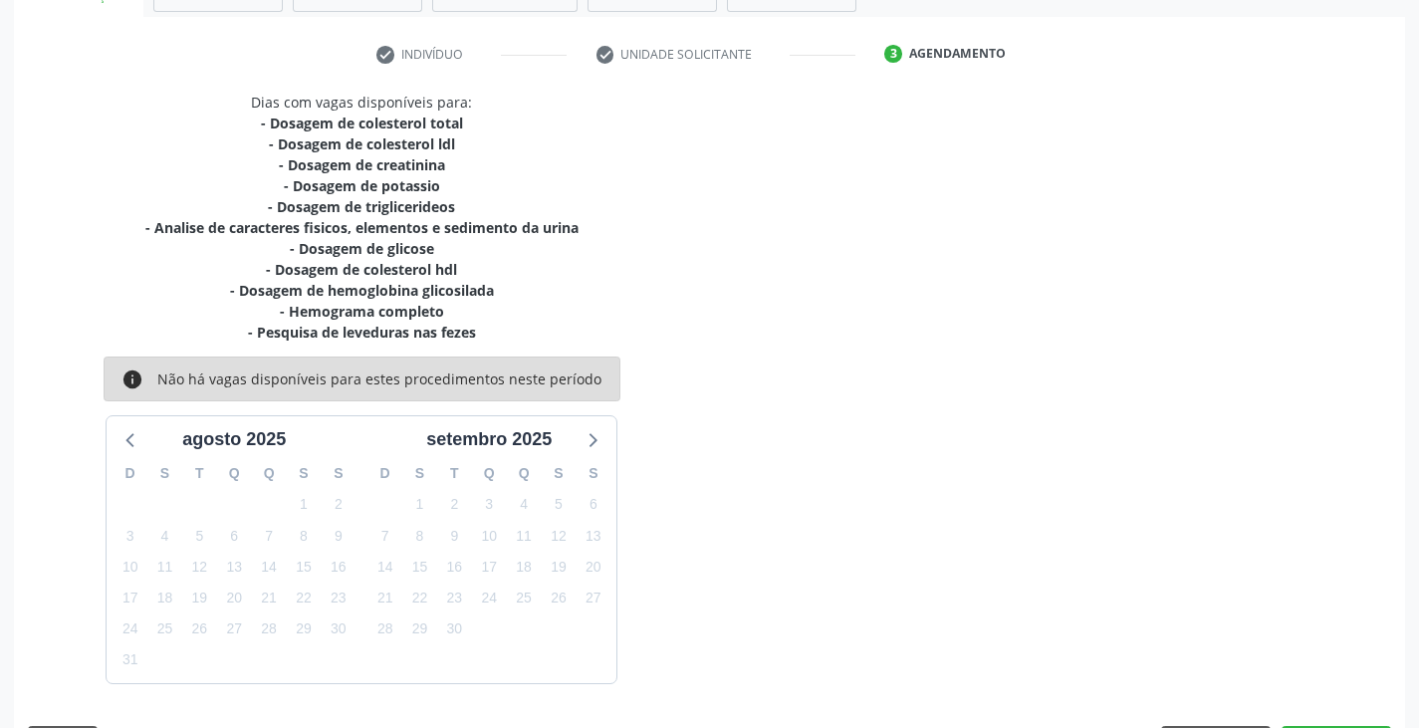
scroll to position [406, 0]
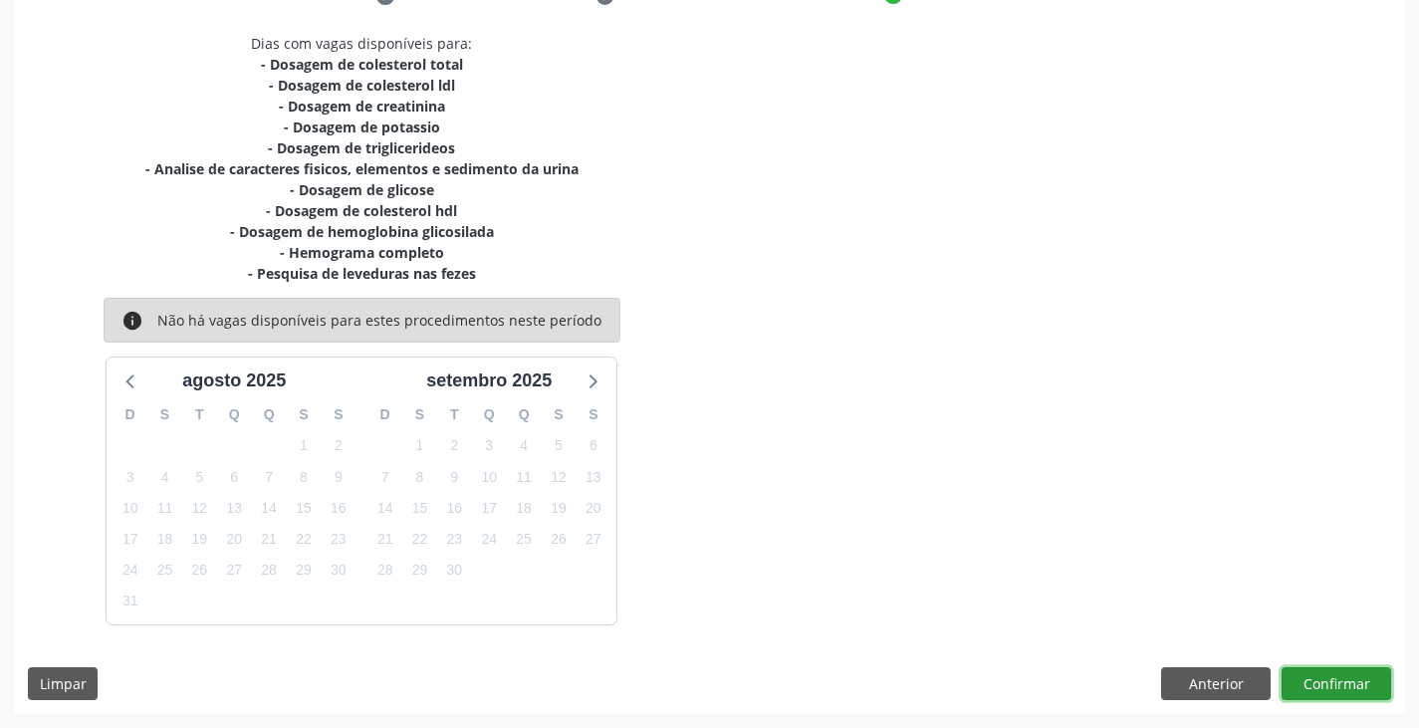
click at [1333, 696] on button "Confirmar" at bounding box center [1337, 684] width 110 height 34
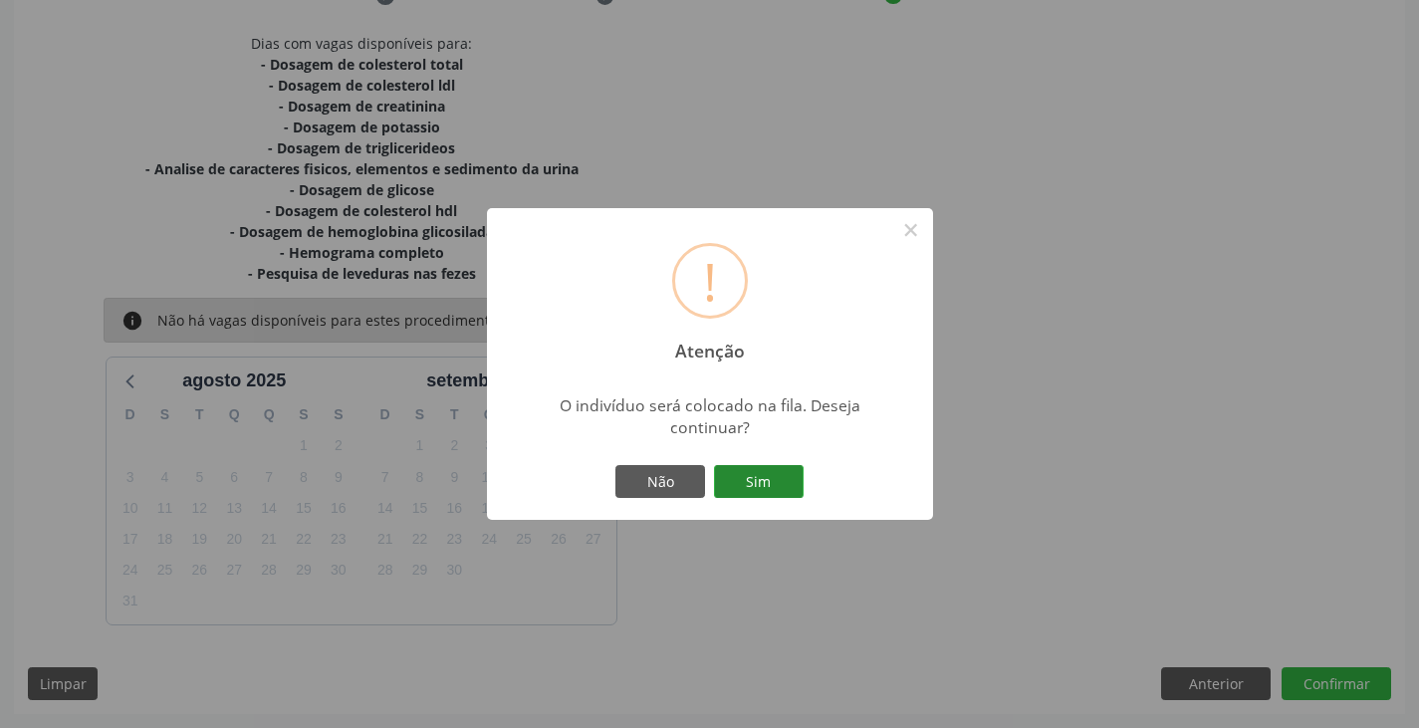
click at [786, 487] on button "Sim" at bounding box center [759, 482] width 90 height 34
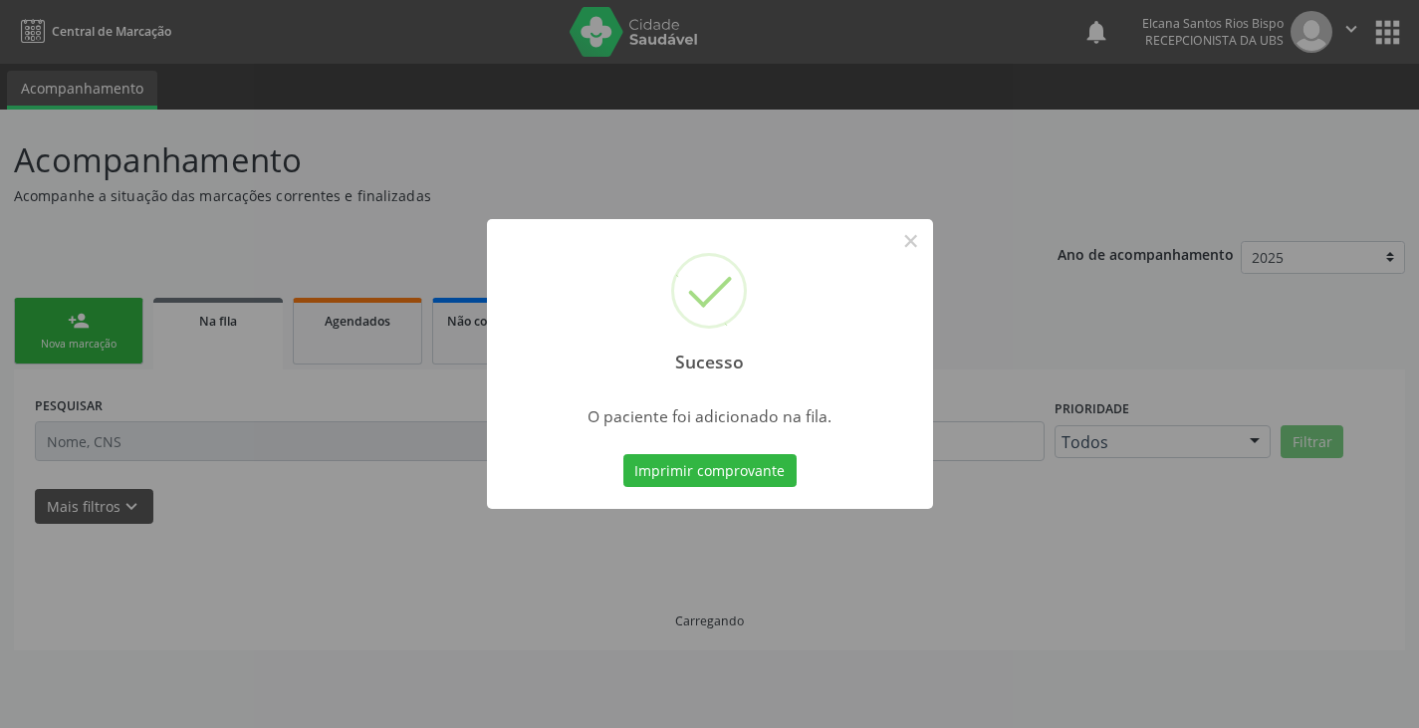
scroll to position [0, 0]
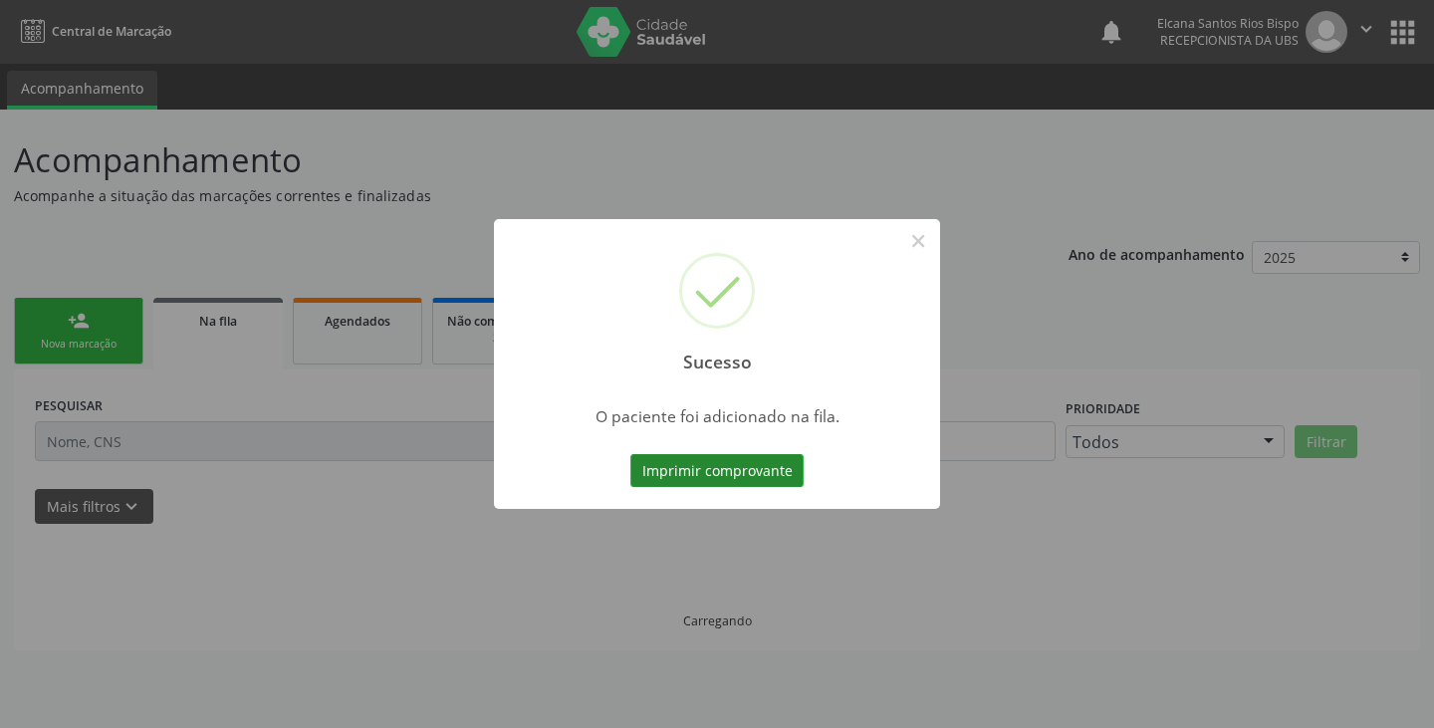
click at [779, 473] on button "Imprimir comprovante" at bounding box center [717, 471] width 173 height 34
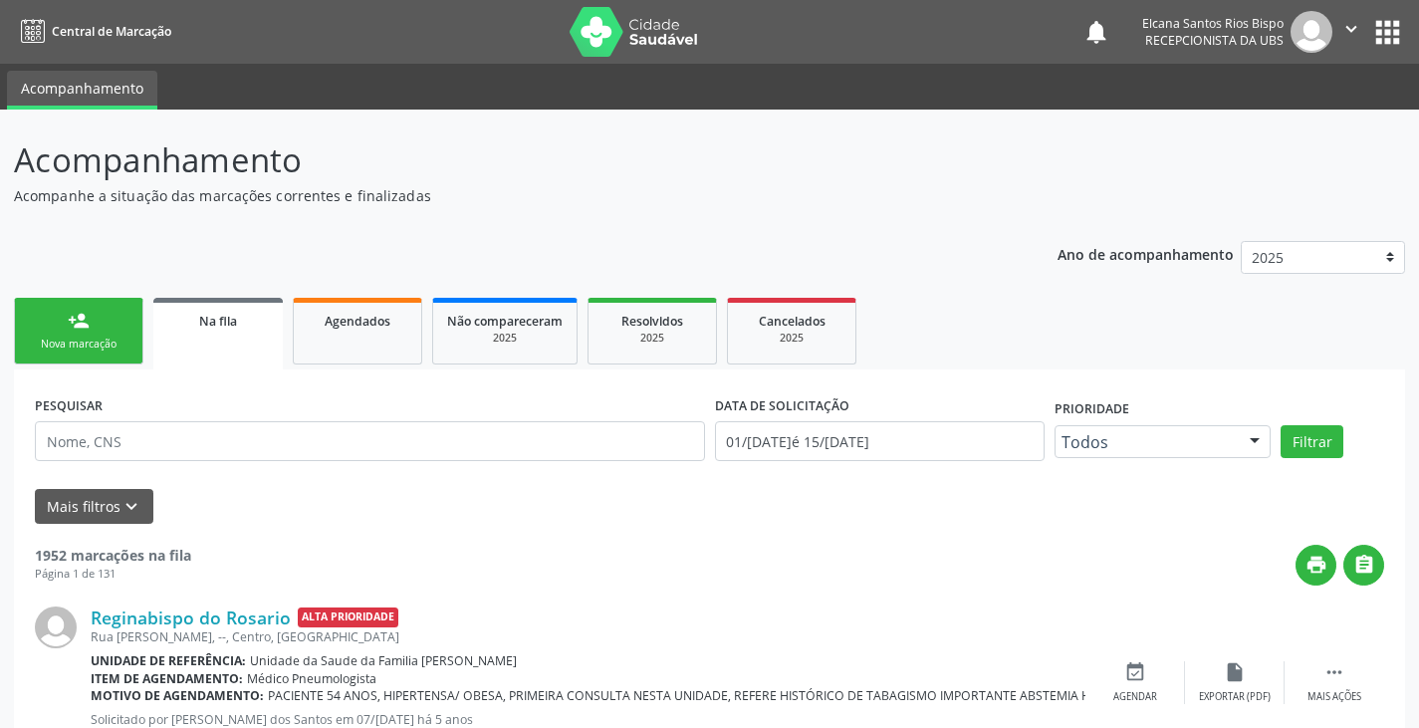
click at [58, 345] on div "Nova marcação" at bounding box center [79, 344] width 100 height 15
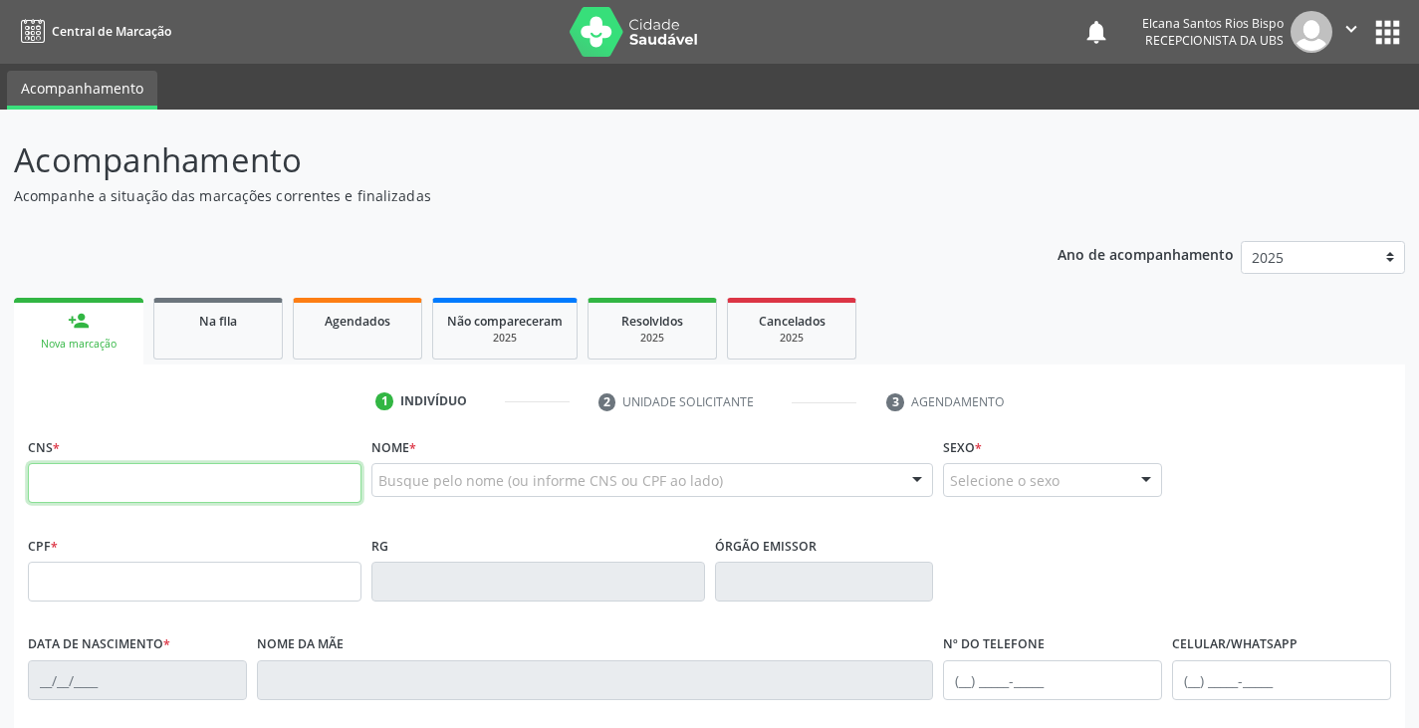
click at [83, 471] on input "text" at bounding box center [195, 483] width 334 height 40
paste input "705 1084 7837 5370"
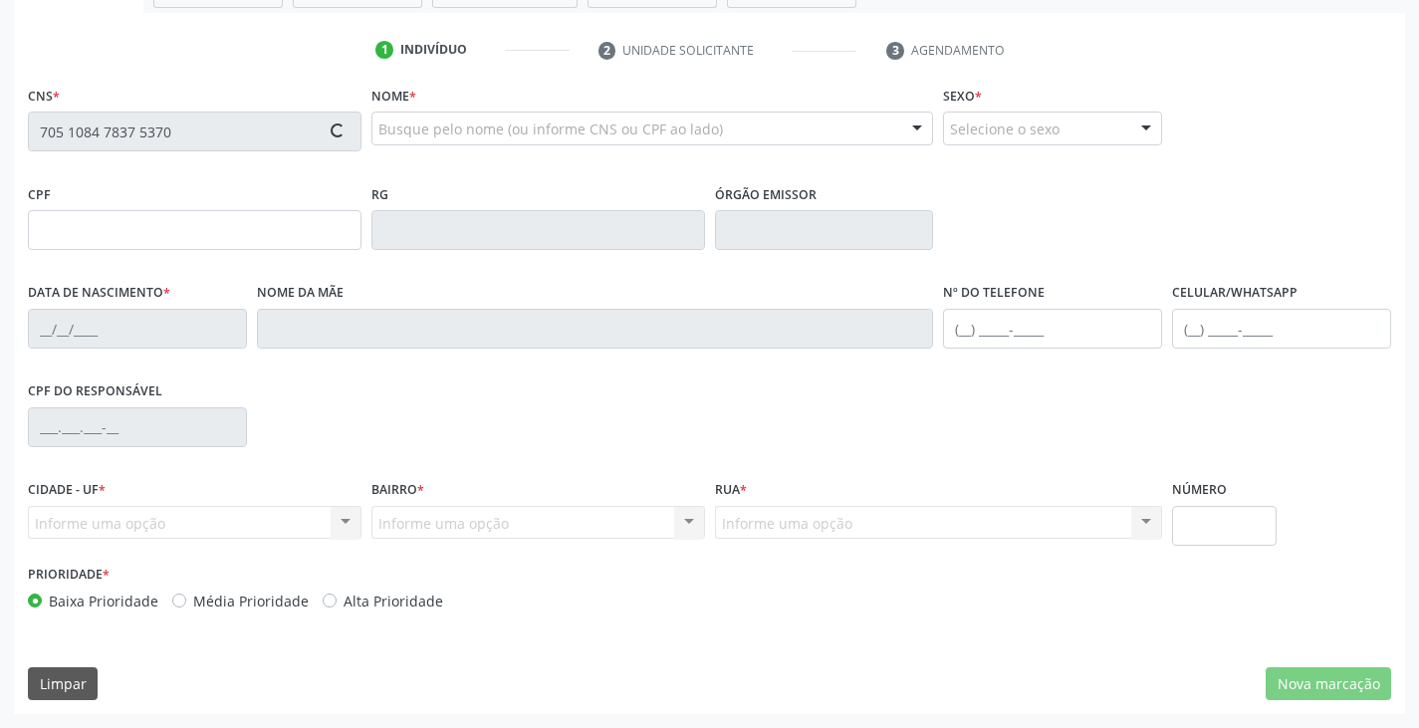
click at [361, 599] on label "Alta Prioridade" at bounding box center [394, 601] width 100 height 21
click at [337, 599] on input "Alta Prioridade" at bounding box center [330, 600] width 14 height 18
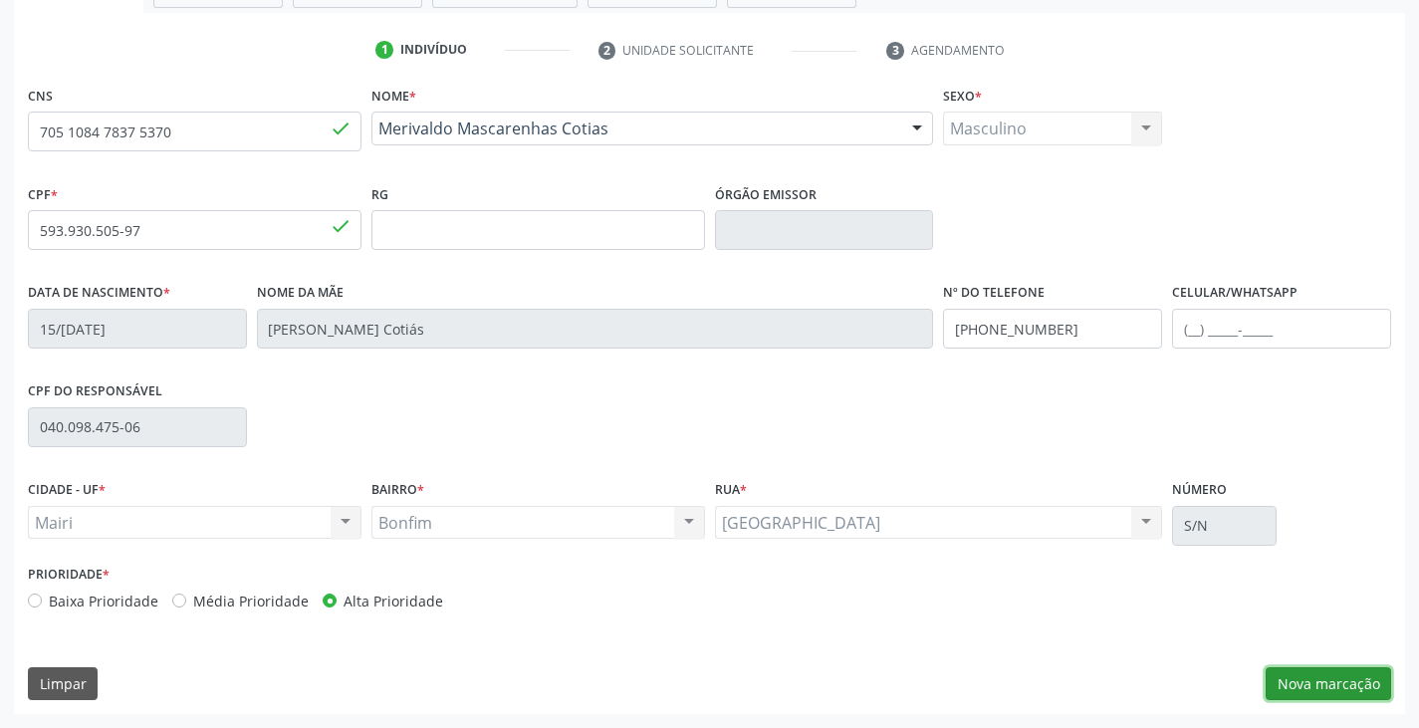
click at [1304, 692] on button "Nova marcação" at bounding box center [1329, 684] width 126 height 34
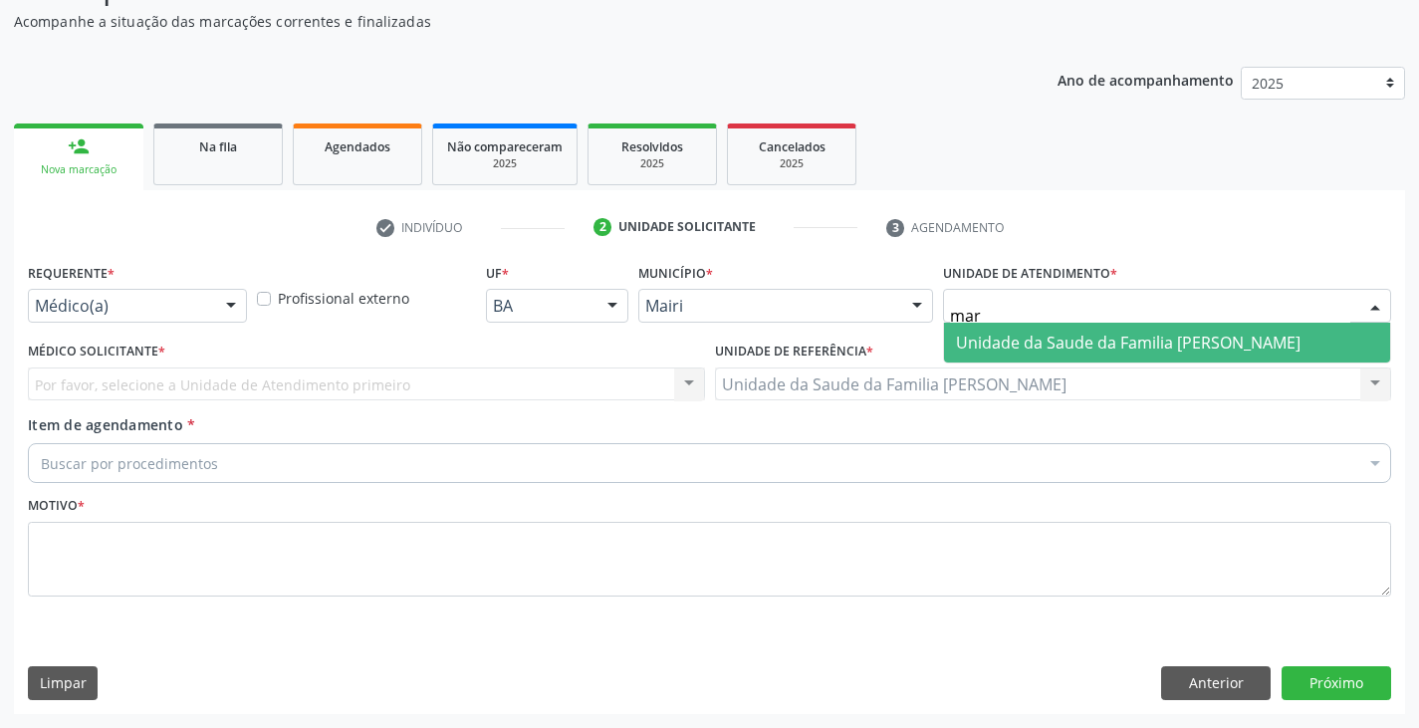
click at [1059, 356] on span "Unidade da Saude da Familia [PERSON_NAME]" at bounding box center [1167, 343] width 446 height 40
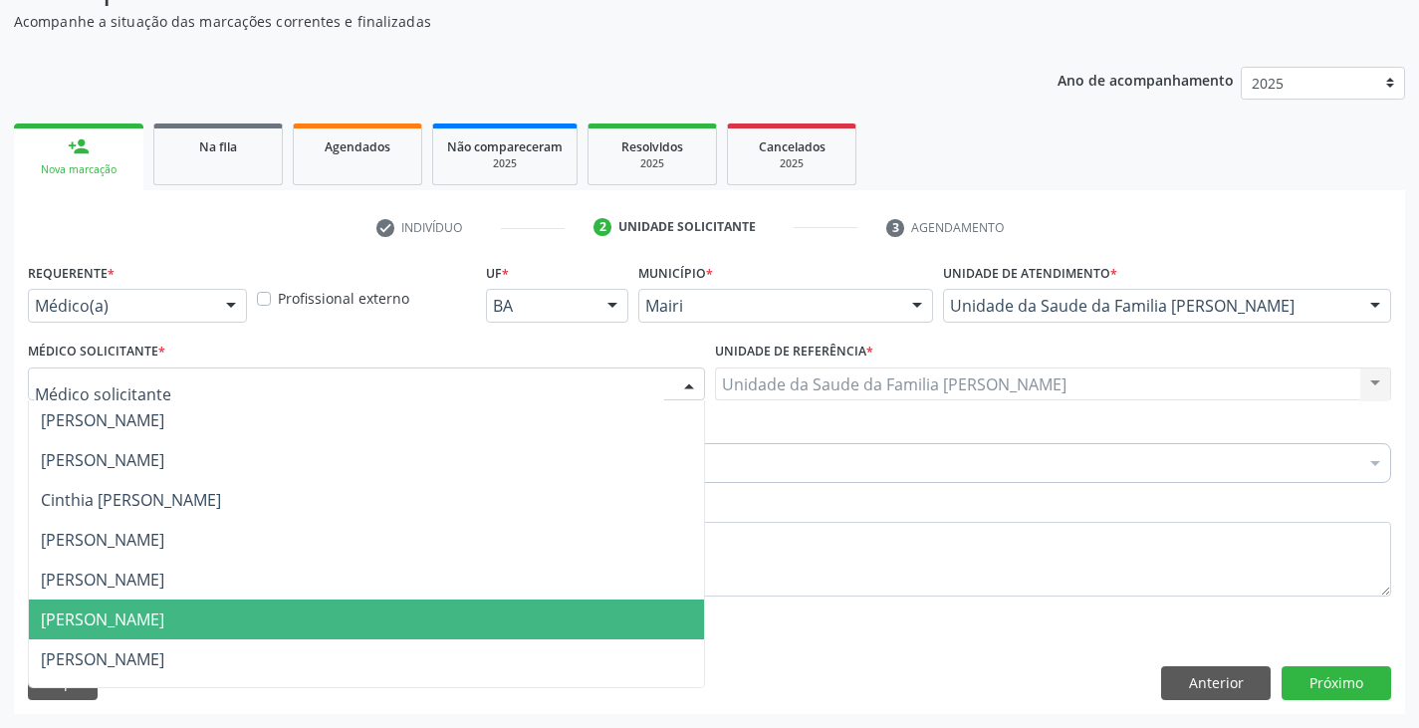
scroll to position [271, 0]
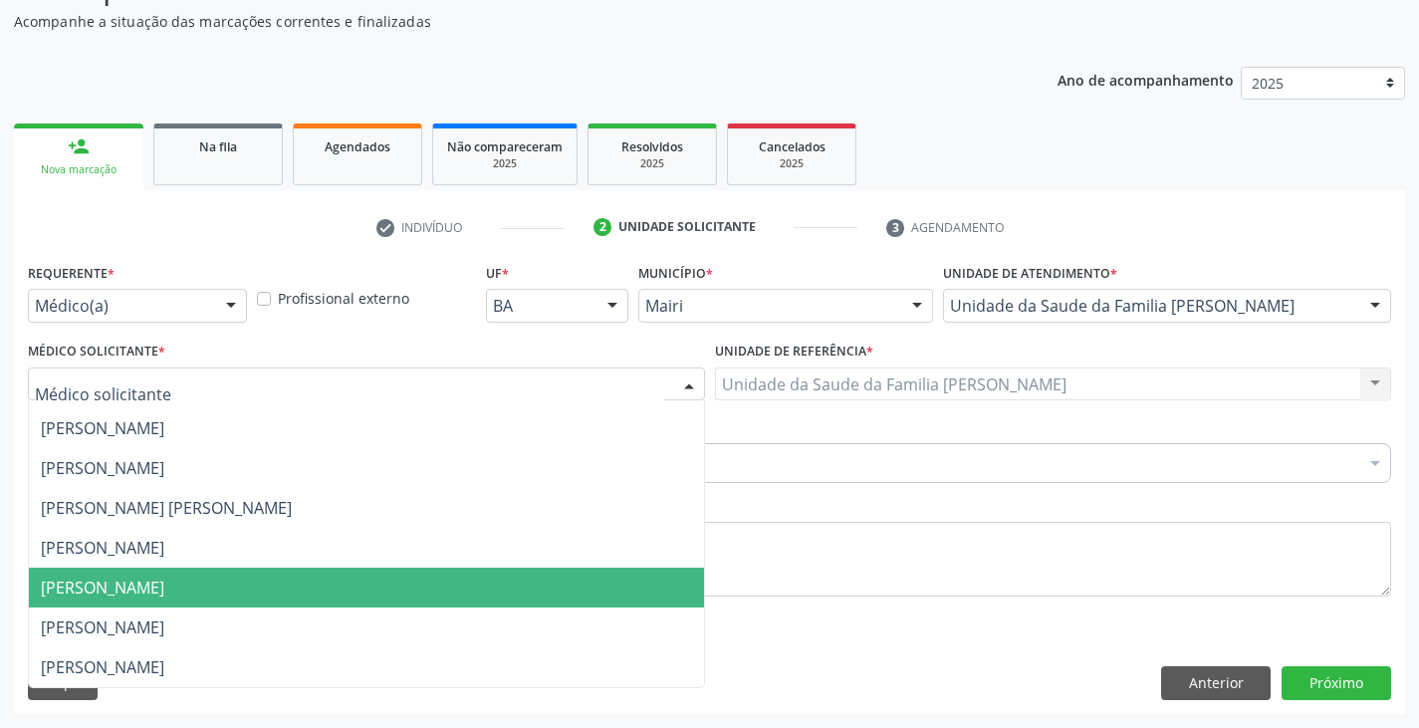
click at [98, 585] on span "[PERSON_NAME]" at bounding box center [103, 588] width 124 height 22
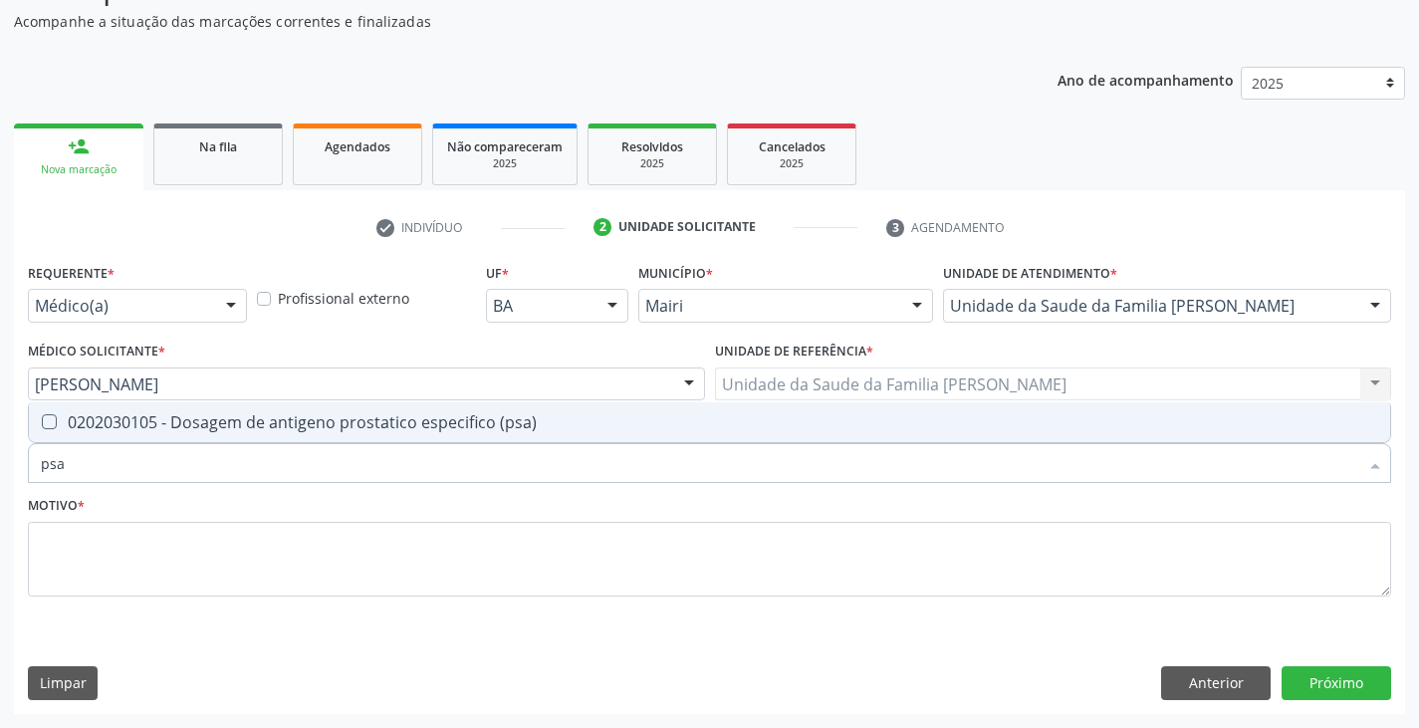
click at [148, 423] on div "0202030105 - Dosagem de antigeno prostatico especifico (psa)" at bounding box center [710, 422] width 1338 height 16
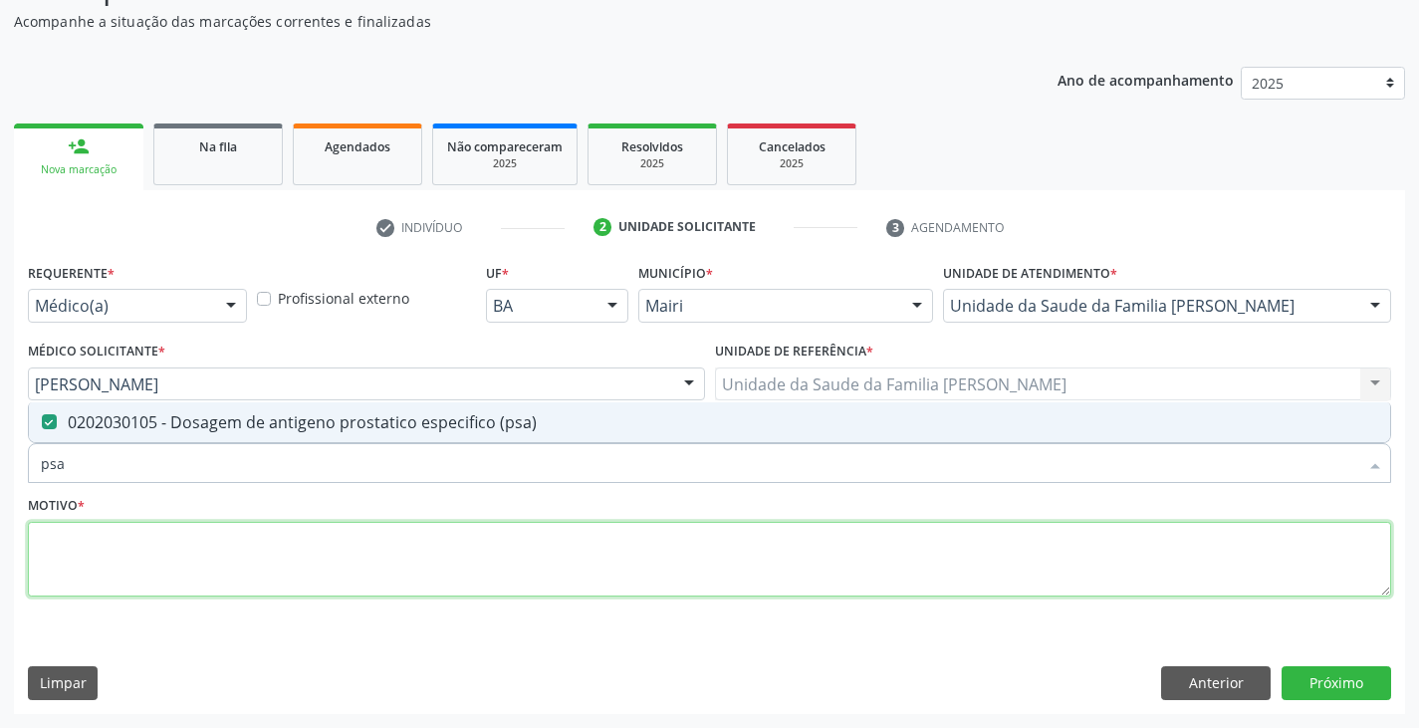
click at [137, 546] on textarea at bounding box center [710, 560] width 1364 height 76
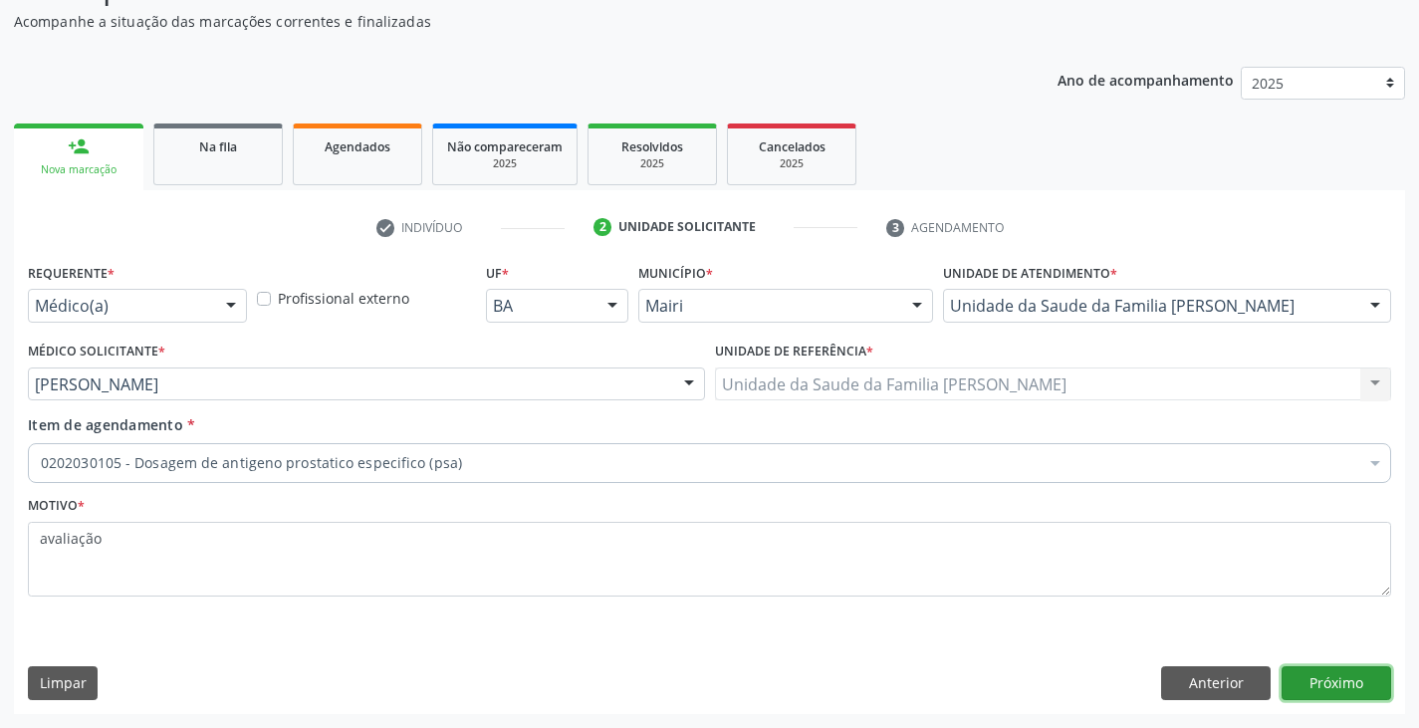
click at [1330, 669] on button "Próximo" at bounding box center [1337, 683] width 110 height 34
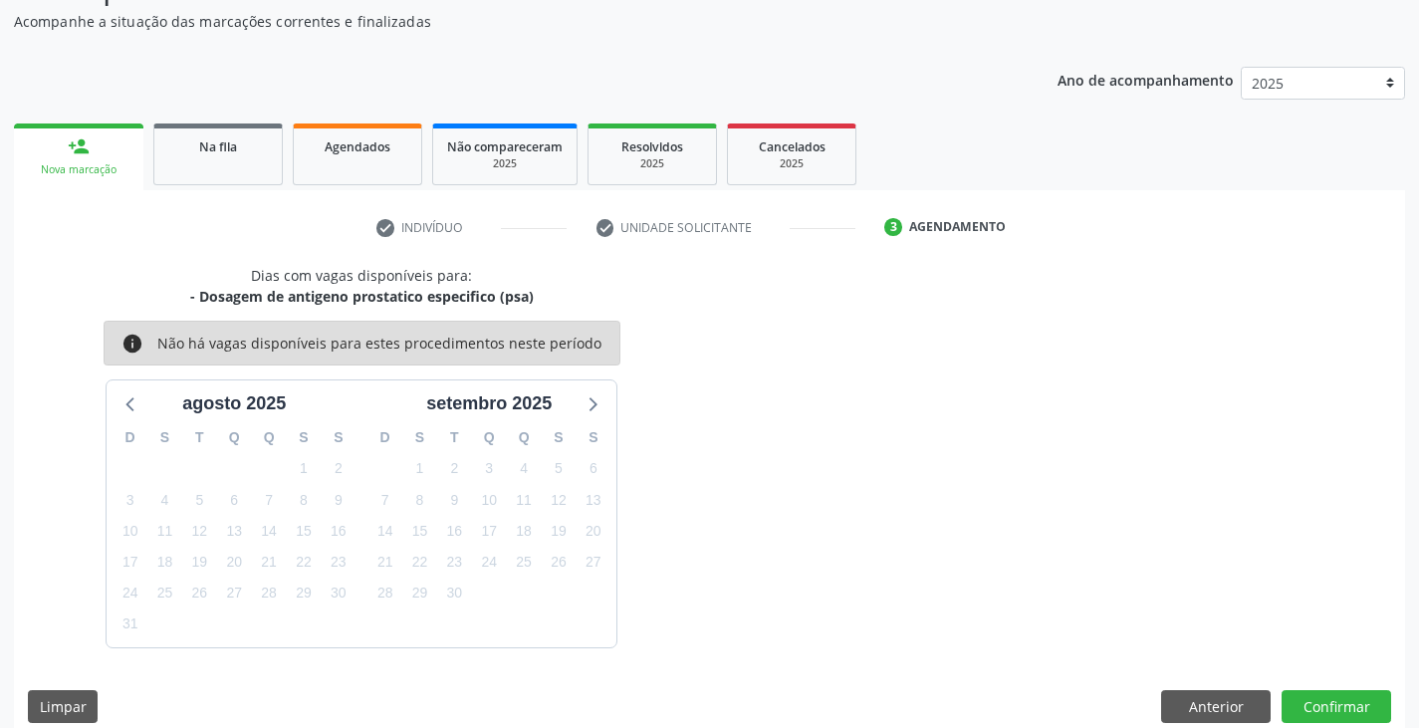
scroll to position [197, 0]
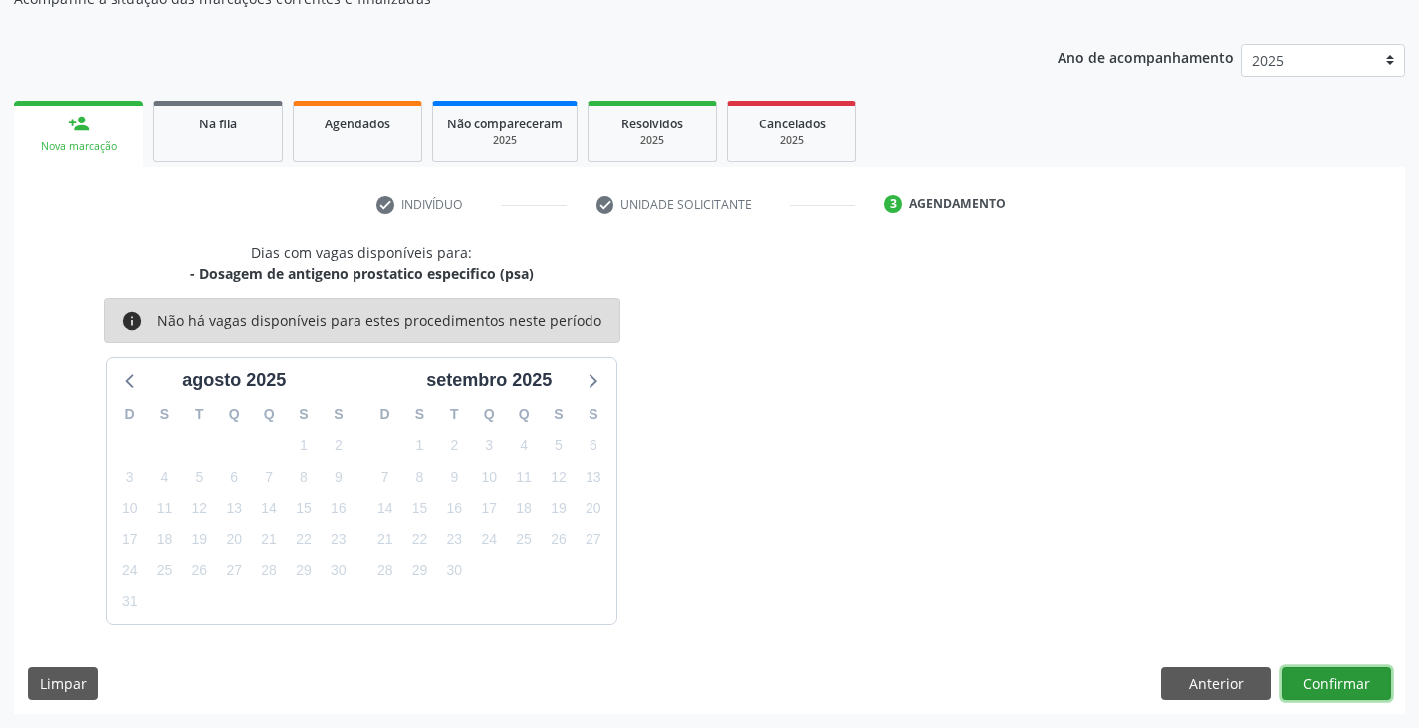
click at [1344, 669] on button "Confirmar" at bounding box center [1337, 684] width 110 height 34
click at [1328, 682] on button "Confirmar" at bounding box center [1337, 684] width 110 height 34
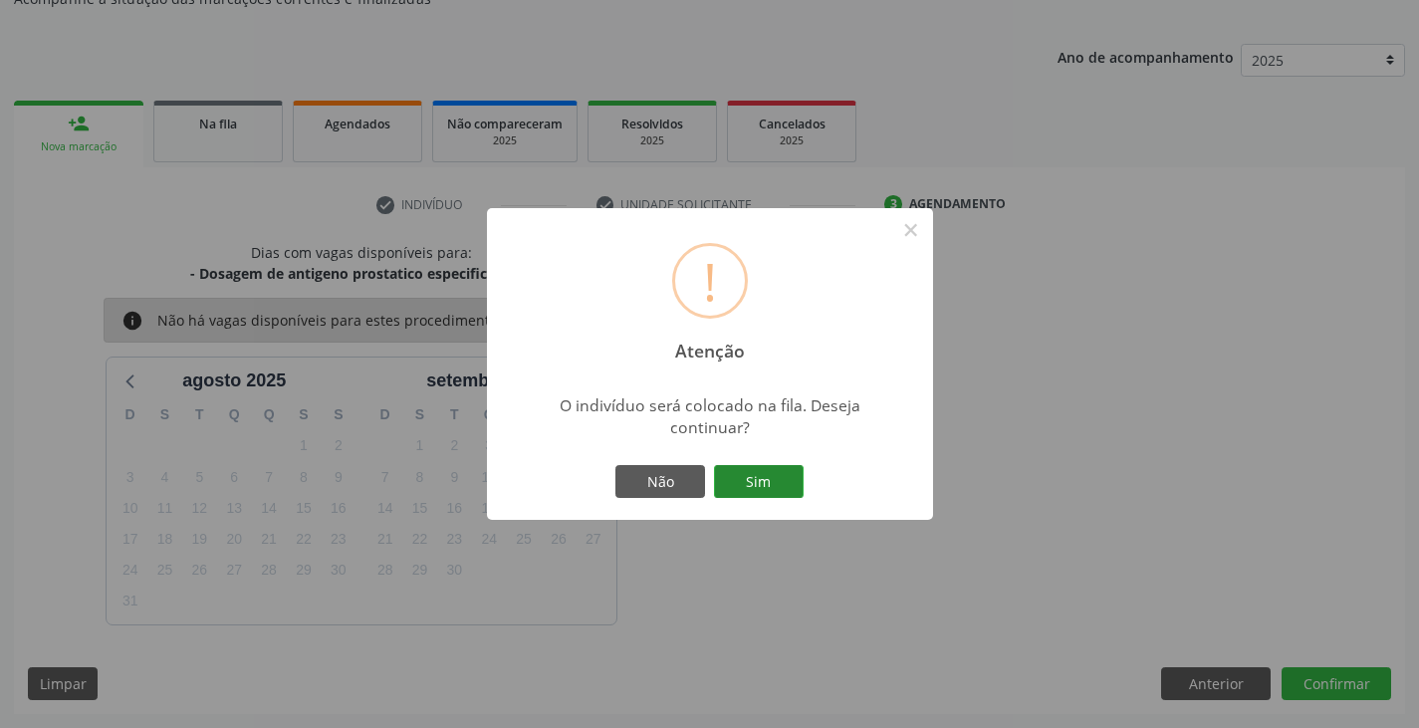
click at [733, 479] on button "Sim" at bounding box center [759, 482] width 90 height 34
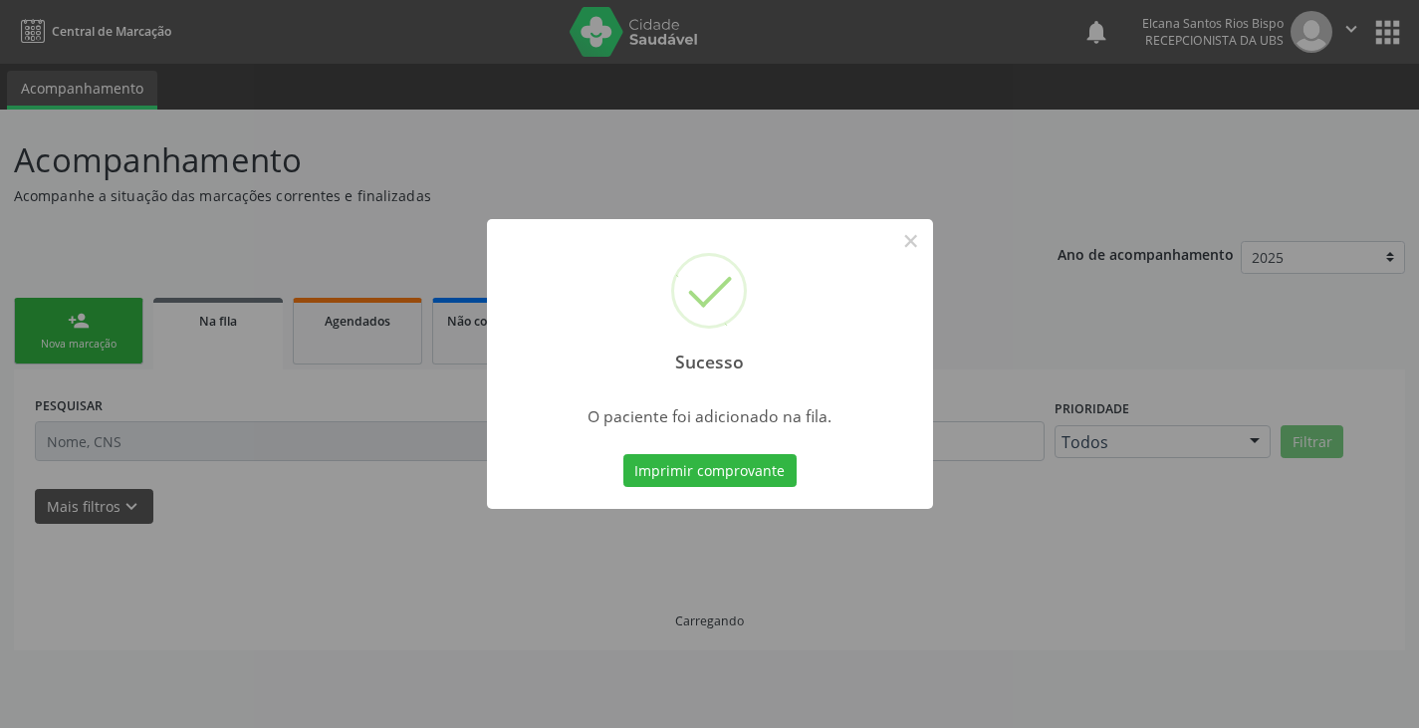
scroll to position [0, 0]
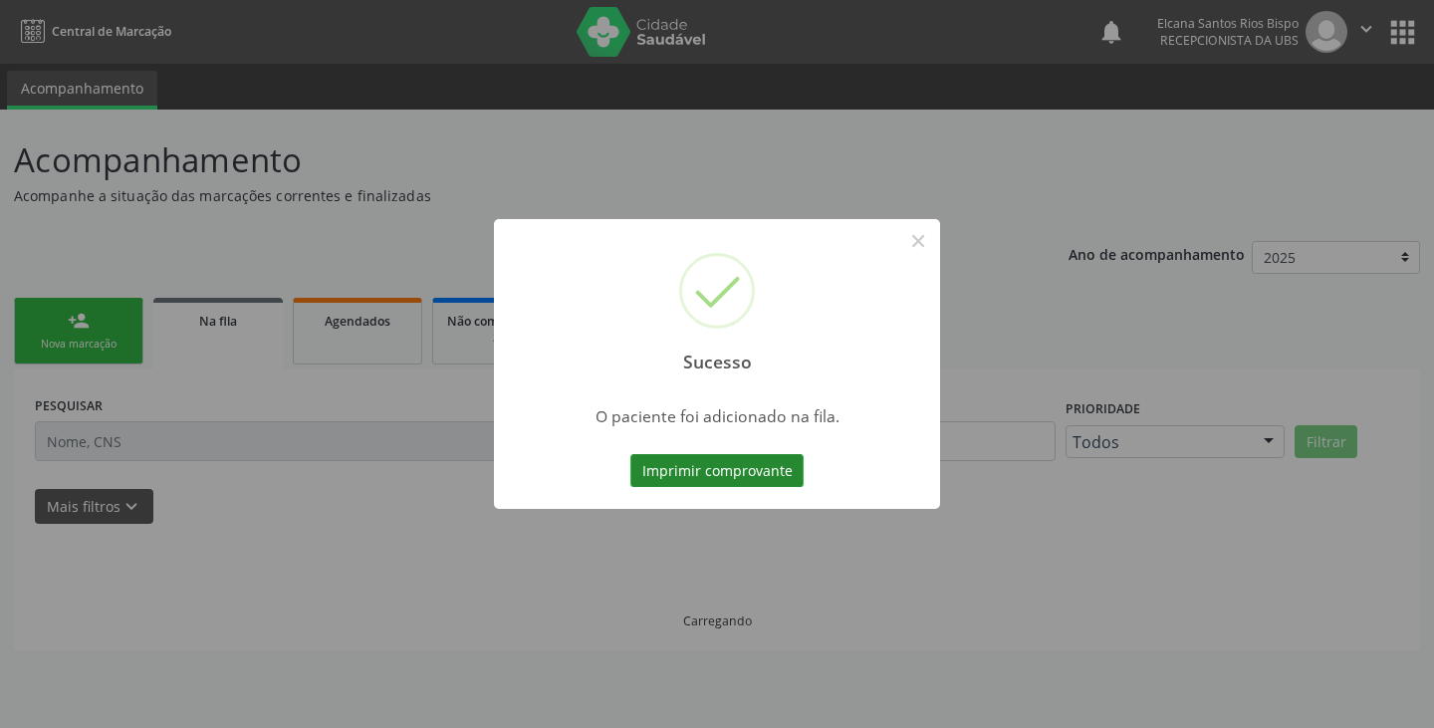
click at [712, 477] on button "Imprimir comprovante" at bounding box center [717, 471] width 173 height 34
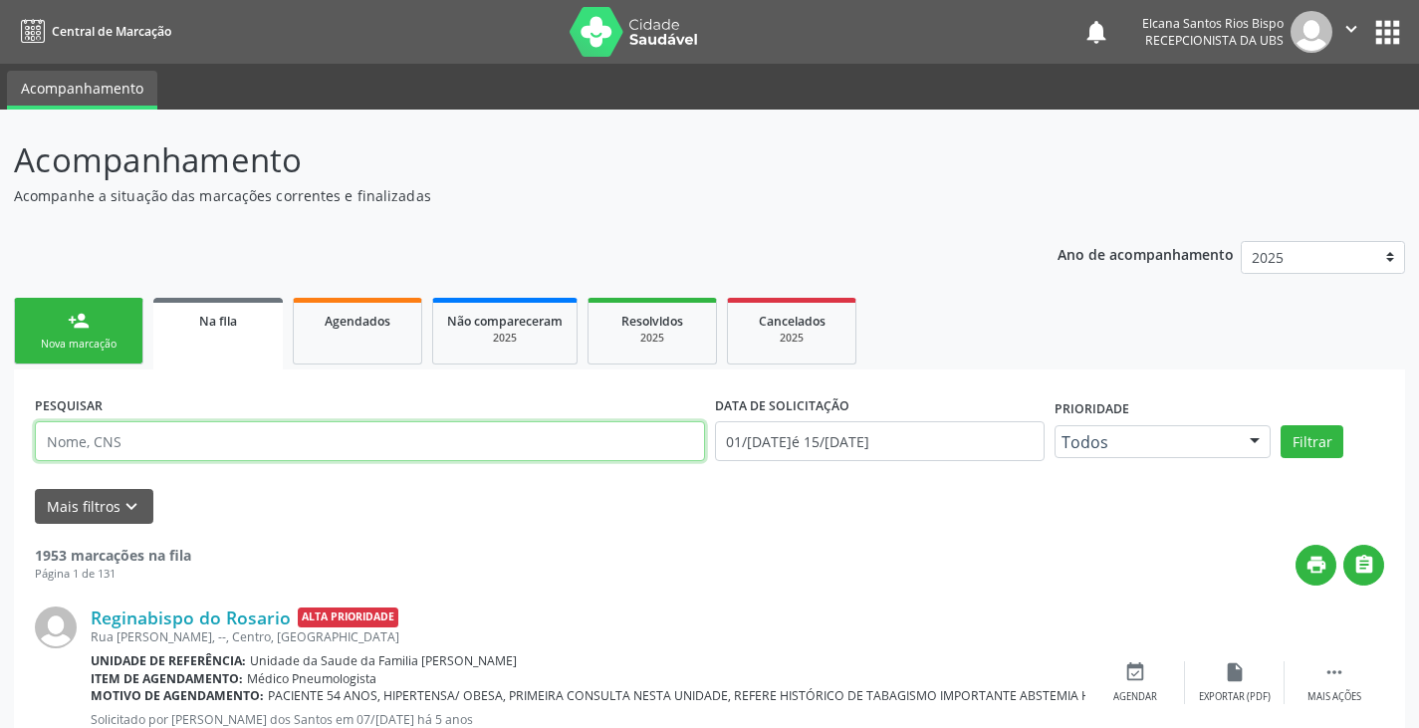
click at [224, 439] on input "text" at bounding box center [370, 441] width 670 height 40
paste input "705 1084 7837 5370"
click at [1281, 425] on button "Filtrar" at bounding box center [1312, 442] width 63 height 34
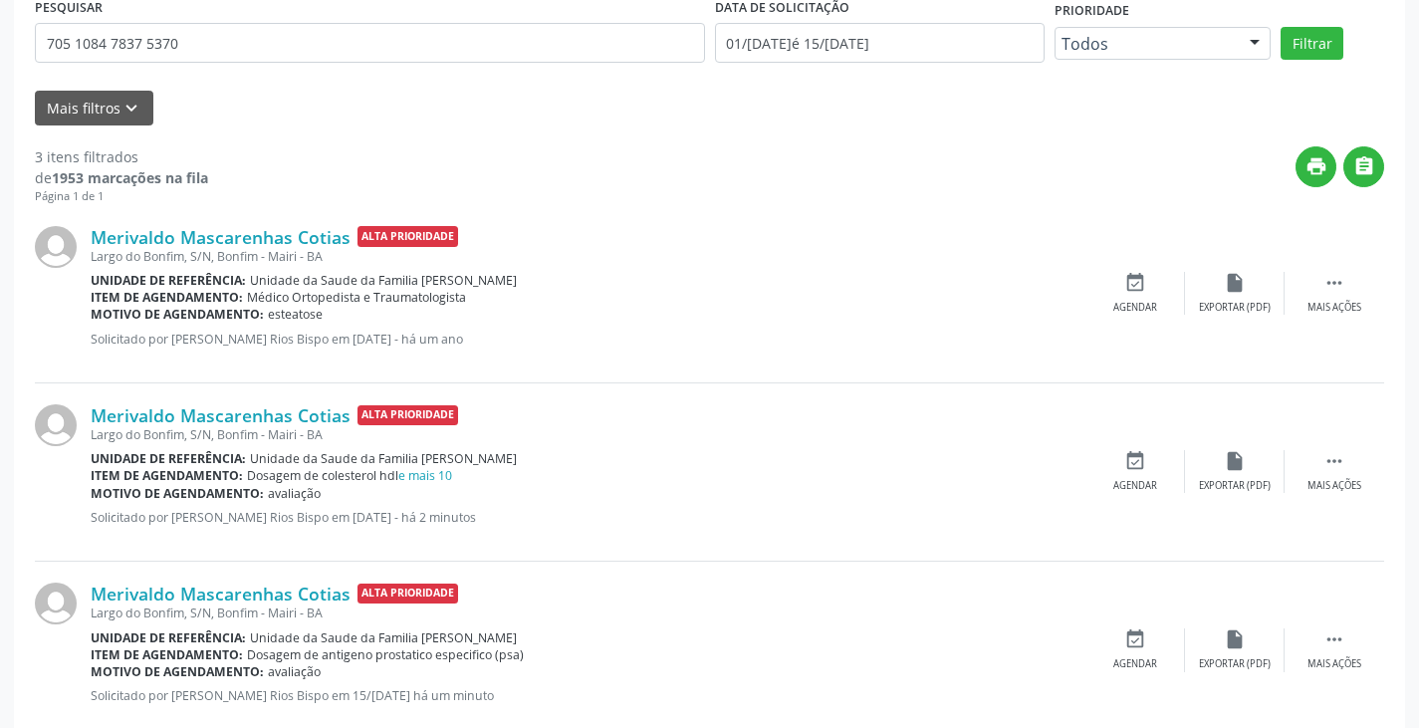
scroll to position [444, 0]
